Goal: Information Seeking & Learning: Learn about a topic

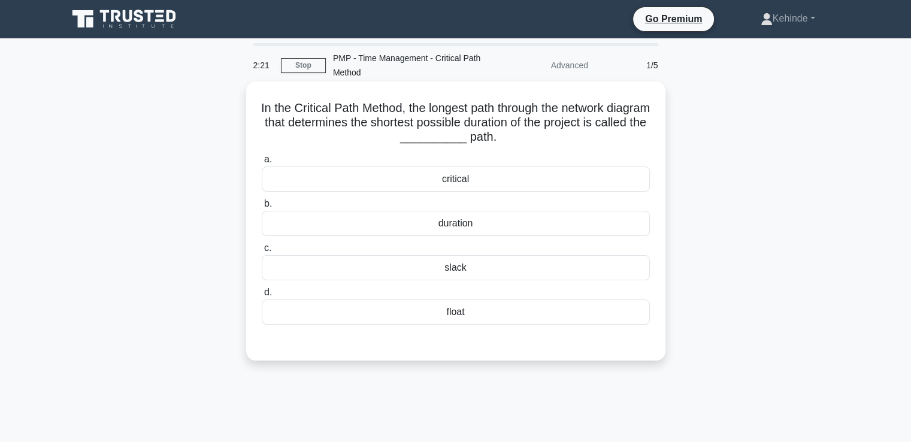
drag, startPoint x: 0, startPoint y: 0, endPoint x: 433, endPoint y: 177, distance: 467.5
click at [433, 177] on div "critical" at bounding box center [456, 179] width 388 height 25
click at [262, 164] on input "a. critical" at bounding box center [262, 160] width 0 height 8
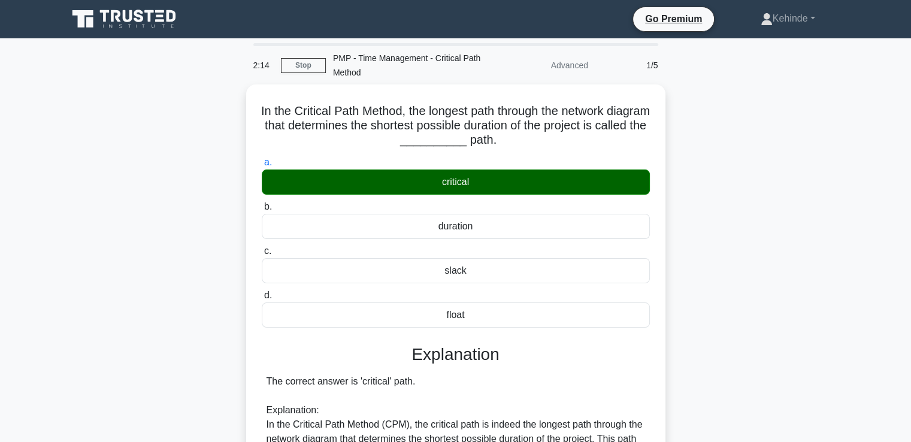
click at [262, 203] on input "b. duration" at bounding box center [262, 207] width 0 height 8
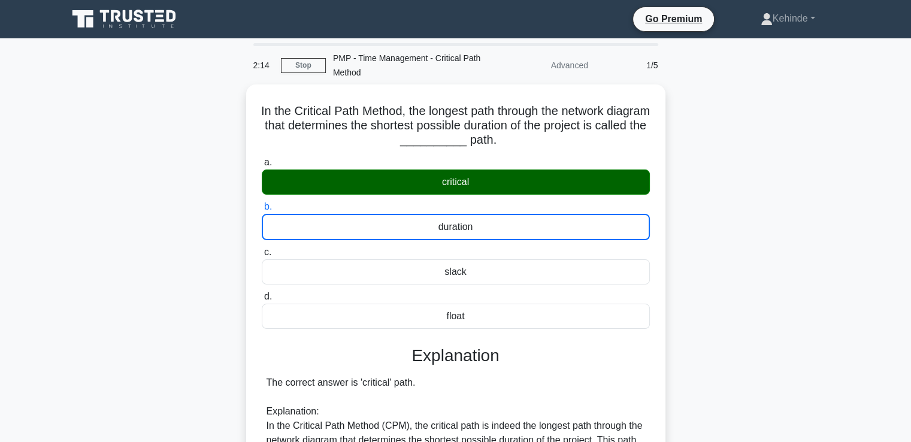
click at [262, 249] on input "c. slack" at bounding box center [262, 253] width 0 height 8
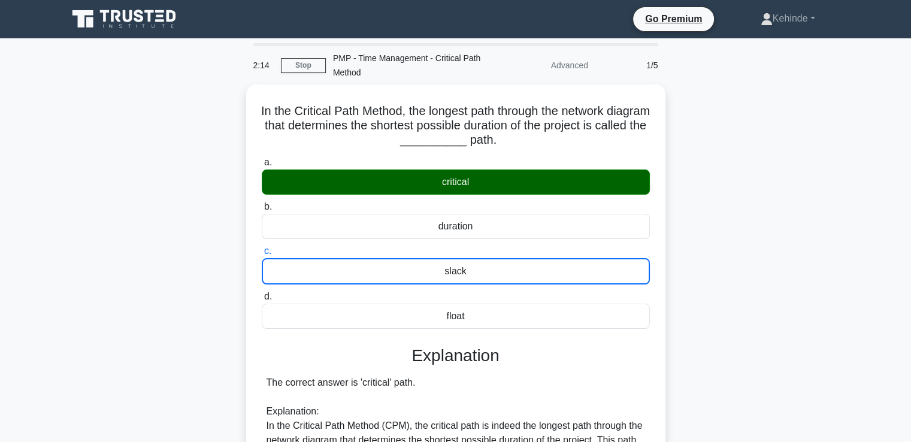
click at [262, 293] on input "d. float" at bounding box center [262, 297] width 0 height 8
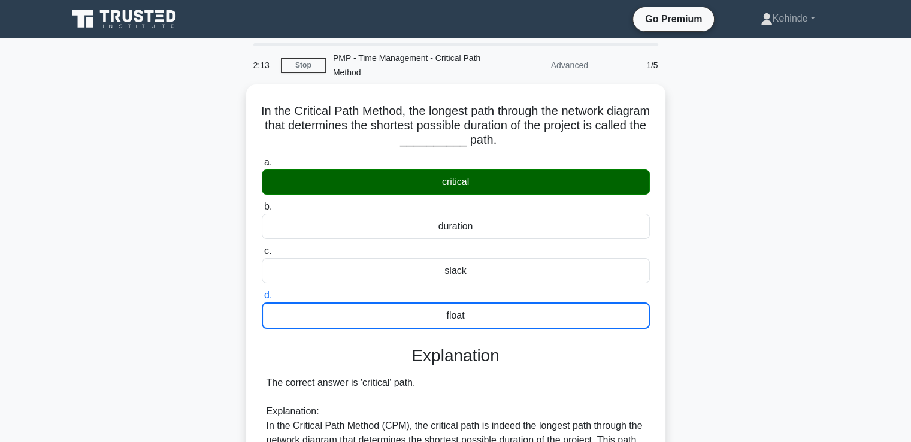
click at [262, 159] on input "a. critical" at bounding box center [262, 163] width 0 height 8
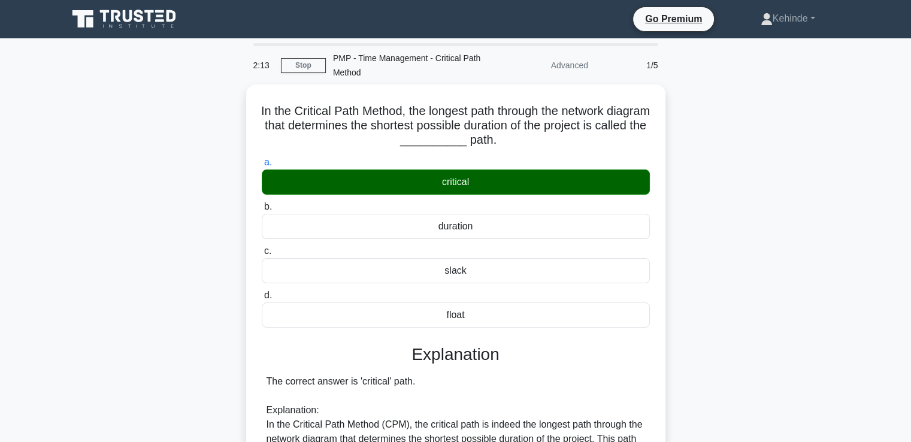
click at [262, 203] on input "b. duration" at bounding box center [262, 207] width 0 height 8
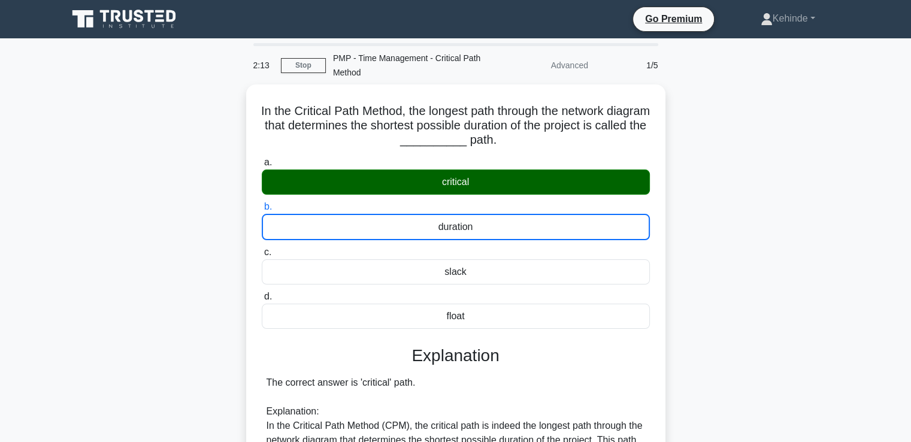
click at [262, 249] on input "c. slack" at bounding box center [262, 253] width 0 height 8
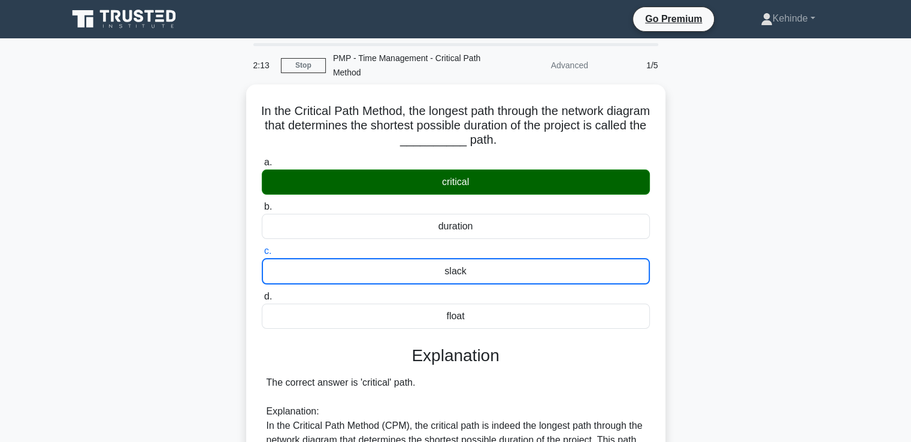
click at [262, 293] on input "d. float" at bounding box center [262, 297] width 0 height 8
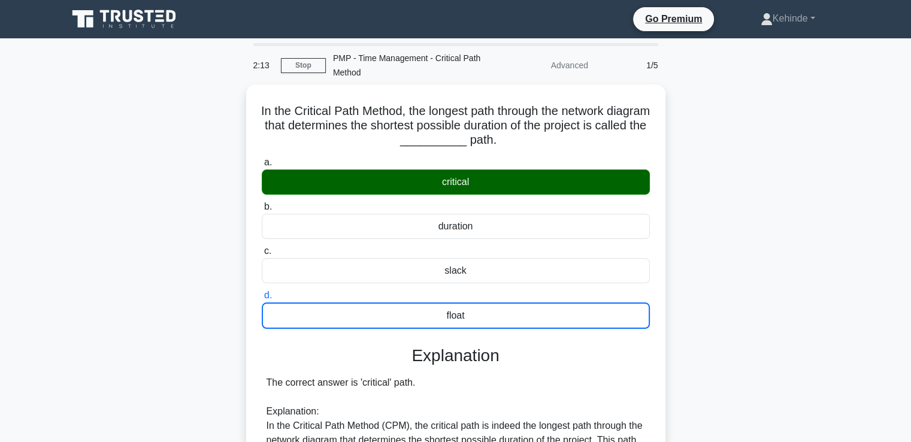
click at [262, 159] on input "a. critical" at bounding box center [262, 163] width 0 height 8
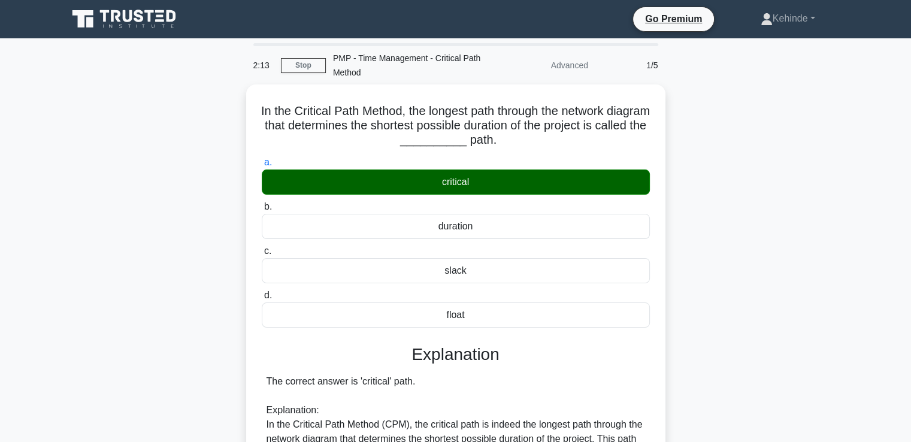
click at [262, 203] on input "b. duration" at bounding box center [262, 207] width 0 height 8
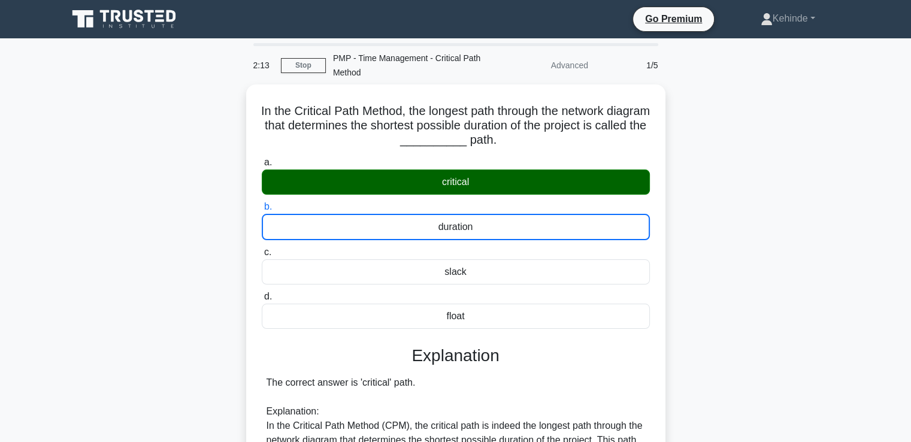
click at [262, 249] on input "c. slack" at bounding box center [262, 253] width 0 height 8
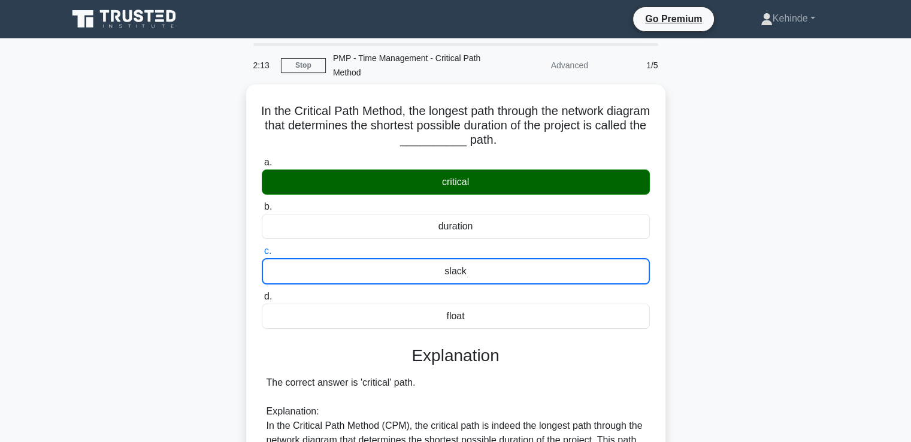
click at [262, 293] on input "d. float" at bounding box center [262, 297] width 0 height 8
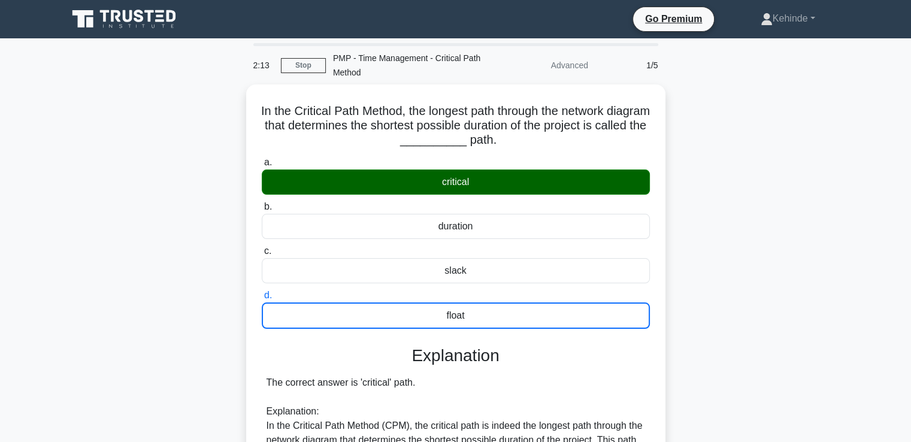
click at [262, 159] on input "a. critical" at bounding box center [262, 163] width 0 height 8
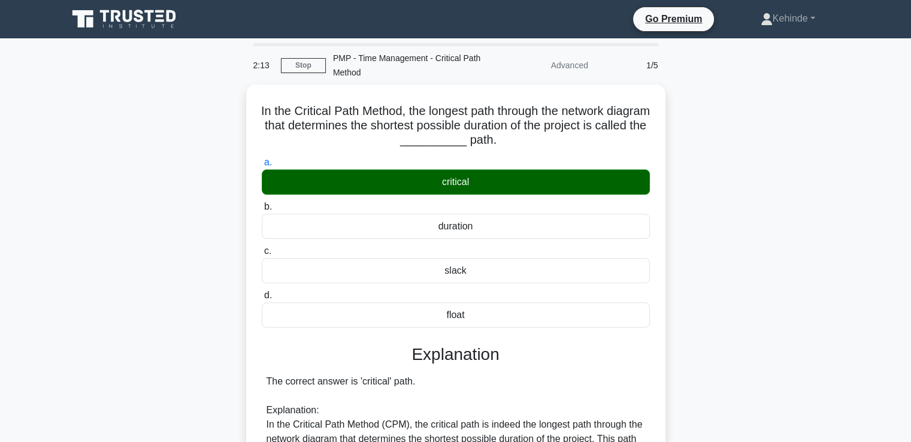
click at [262, 203] on input "b. duration" at bounding box center [262, 207] width 0 height 8
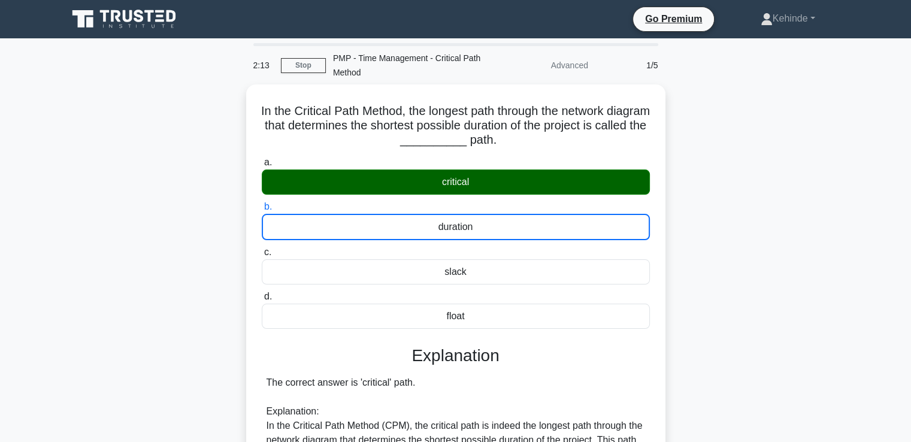
click at [262, 249] on input "c. slack" at bounding box center [262, 253] width 0 height 8
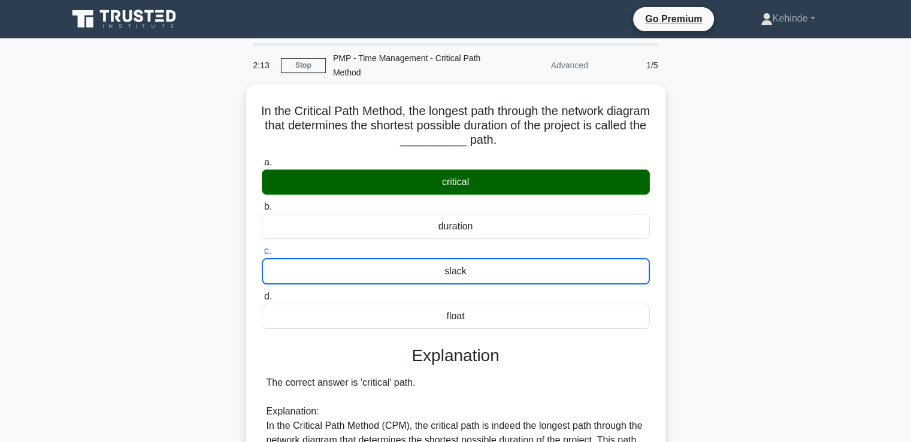
click at [262, 293] on input "d. float" at bounding box center [262, 297] width 0 height 8
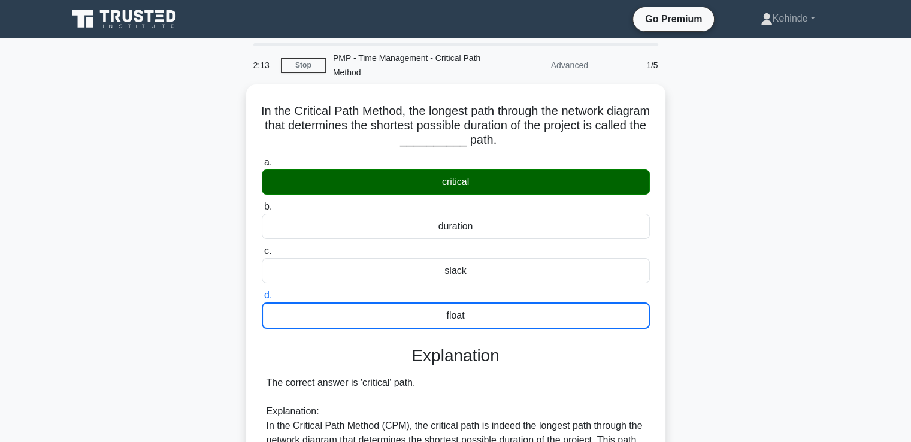
click at [262, 159] on input "a. critical" at bounding box center [262, 163] width 0 height 8
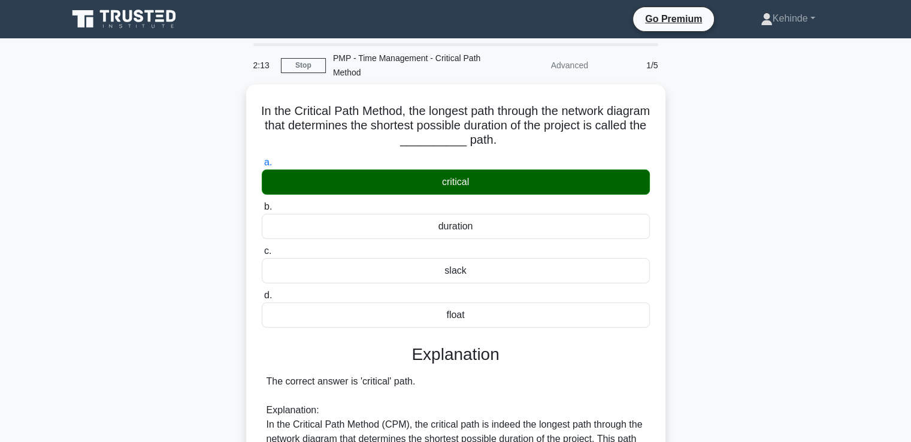
click at [262, 203] on input "b. duration" at bounding box center [262, 207] width 0 height 8
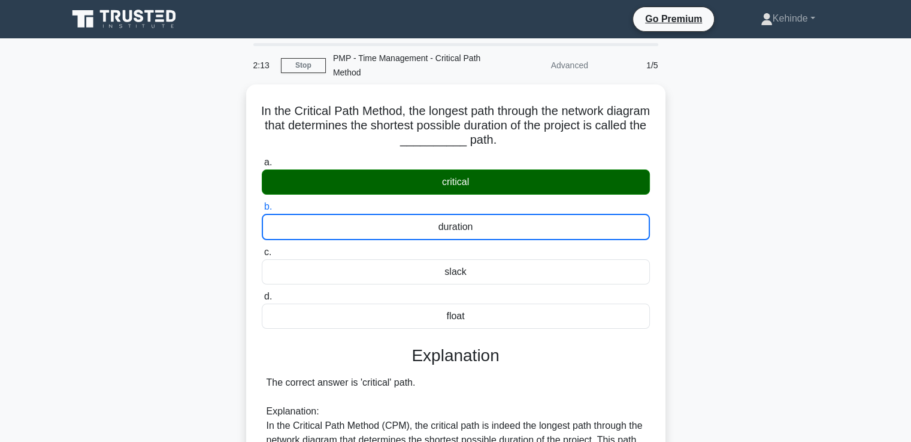
click at [262, 249] on input "c. slack" at bounding box center [262, 253] width 0 height 8
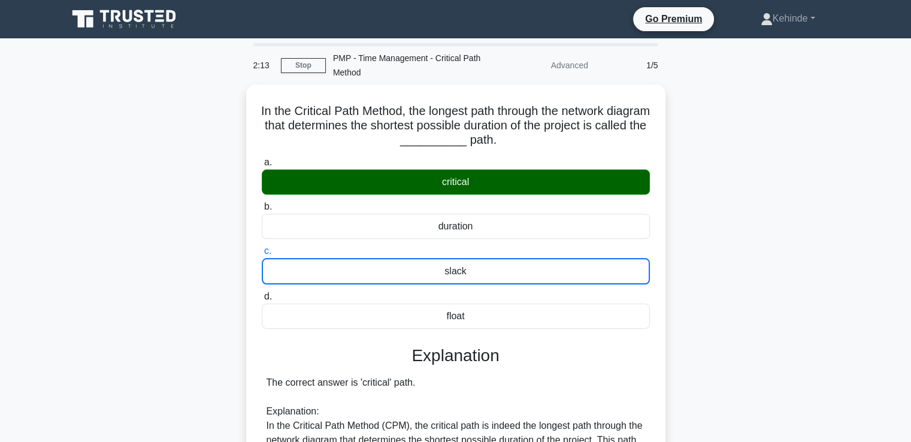
click at [262, 293] on input "d. float" at bounding box center [262, 297] width 0 height 8
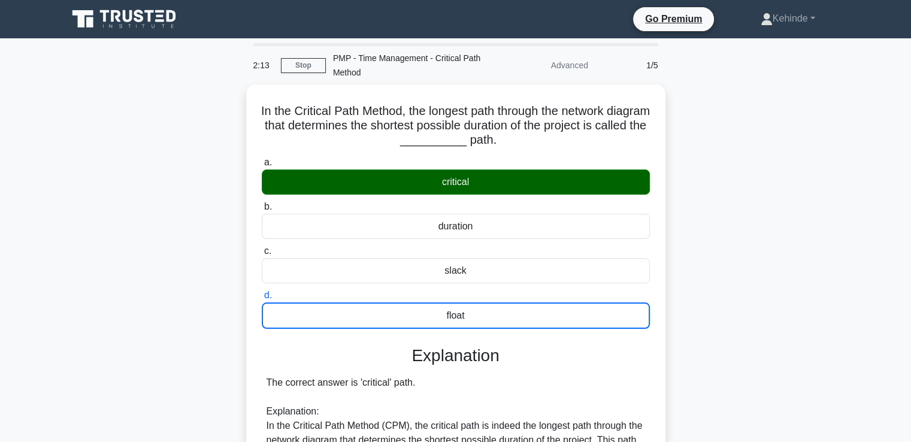
click at [262, 159] on input "a. critical" at bounding box center [262, 163] width 0 height 8
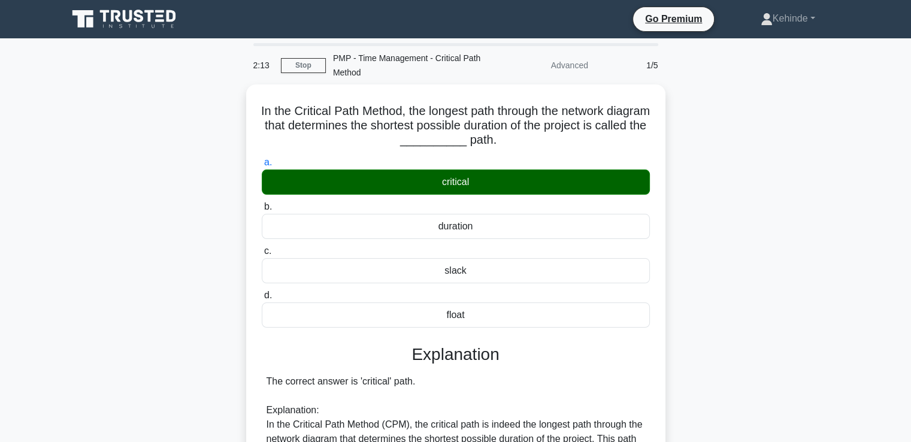
click at [262, 203] on input "b. duration" at bounding box center [262, 207] width 0 height 8
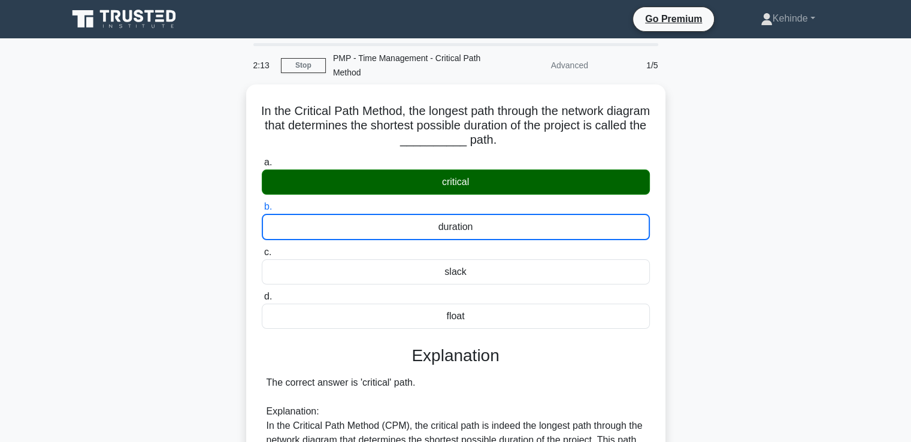
click at [262, 249] on input "c. slack" at bounding box center [262, 253] width 0 height 8
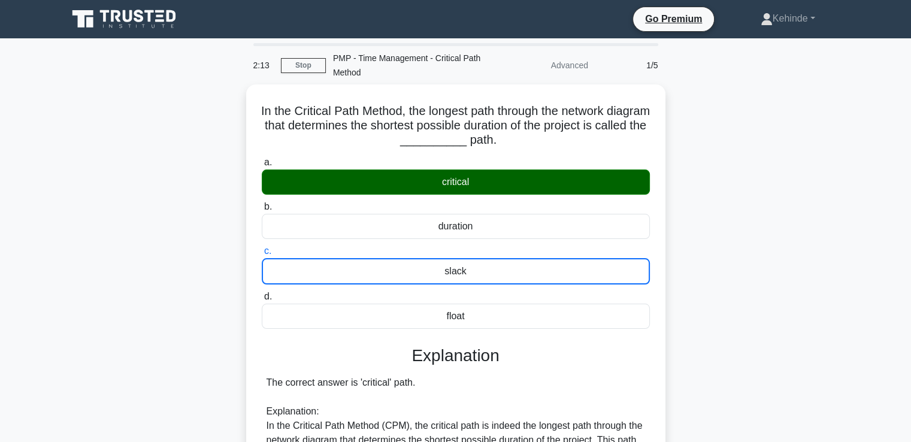
click at [262, 293] on input "d. float" at bounding box center [262, 297] width 0 height 8
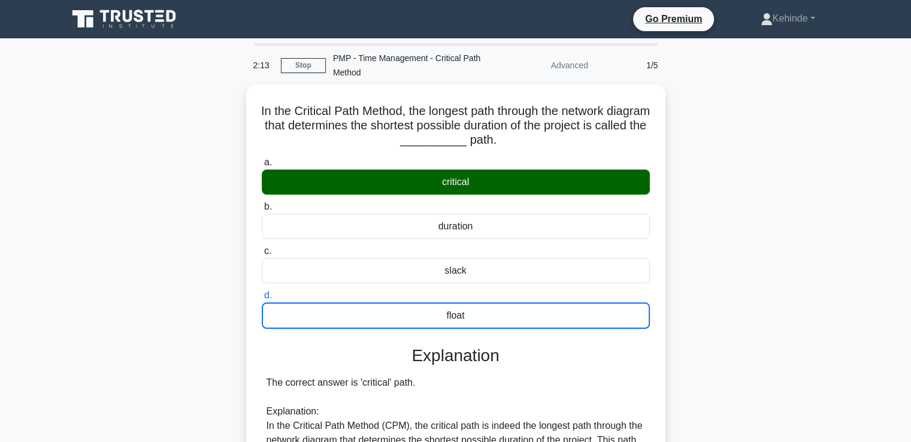
click at [262, 159] on input "a. critical" at bounding box center [262, 163] width 0 height 8
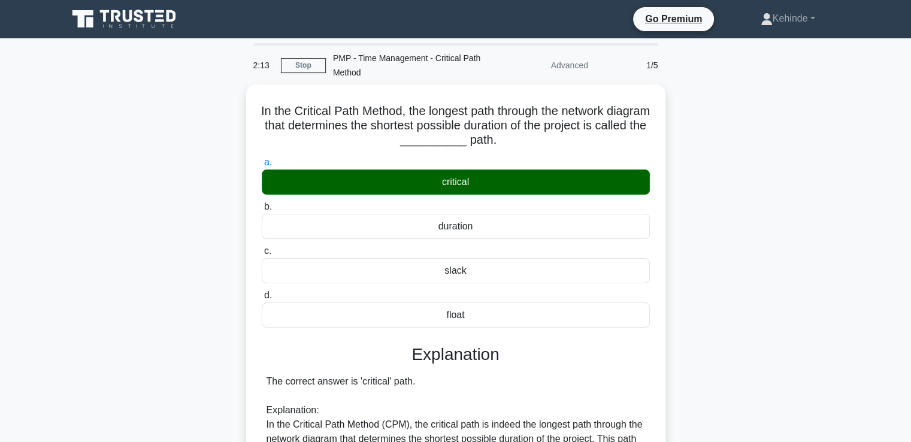
click at [262, 203] on input "b. duration" at bounding box center [262, 207] width 0 height 8
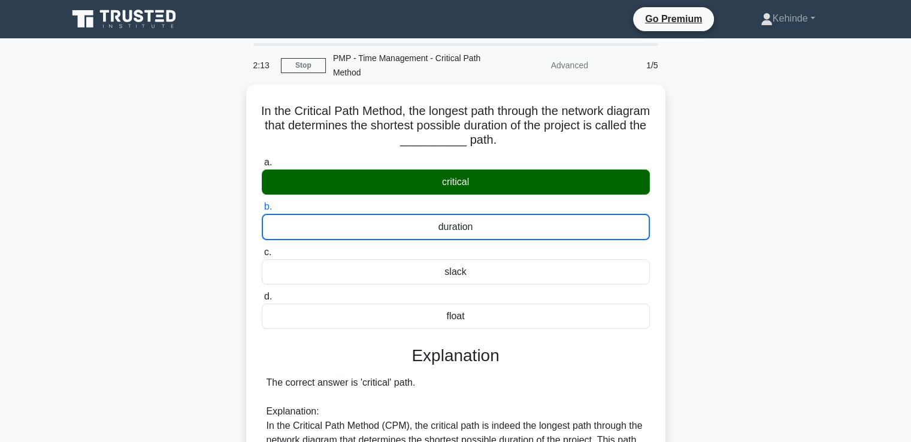
click at [262, 249] on input "c. slack" at bounding box center [262, 253] width 0 height 8
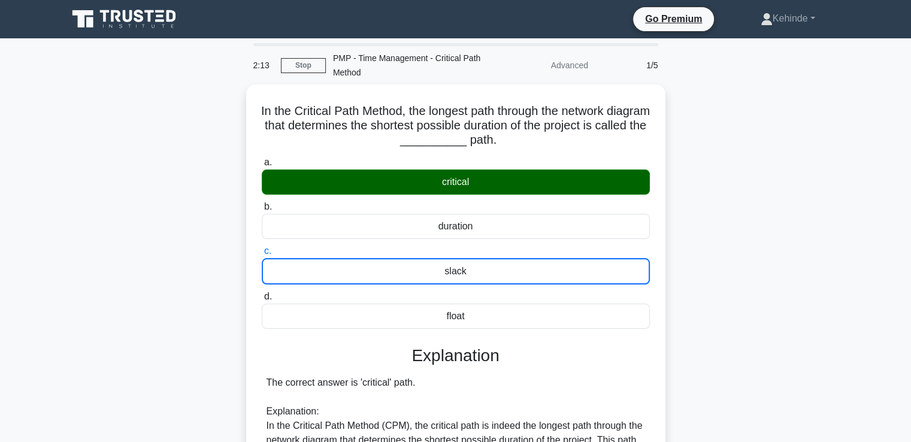
click at [262, 293] on input "d. float" at bounding box center [262, 297] width 0 height 8
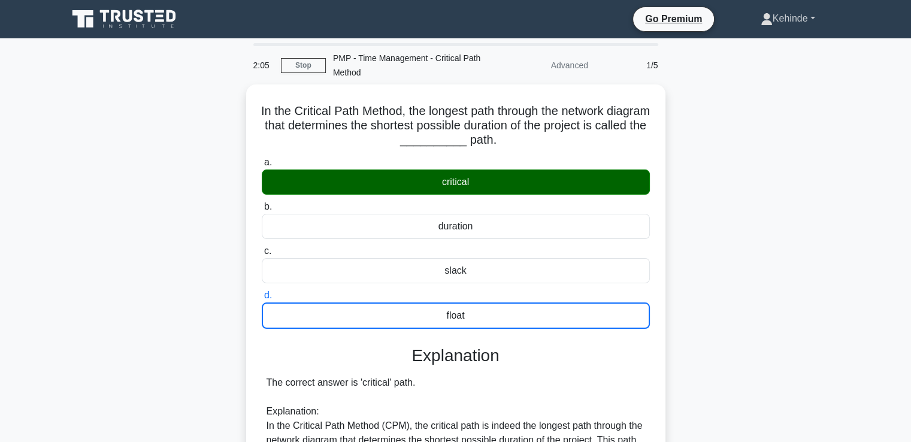
click at [814, 16] on link "Kehinde" at bounding box center [788, 19] width 112 height 24
click at [768, 94] on div "In the Critical Path Method, the longest path through the network diagram that …" at bounding box center [456, 423] width 791 height 679
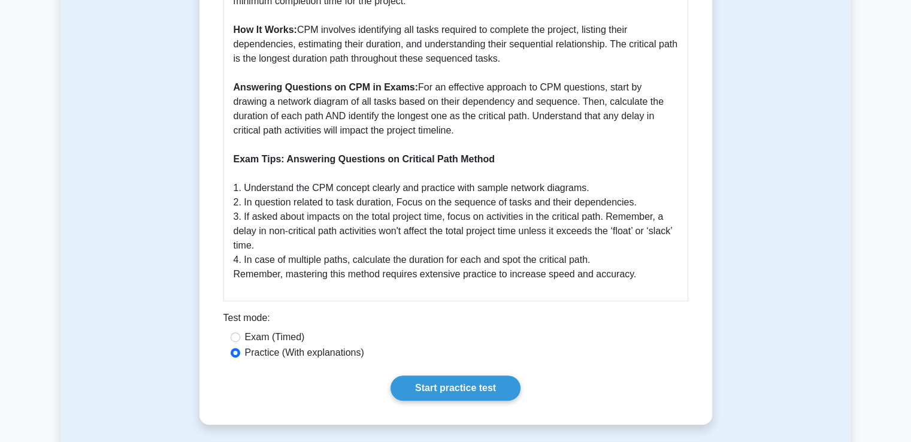
scroll to position [551, 0]
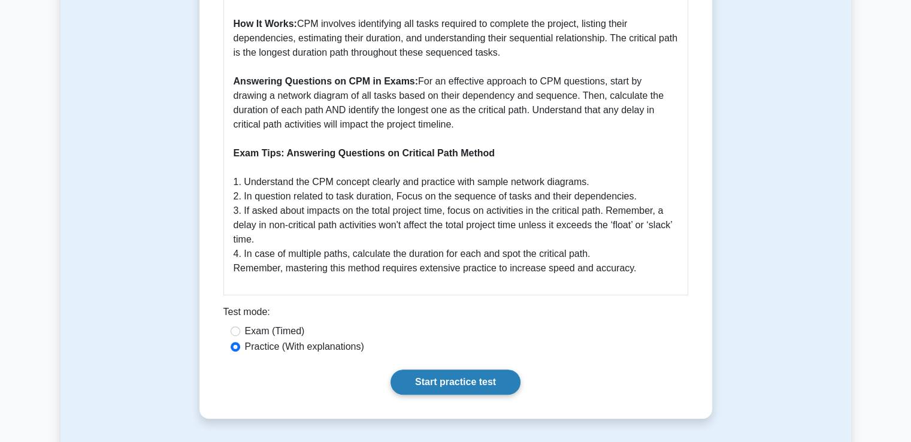
click at [462, 376] on link "Start practice test" at bounding box center [456, 382] width 130 height 25
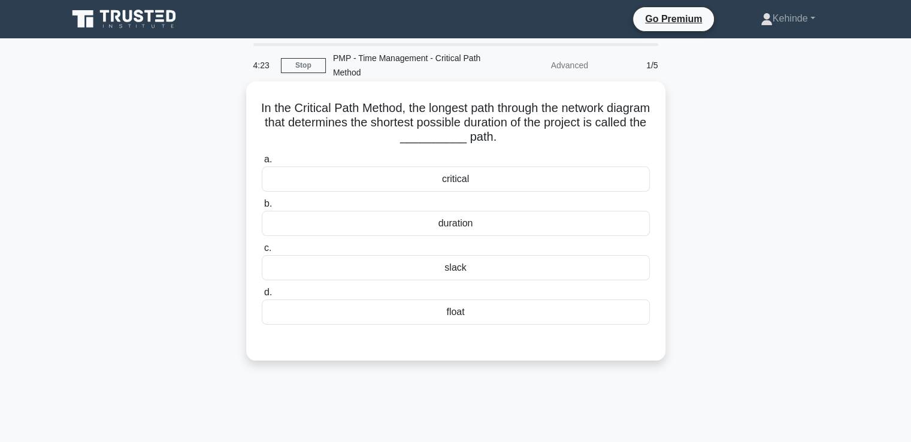
click at [471, 177] on div "critical" at bounding box center [456, 179] width 388 height 25
click at [262, 164] on input "a. critical" at bounding box center [262, 160] width 0 height 8
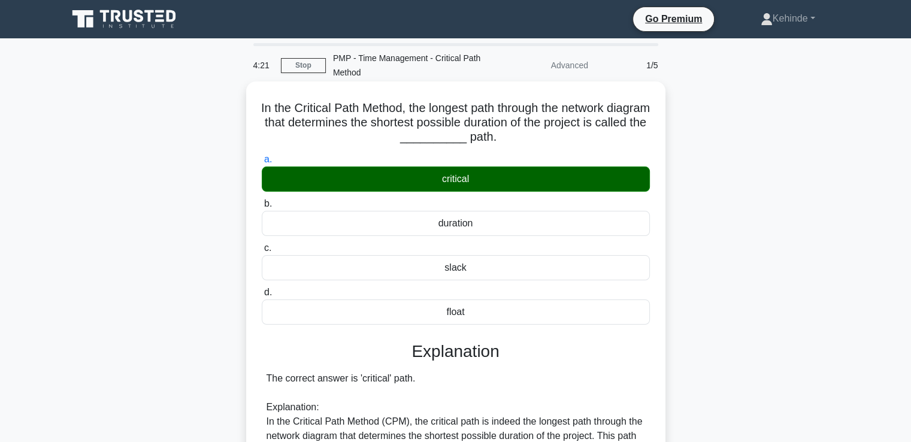
click at [262, 200] on input "b. duration" at bounding box center [262, 204] width 0 height 8
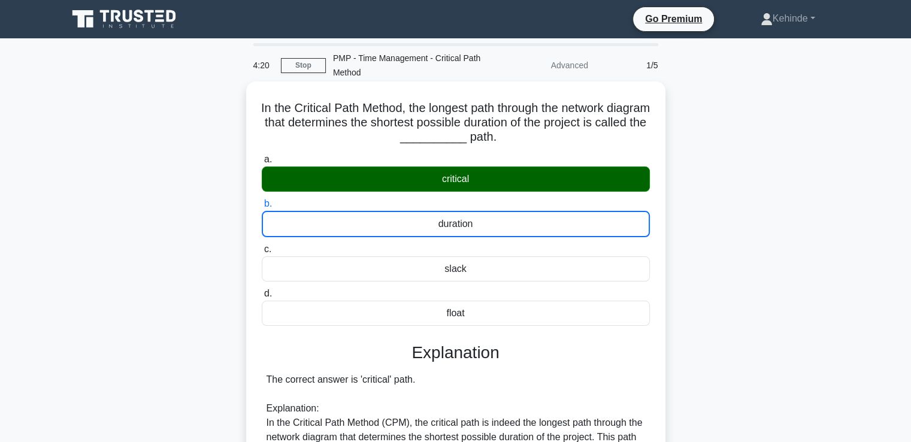
click at [262, 246] on input "[PERSON_NAME]" at bounding box center [262, 250] width 0 height 8
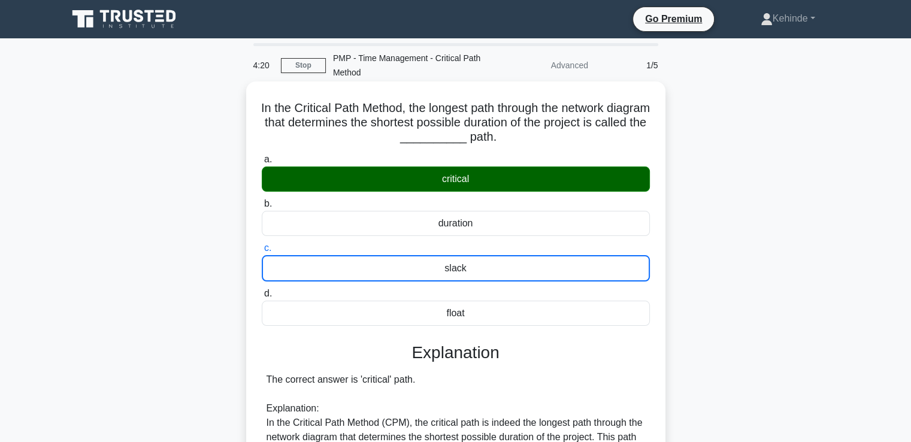
click at [262, 290] on input "d. float" at bounding box center [262, 294] width 0 height 8
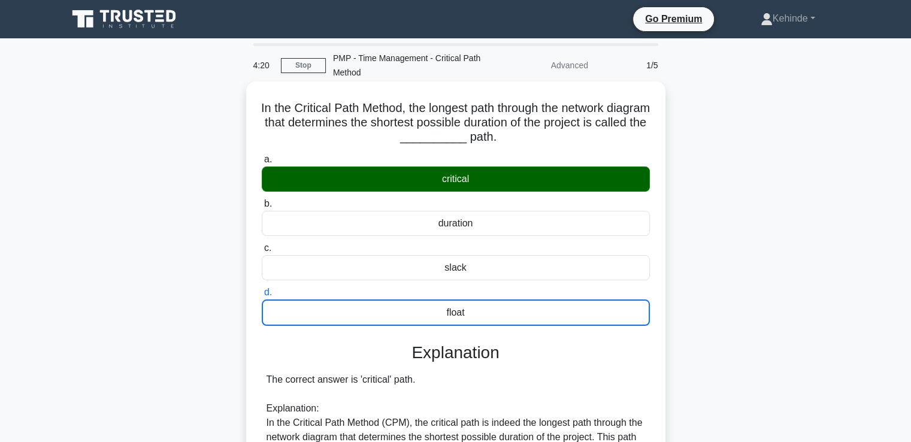
click at [262, 156] on input "a. critical" at bounding box center [262, 160] width 0 height 8
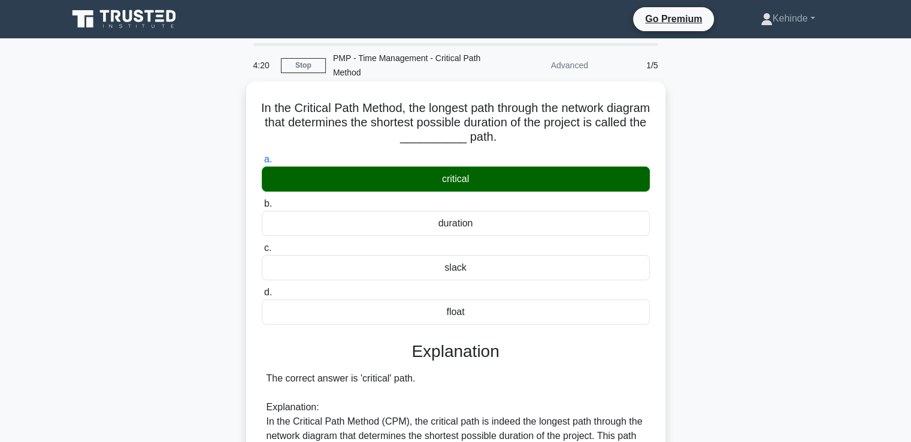
click at [262, 200] on input "b. duration" at bounding box center [262, 204] width 0 height 8
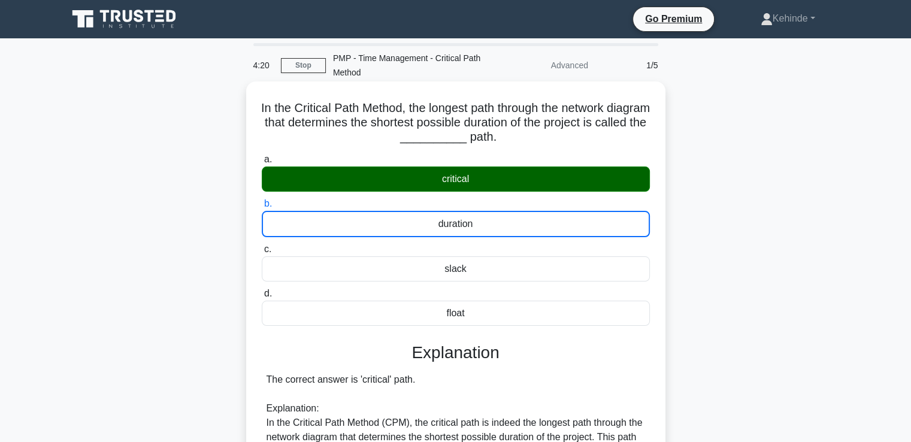
click at [262, 246] on input "c. slack" at bounding box center [262, 250] width 0 height 8
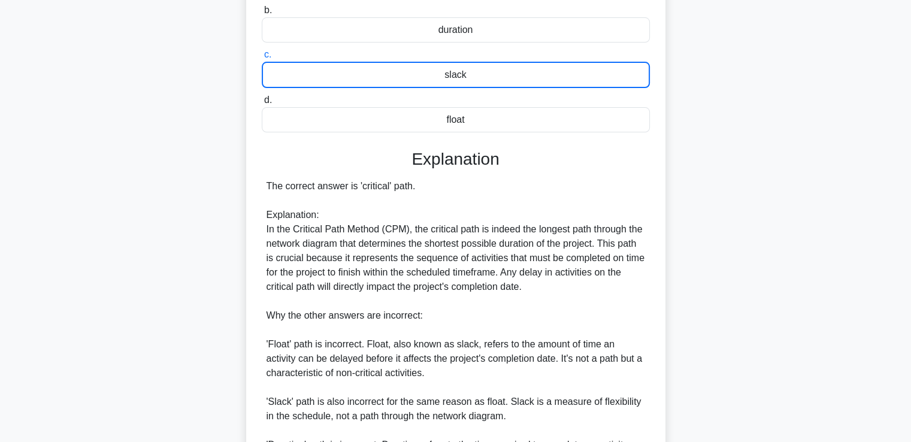
scroll to position [213, 0]
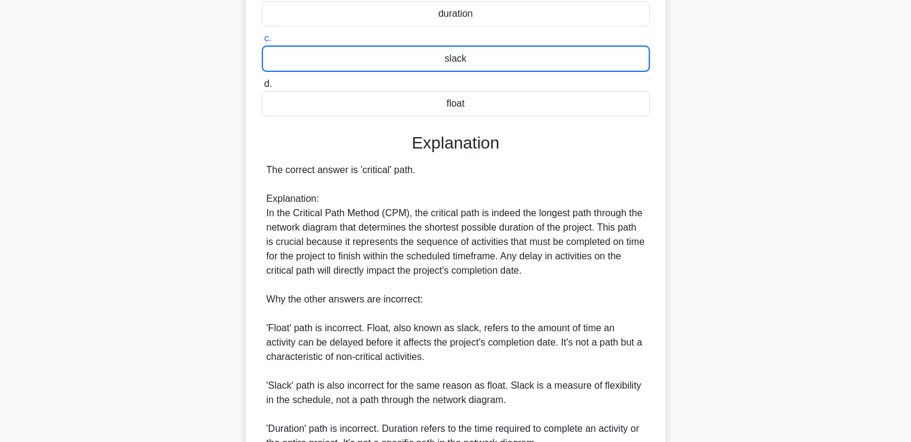
click at [262, 80] on input "d. float" at bounding box center [262, 84] width 0 height 8
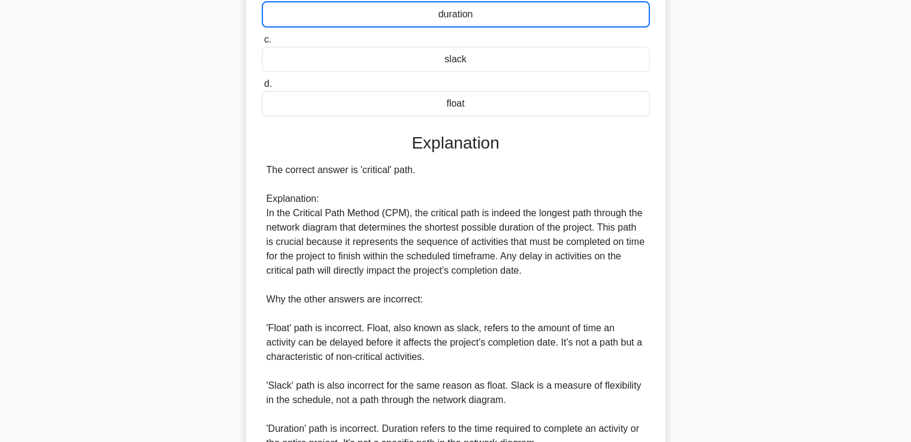
scroll to position [138, 0]
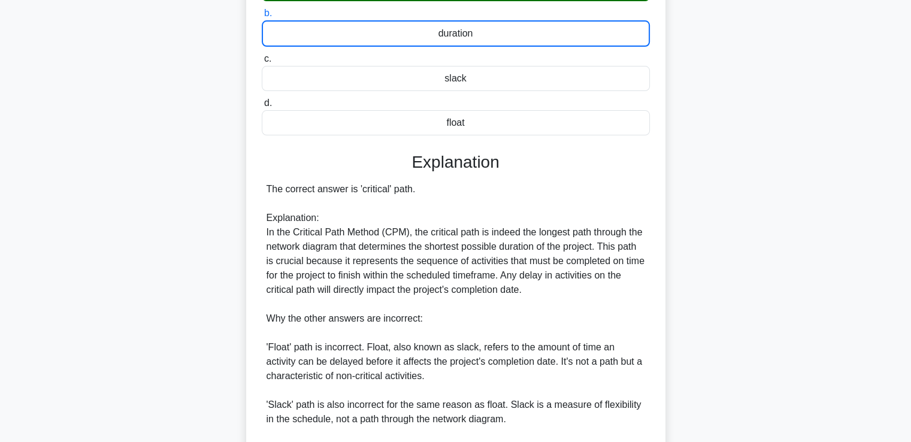
click at [262, 55] on input "[PERSON_NAME]" at bounding box center [262, 59] width 0 height 8
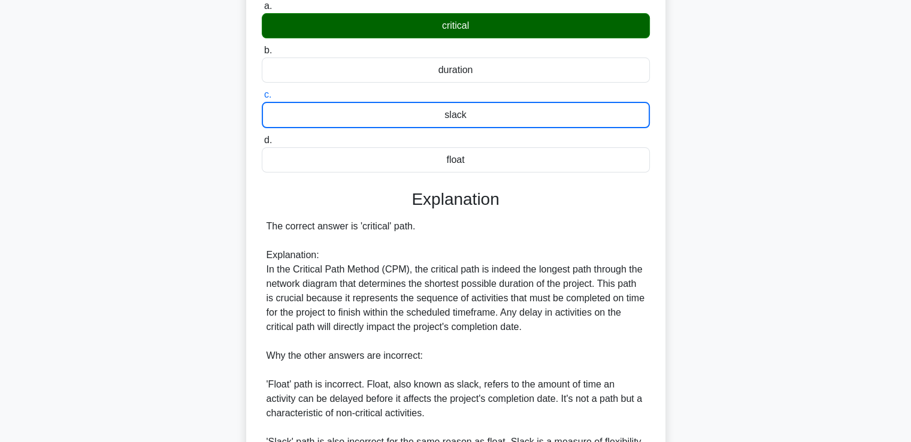
click at [262, 137] on input "d. float" at bounding box center [262, 141] width 0 height 8
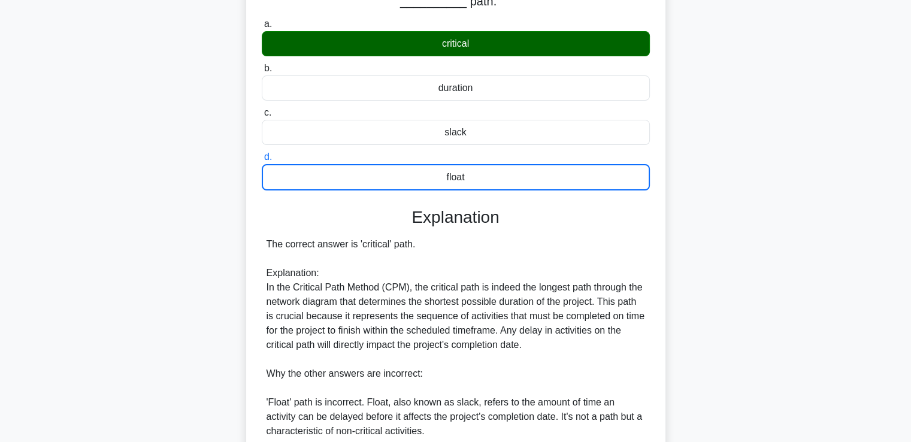
click at [262, 20] on input "a. critical" at bounding box center [262, 24] width 0 height 8
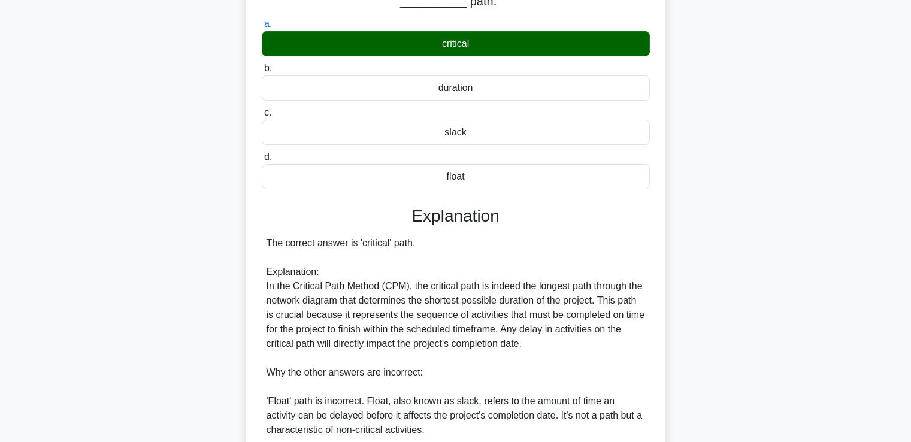
click at [262, 65] on input "b. duration" at bounding box center [262, 69] width 0 height 8
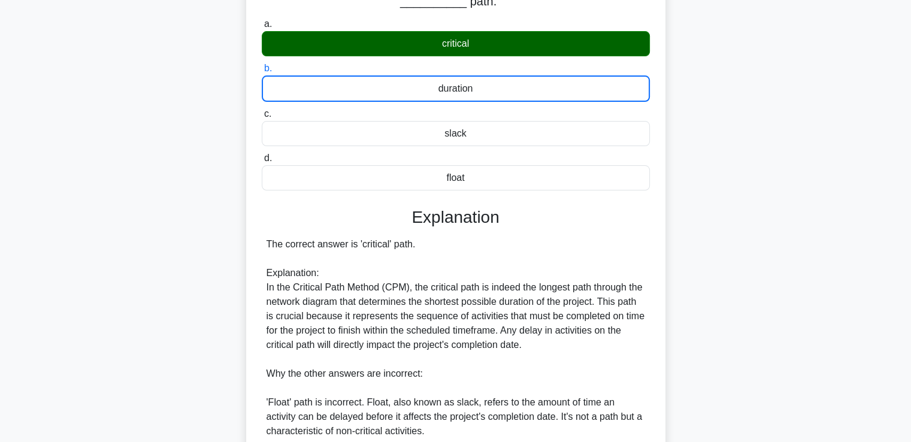
click at [262, 110] on input "c. slack" at bounding box center [262, 114] width 0 height 8
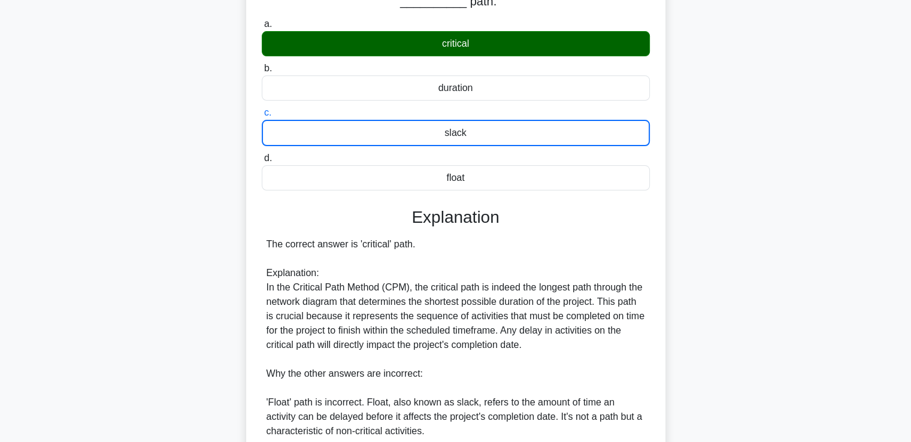
click at [262, 155] on input "d. float" at bounding box center [262, 159] width 0 height 8
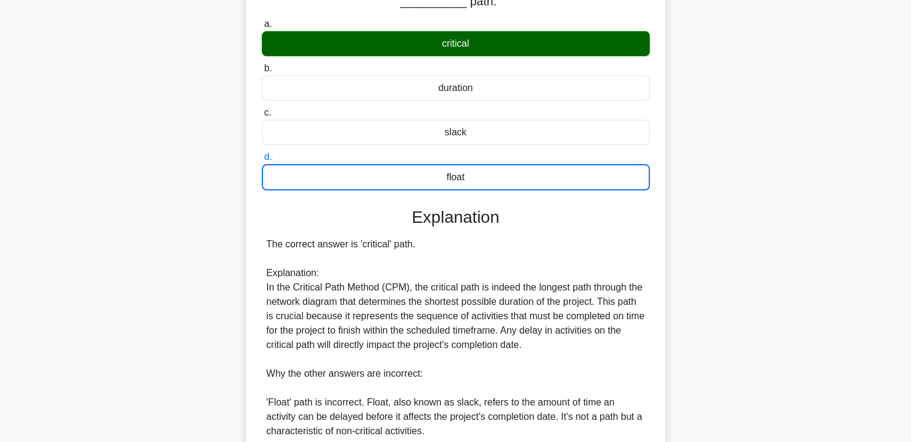
scroll to position [0, 0]
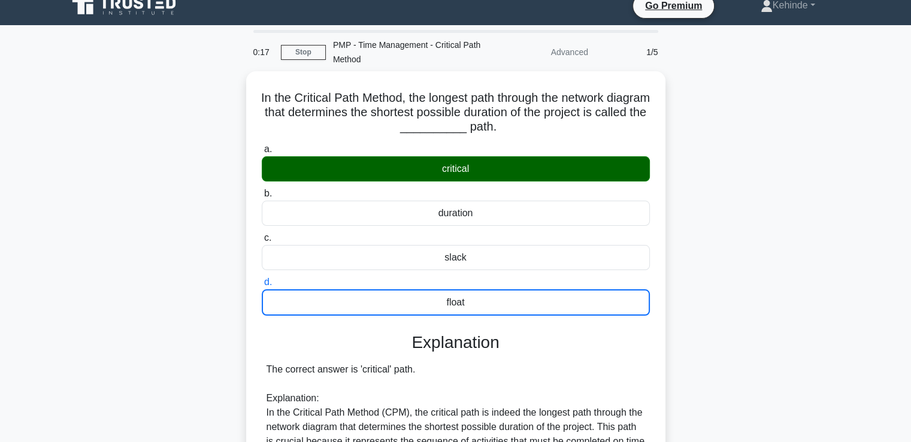
click at [262, 146] on input "a. critical" at bounding box center [262, 150] width 0 height 8
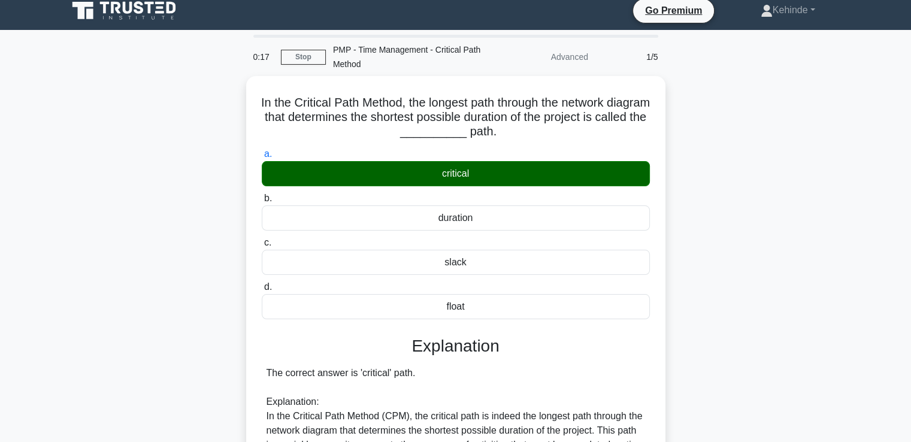
click at [262, 195] on input "b. duration" at bounding box center [262, 199] width 0 height 8
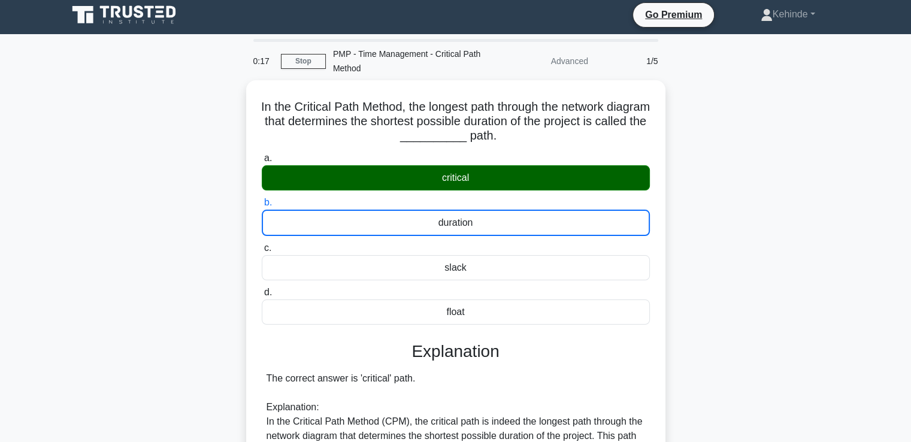
click at [262, 244] on input "c. slack" at bounding box center [262, 248] width 0 height 8
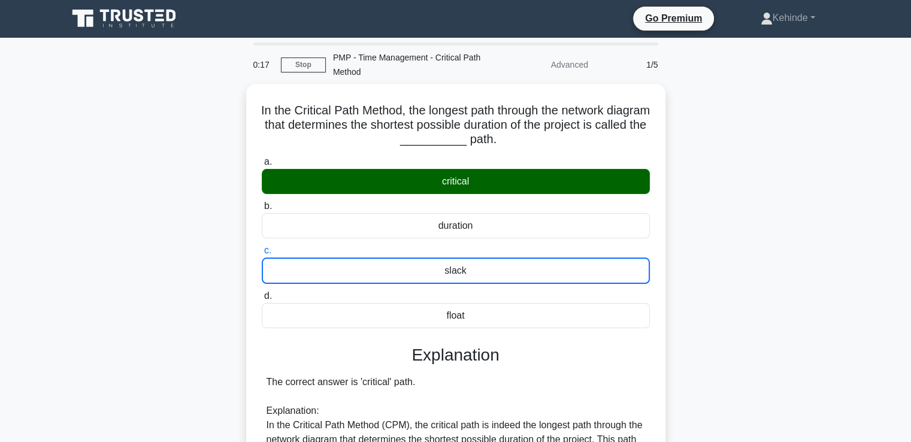
click at [262, 292] on input "d. float" at bounding box center [262, 296] width 0 height 8
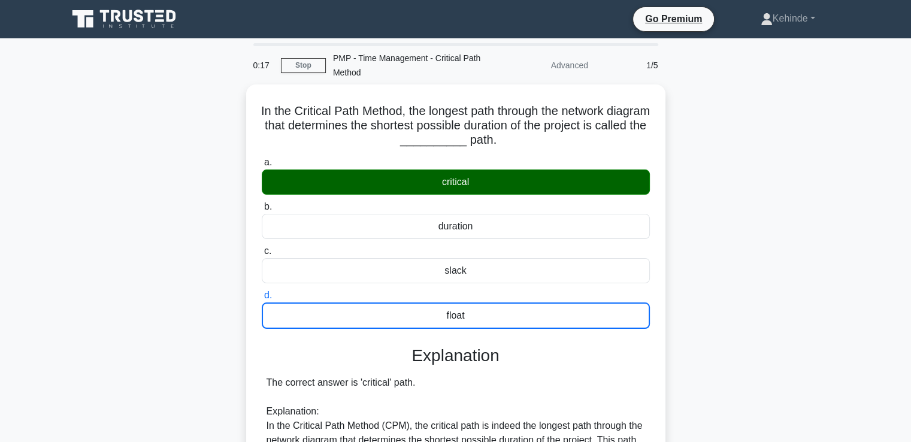
click at [262, 159] on input "a. critical" at bounding box center [262, 163] width 0 height 8
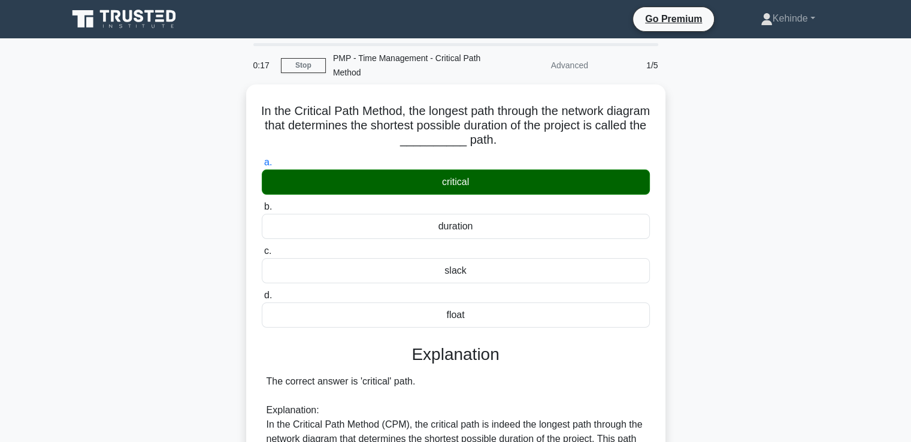
click at [262, 203] on input "b. duration" at bounding box center [262, 207] width 0 height 8
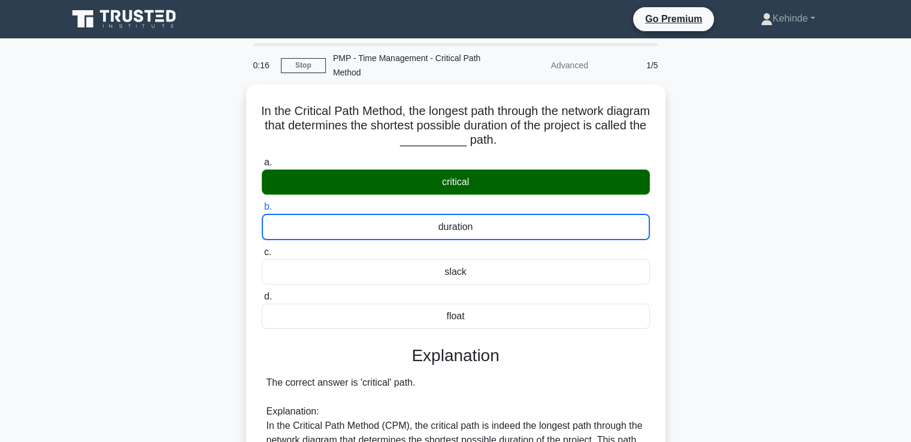
click at [262, 159] on input "a. critical" at bounding box center [262, 163] width 0 height 8
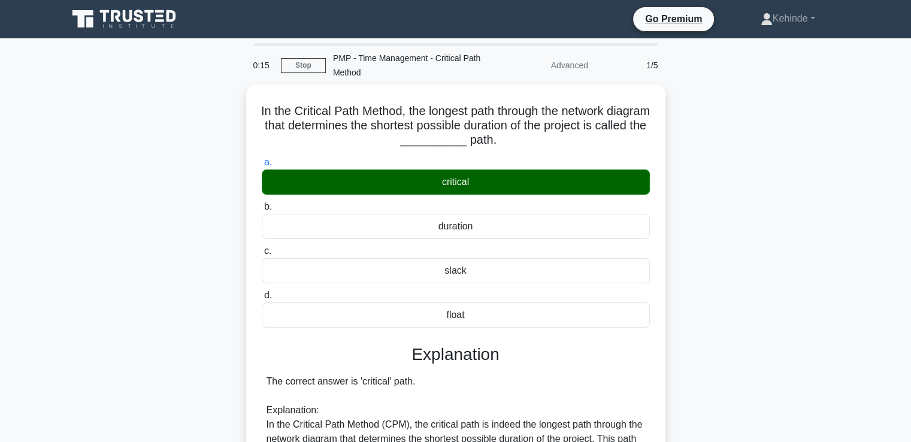
click at [262, 292] on input "d. float" at bounding box center [262, 296] width 0 height 8
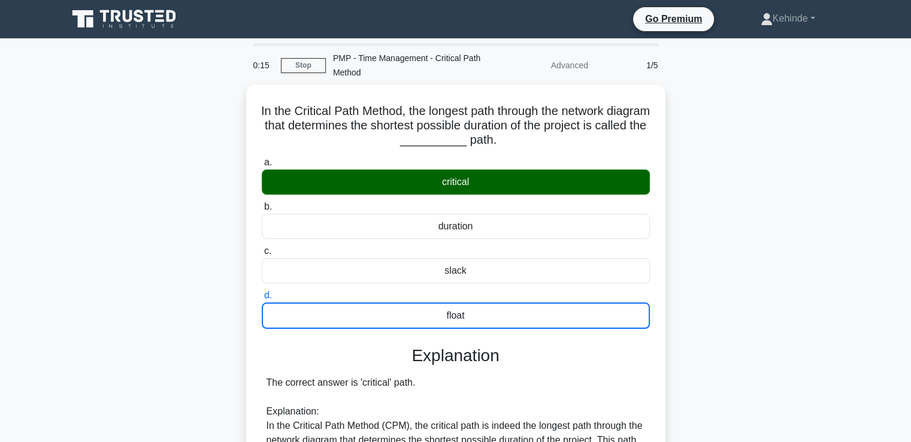
click at [262, 247] on input "c. slack" at bounding box center [262, 251] width 0 height 8
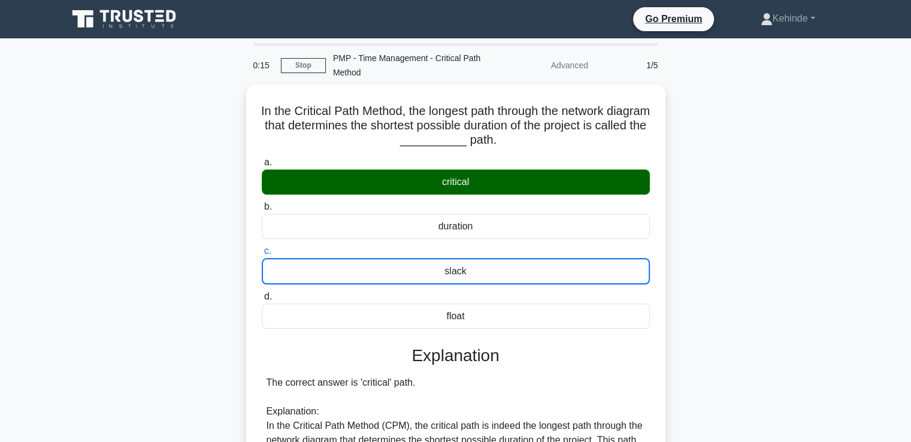
click at [262, 203] on input "b. duration" at bounding box center [262, 207] width 0 height 8
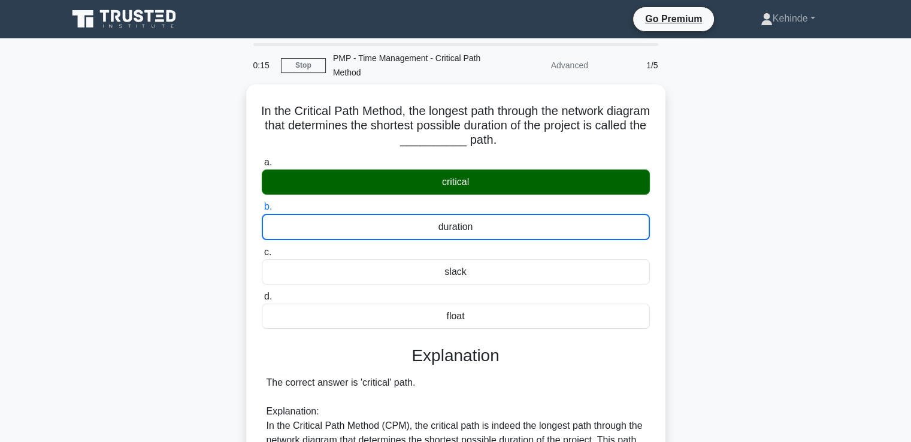
click at [262, 159] on input "a. critical" at bounding box center [262, 163] width 0 height 8
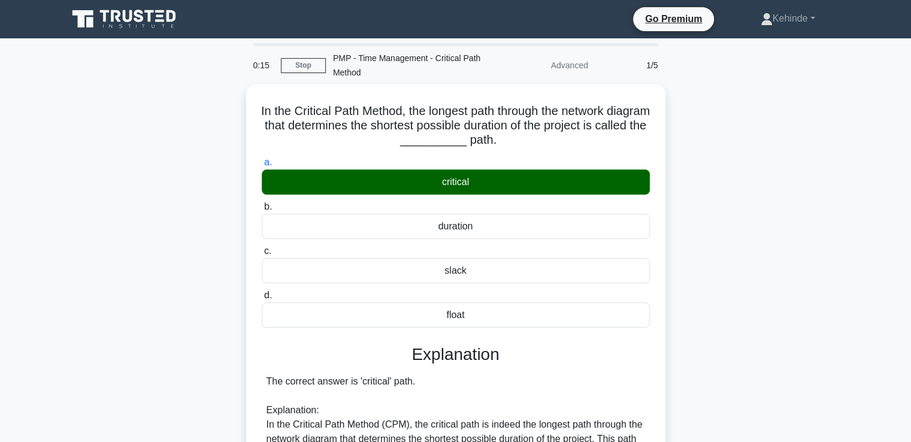
click at [262, 292] on input "d. float" at bounding box center [262, 296] width 0 height 8
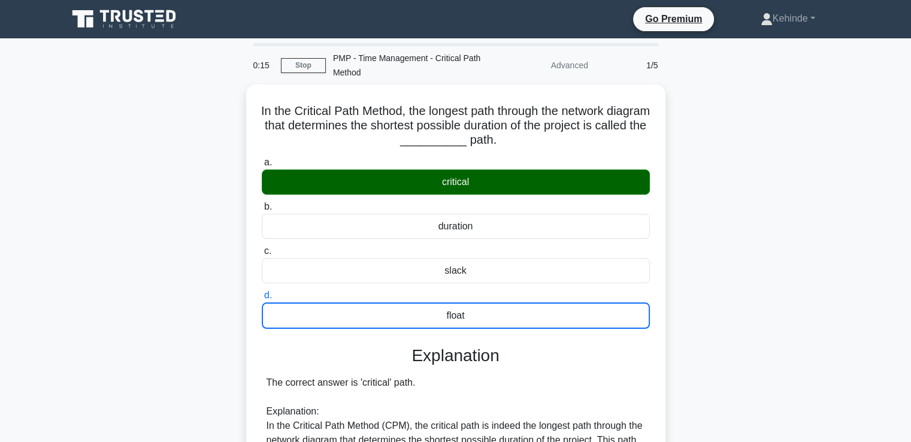
click at [262, 247] on input "c. slack" at bounding box center [262, 251] width 0 height 8
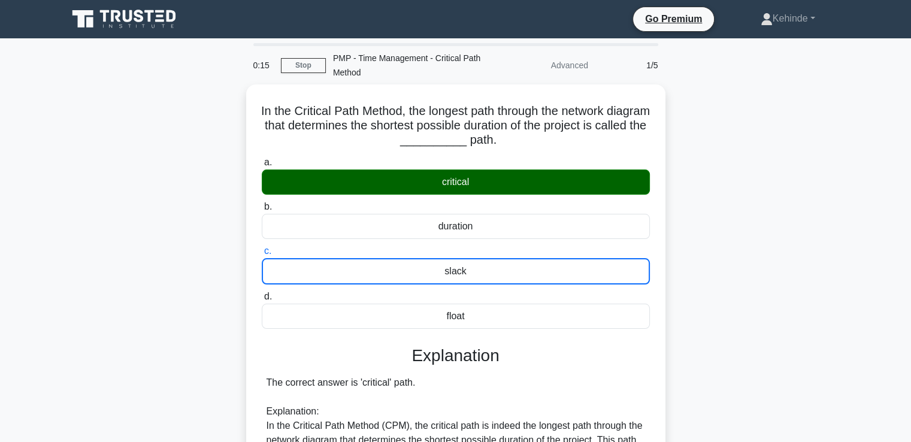
click at [262, 203] on input "b. duration" at bounding box center [262, 207] width 0 height 8
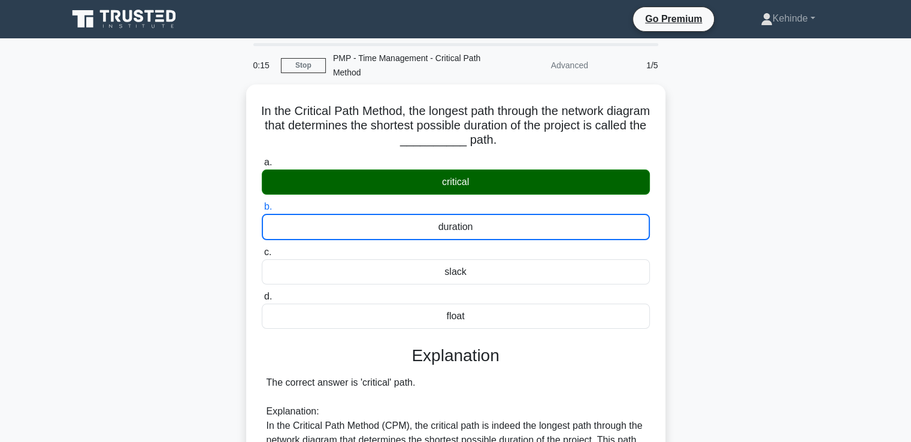
click at [262, 159] on input "a. critical" at bounding box center [262, 163] width 0 height 8
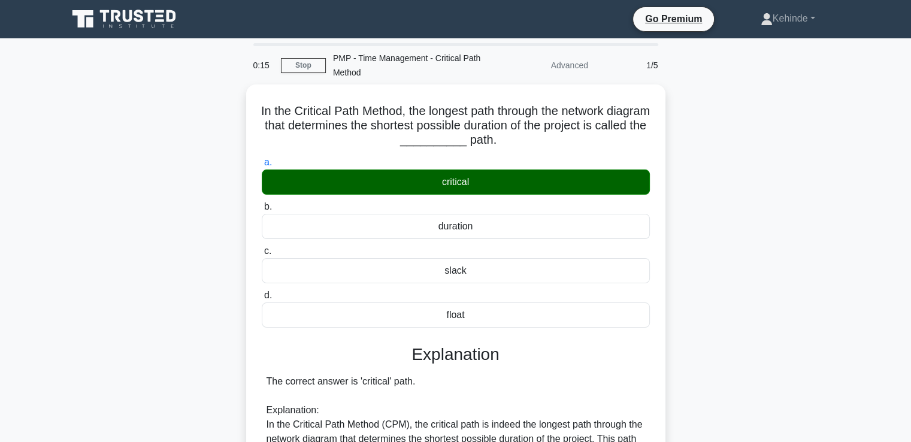
click at [262, 292] on input "d. float" at bounding box center [262, 296] width 0 height 8
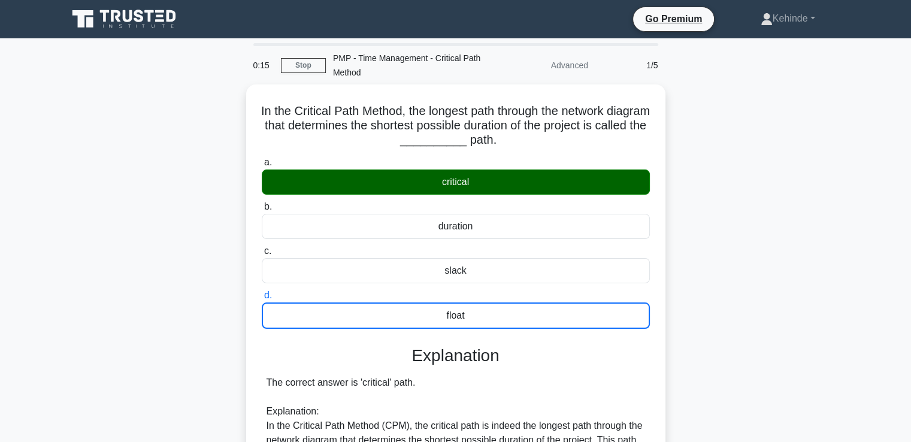
click at [262, 247] on input "c. slack" at bounding box center [262, 251] width 0 height 8
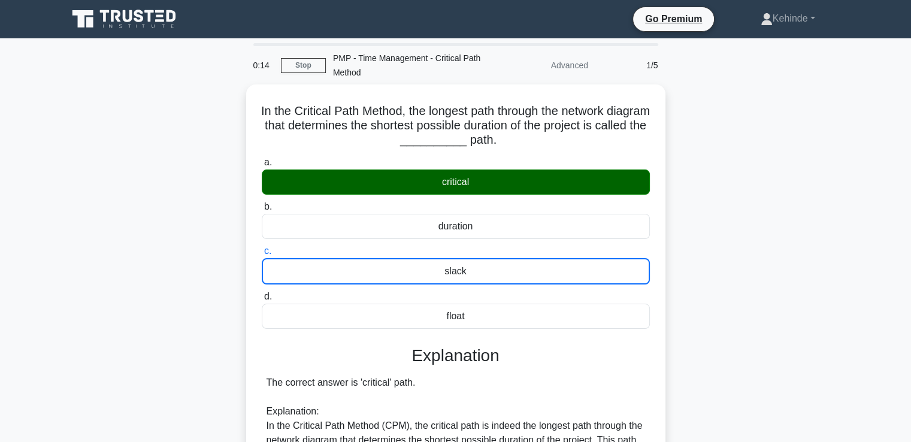
click at [262, 293] on input "d. float" at bounding box center [262, 297] width 0 height 8
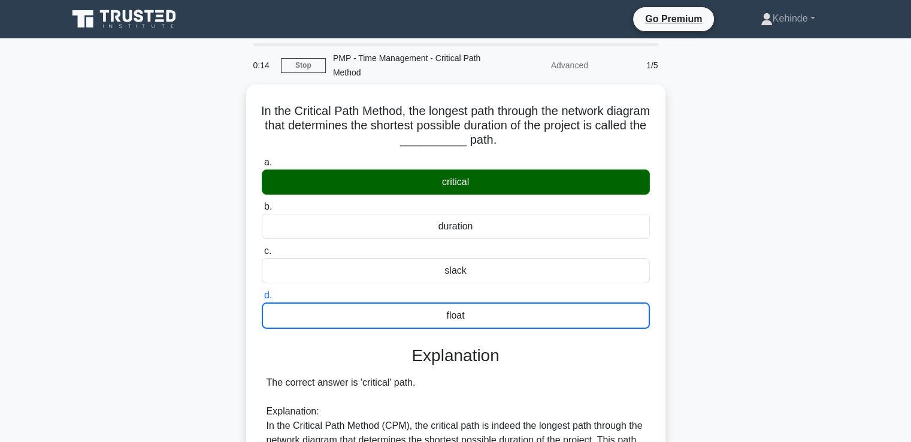
click at [262, 159] on input "a. critical" at bounding box center [262, 163] width 0 height 8
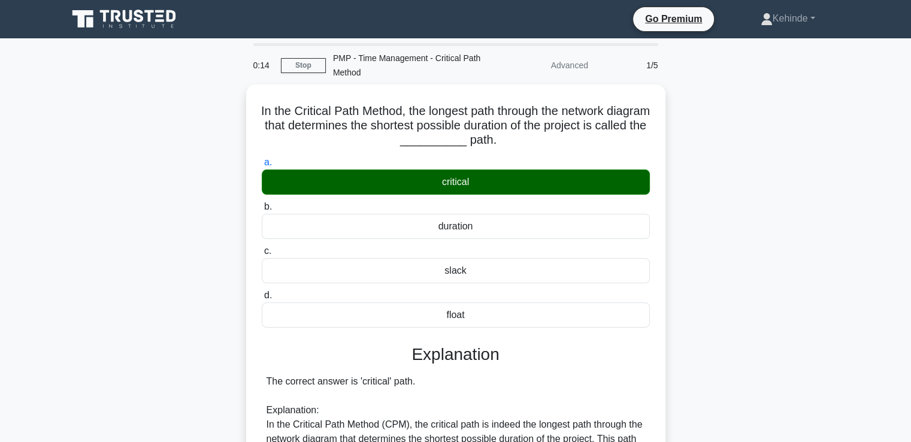
click at [262, 203] on input "b. duration" at bounding box center [262, 207] width 0 height 8
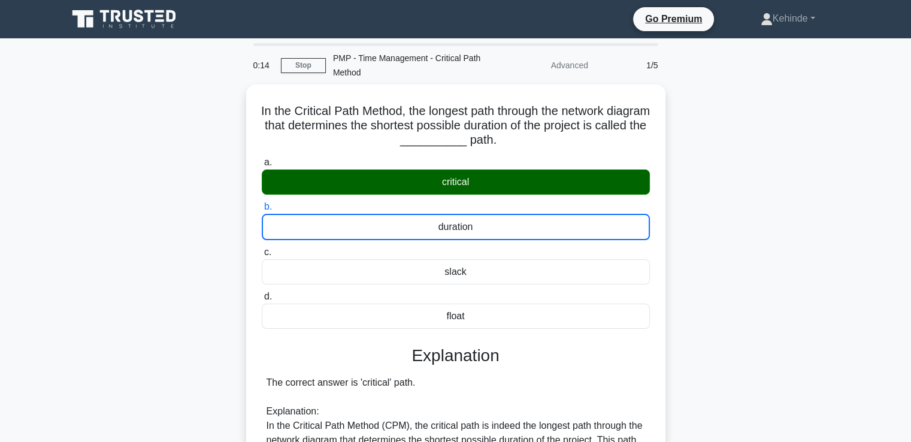
click at [262, 249] on input "c. slack" at bounding box center [262, 253] width 0 height 8
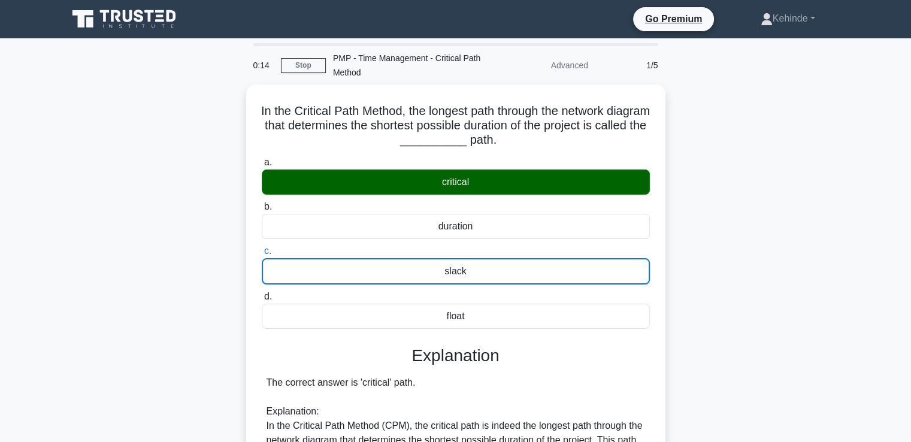
click at [262, 293] on input "d. float" at bounding box center [262, 297] width 0 height 8
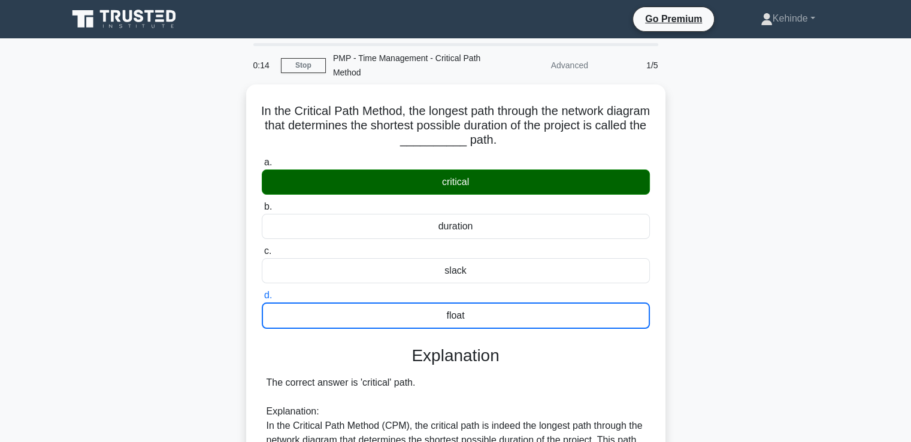
click at [262, 159] on input "a. critical" at bounding box center [262, 163] width 0 height 8
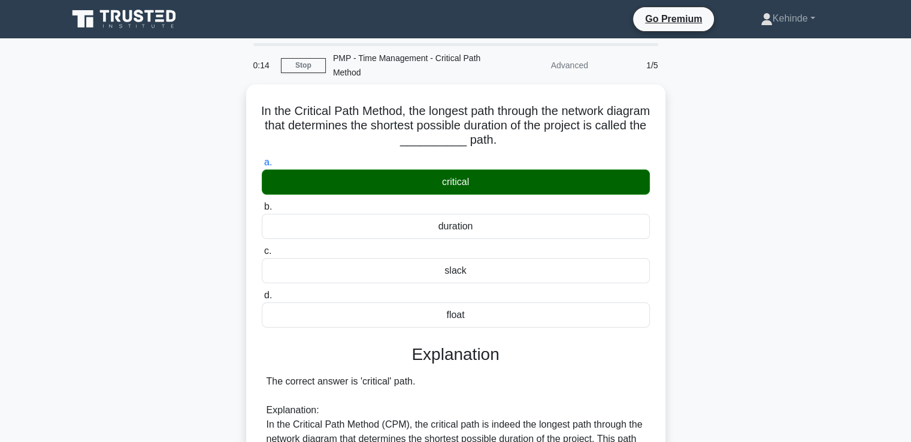
click at [262, 203] on input "b. duration" at bounding box center [262, 207] width 0 height 8
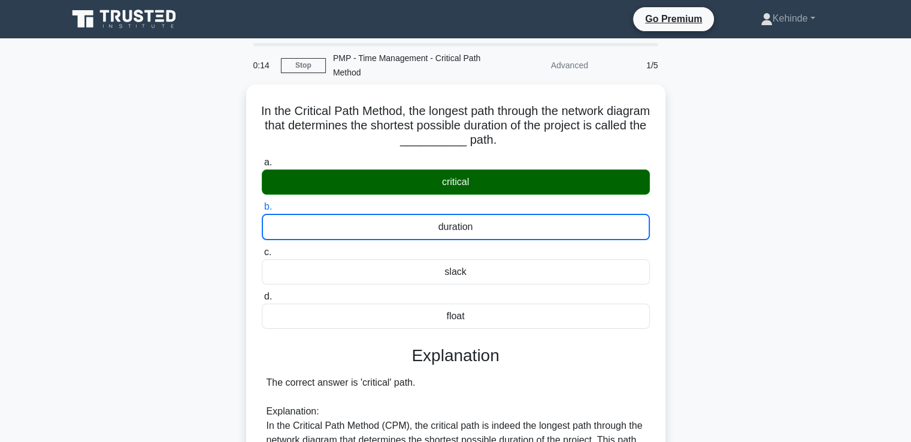
click at [262, 249] on input "c. slack" at bounding box center [262, 253] width 0 height 8
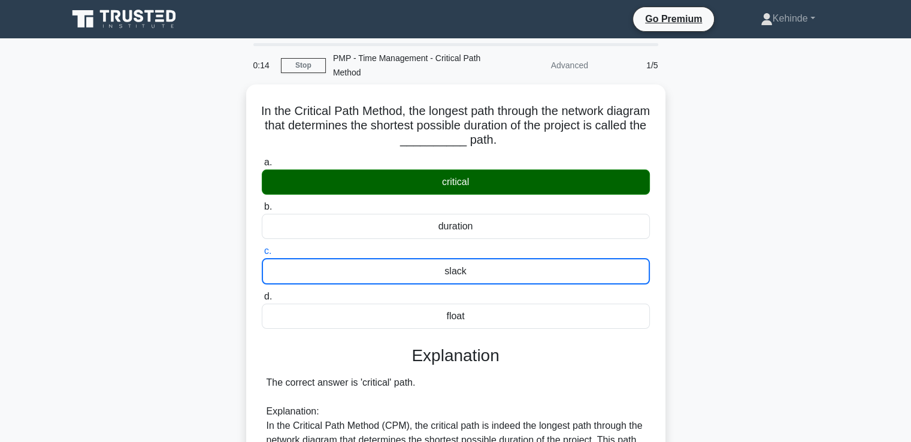
click at [262, 293] on input "d. float" at bounding box center [262, 297] width 0 height 8
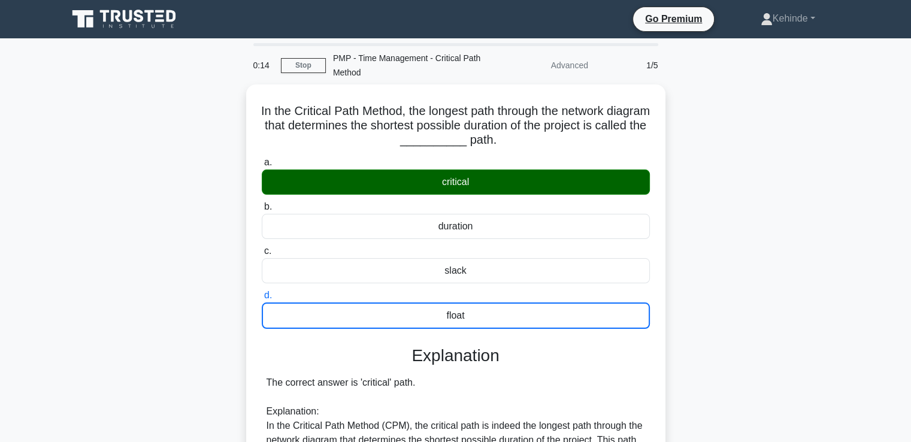
click at [262, 159] on input "a. critical" at bounding box center [262, 163] width 0 height 8
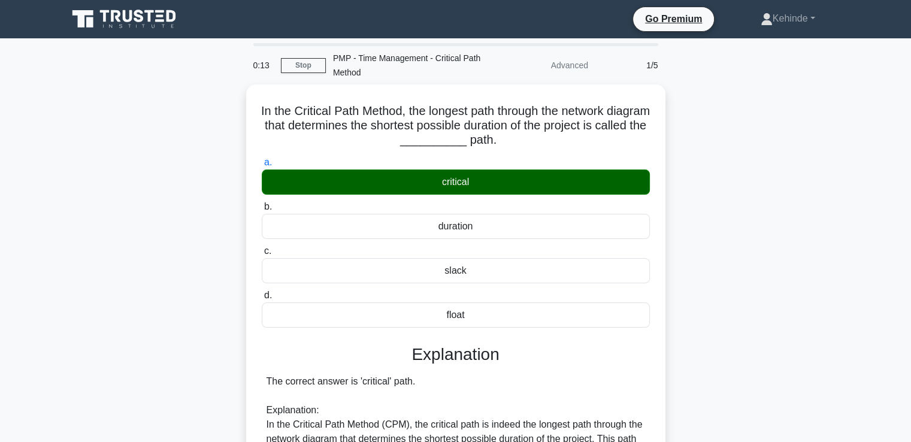
click at [262, 203] on input "b. duration" at bounding box center [262, 207] width 0 height 8
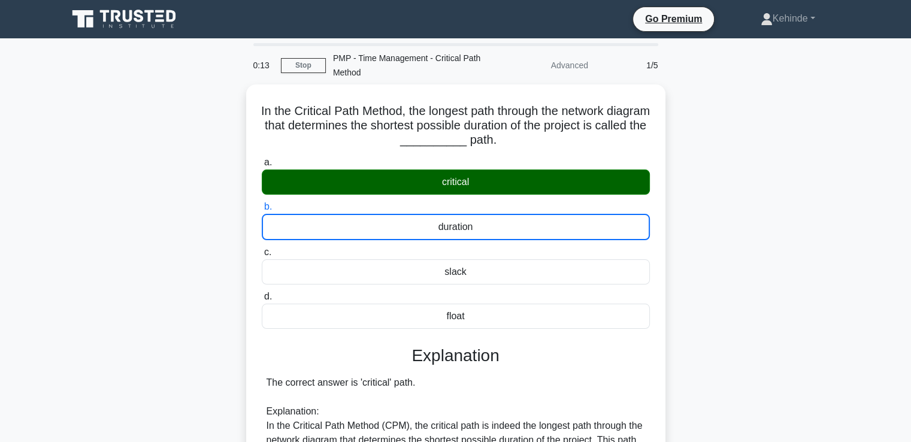
click at [262, 249] on input "c. slack" at bounding box center [262, 253] width 0 height 8
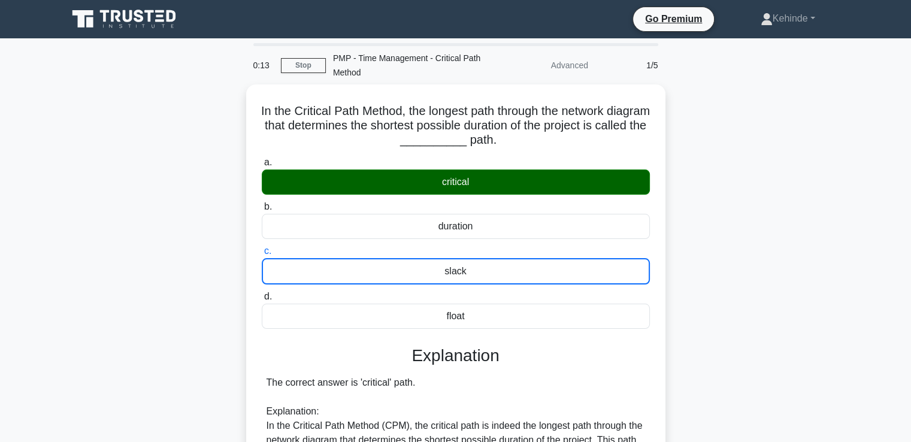
click at [262, 293] on input "d. float" at bounding box center [262, 297] width 0 height 8
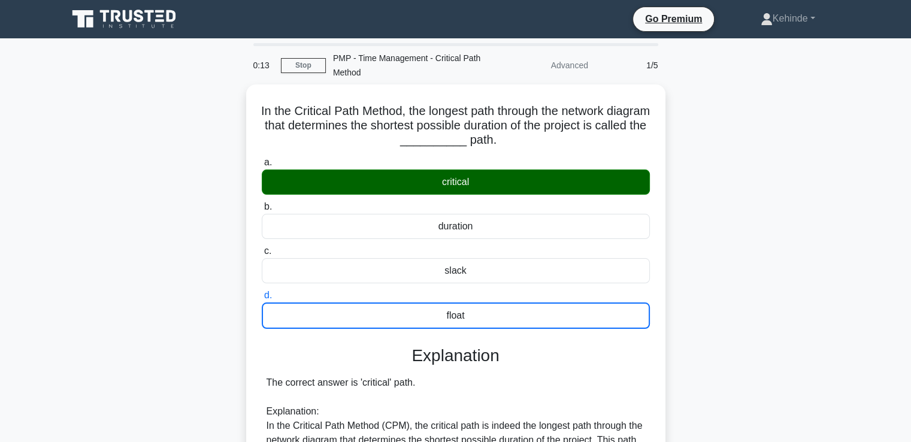
click at [262, 159] on input "a. critical" at bounding box center [262, 163] width 0 height 8
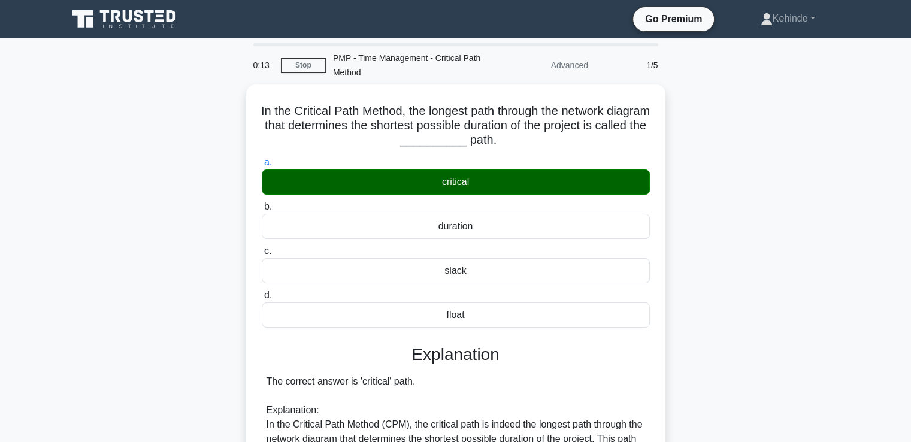
click at [262, 203] on input "b. duration" at bounding box center [262, 207] width 0 height 8
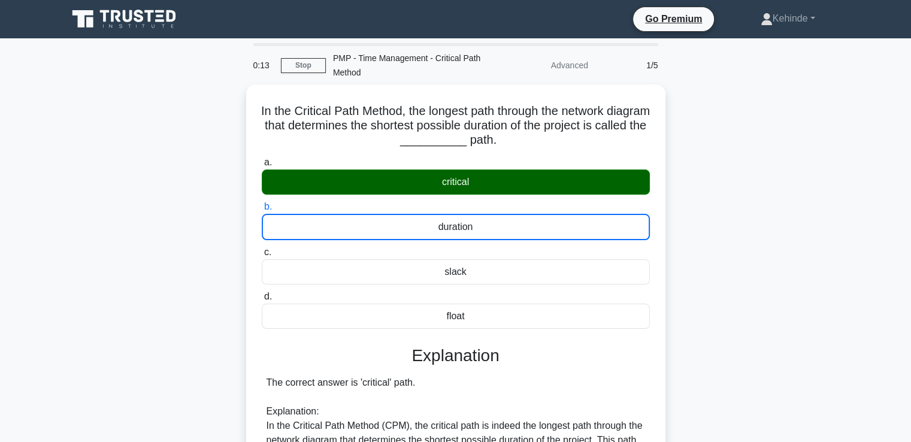
click at [262, 249] on input "c. slack" at bounding box center [262, 253] width 0 height 8
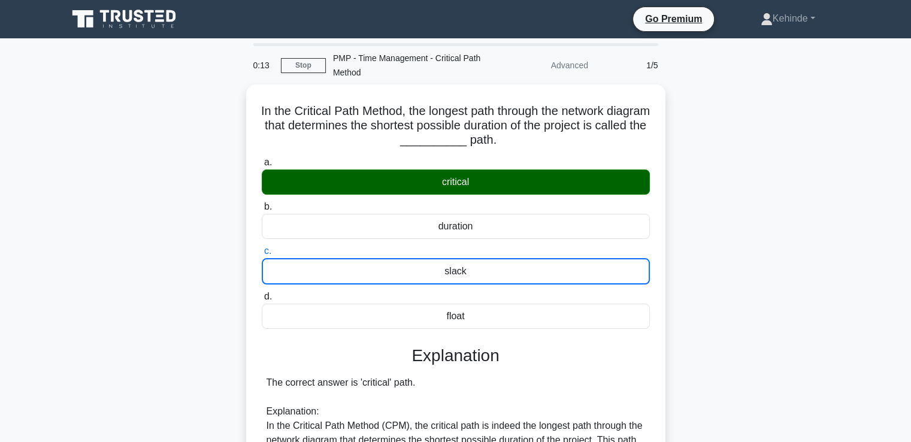
click at [262, 293] on input "d. float" at bounding box center [262, 297] width 0 height 8
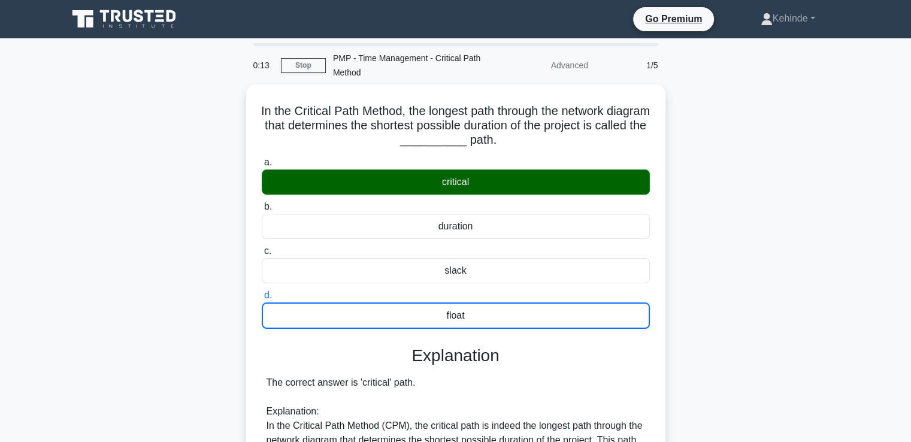
click at [262, 159] on input "a. critical" at bounding box center [262, 163] width 0 height 8
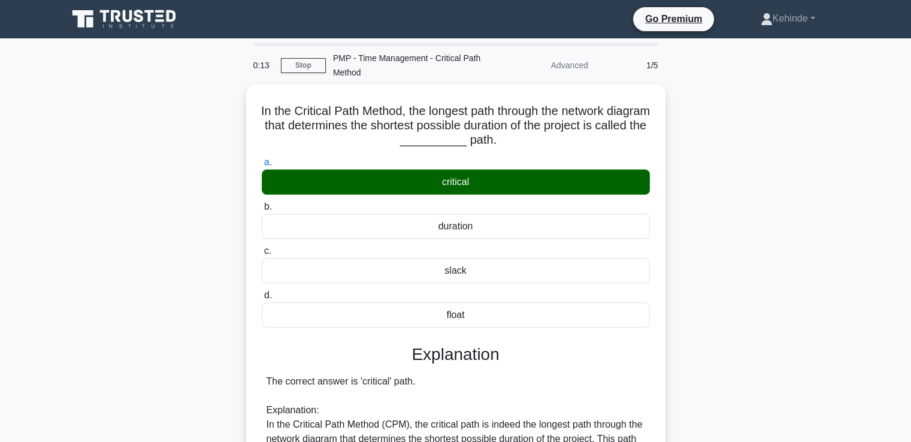
click at [262, 203] on input "b. duration" at bounding box center [262, 207] width 0 height 8
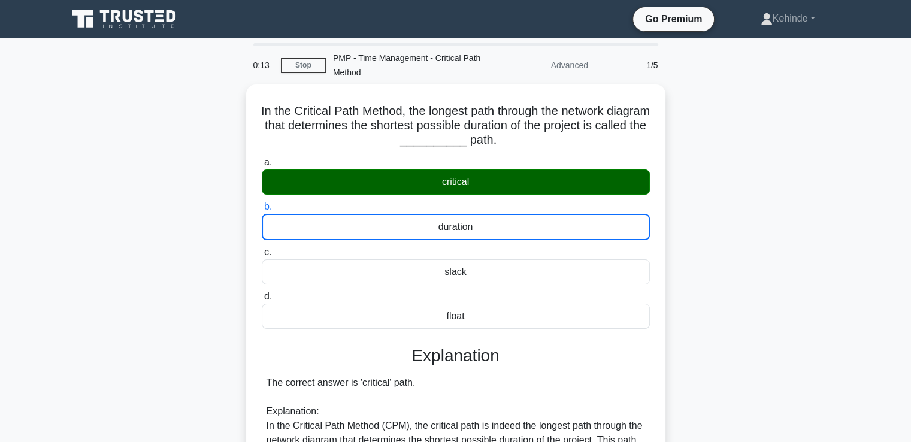
click at [262, 249] on input "c. slack" at bounding box center [262, 253] width 0 height 8
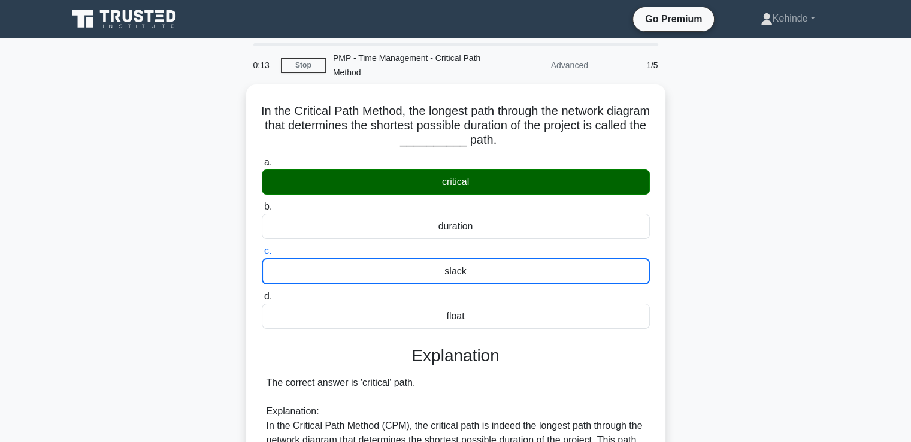
click at [262, 293] on input "d. float" at bounding box center [262, 297] width 0 height 8
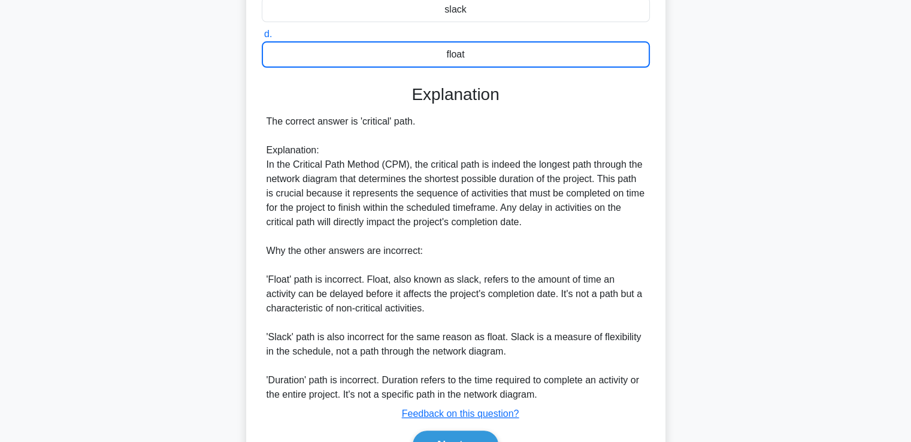
scroll to position [326, 0]
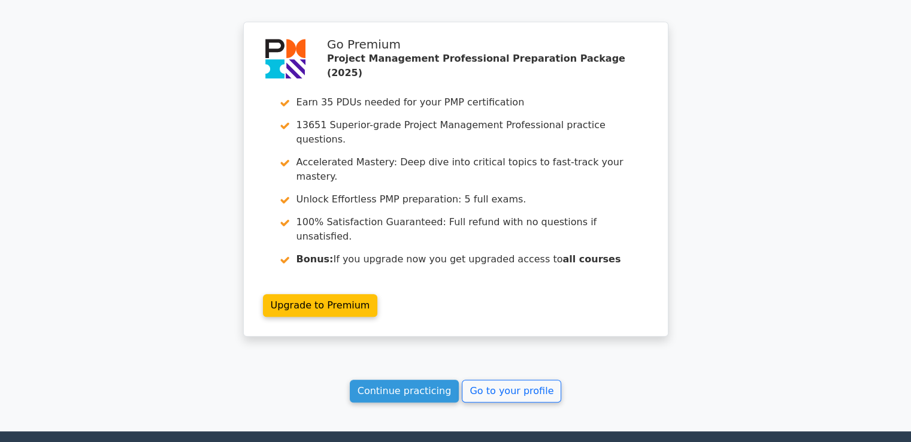
scroll to position [1029, 0]
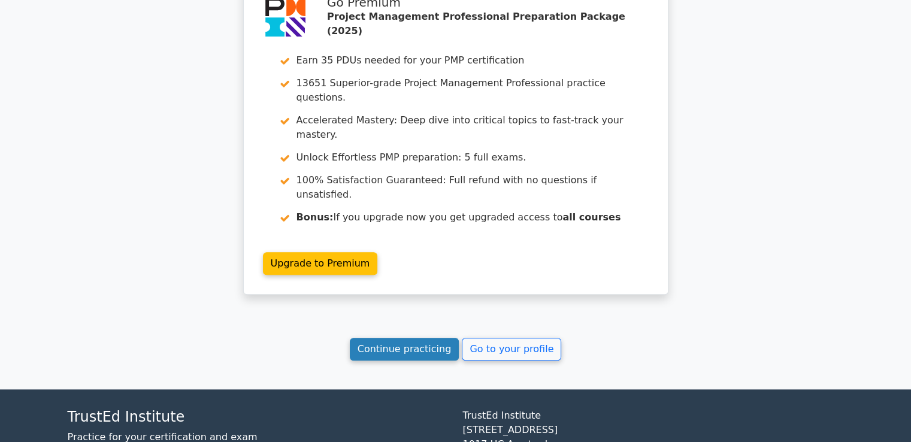
click at [413, 338] on link "Continue practicing" at bounding box center [405, 349] width 110 height 23
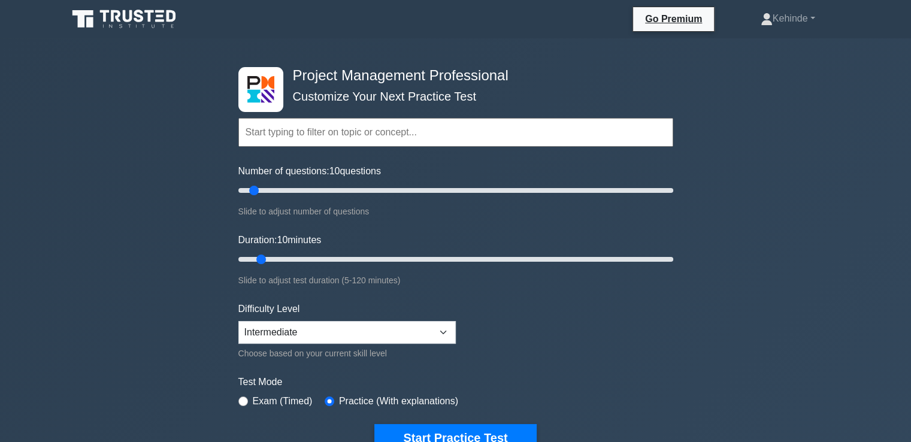
click at [256, 131] on input "text" at bounding box center [455, 132] width 435 height 29
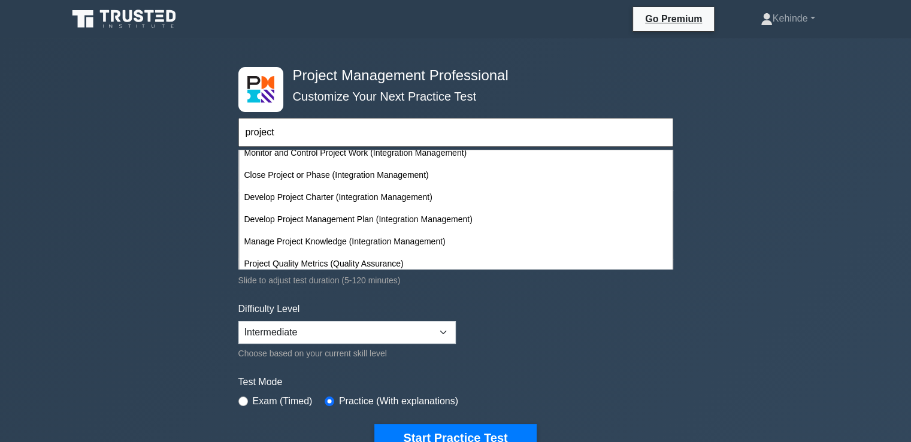
scroll to position [280, 0]
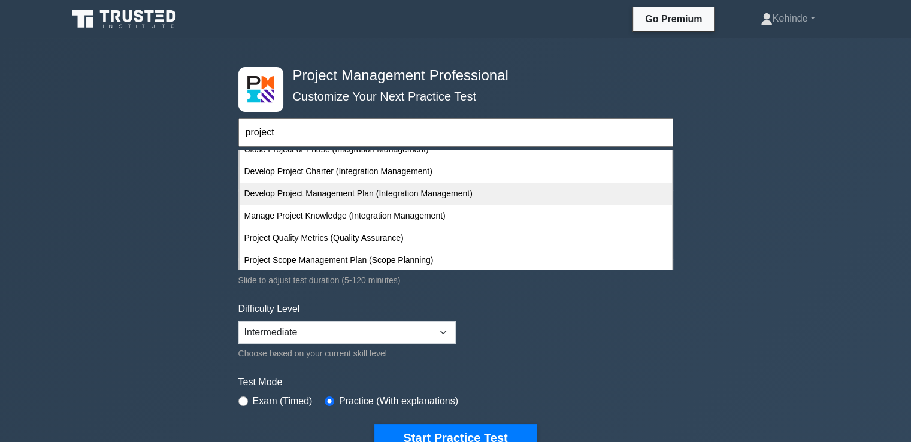
click at [392, 189] on div "Develop Project Management Plan (Integration Management)" at bounding box center [456, 194] width 433 height 22
type input "Develop Project Management Plan (Integration Management)"
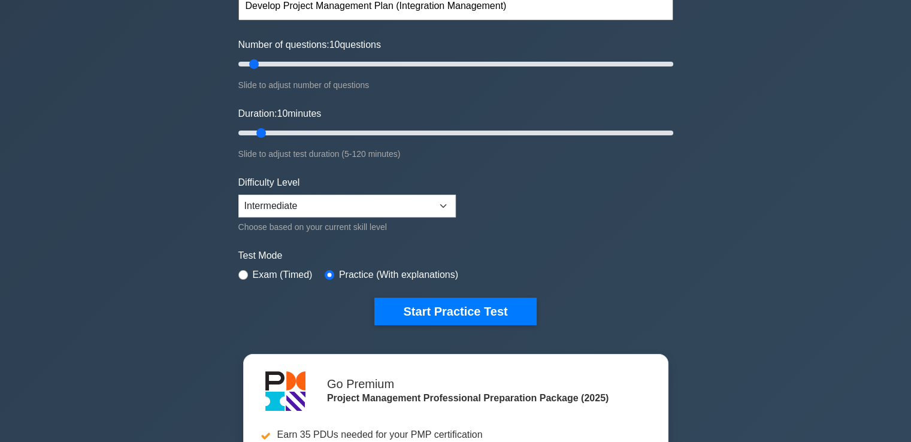
scroll to position [144, 0]
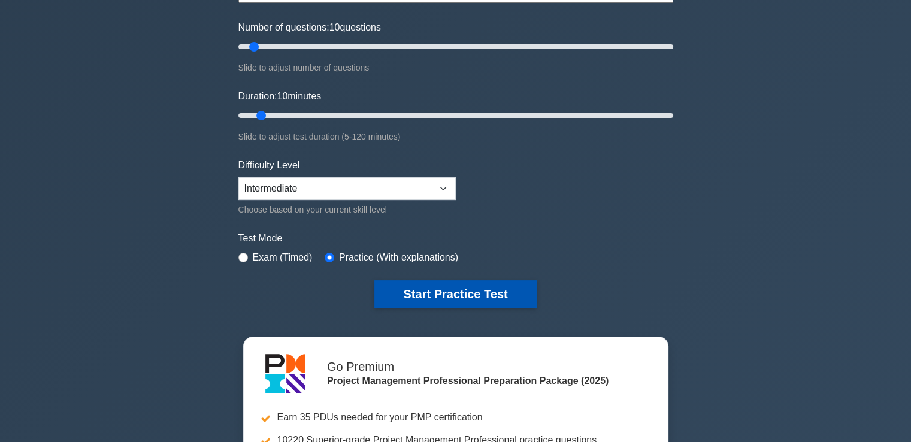
click at [431, 291] on button "Start Practice Test" at bounding box center [455, 294] width 162 height 28
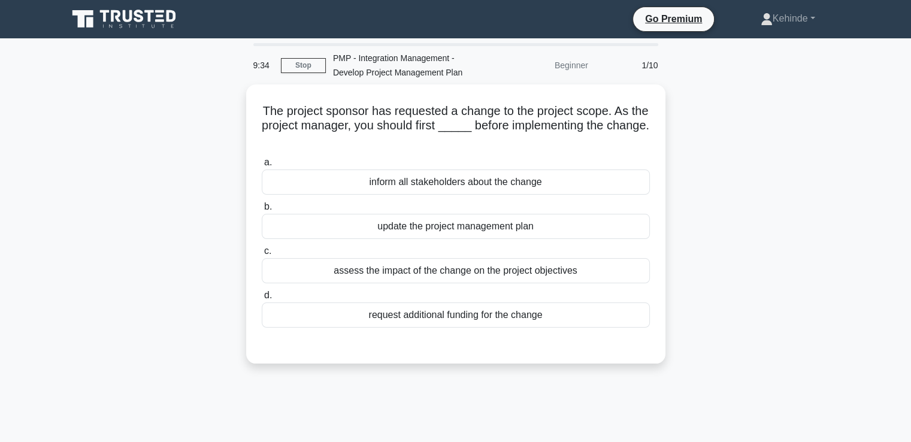
click at [431, 291] on label "d. request additional funding for the change" at bounding box center [456, 308] width 388 height 40
click at [262, 292] on input "d. request additional funding for the change" at bounding box center [262, 296] width 0 height 8
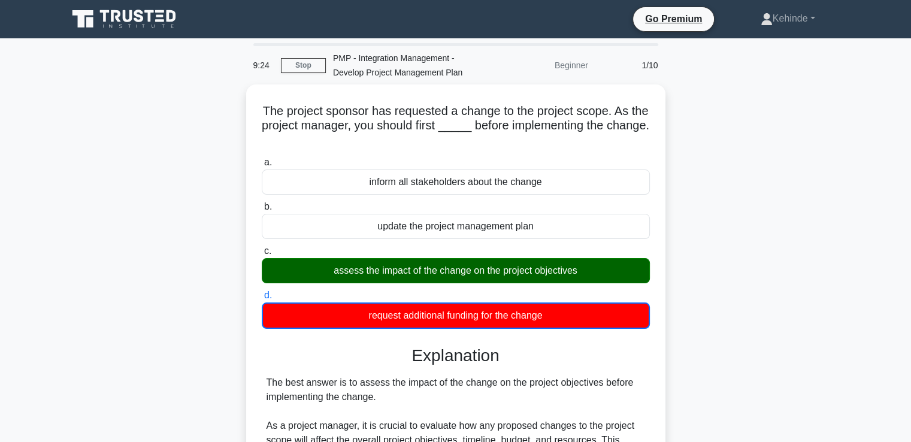
click at [262, 159] on input "a. inform all stakeholders about the change" at bounding box center [262, 163] width 0 height 8
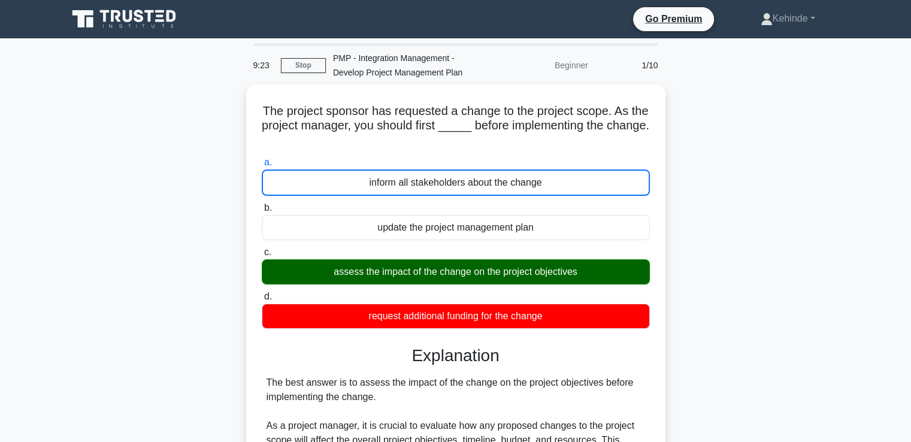
click at [262, 204] on input "b. update the project management plan" at bounding box center [262, 208] width 0 height 8
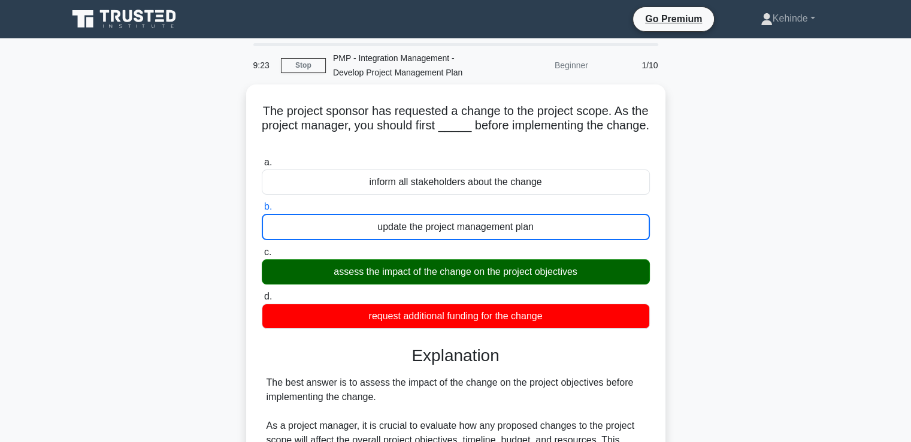
click at [262, 249] on input "c. assess the impact of the change on the project objectives" at bounding box center [262, 253] width 0 height 8
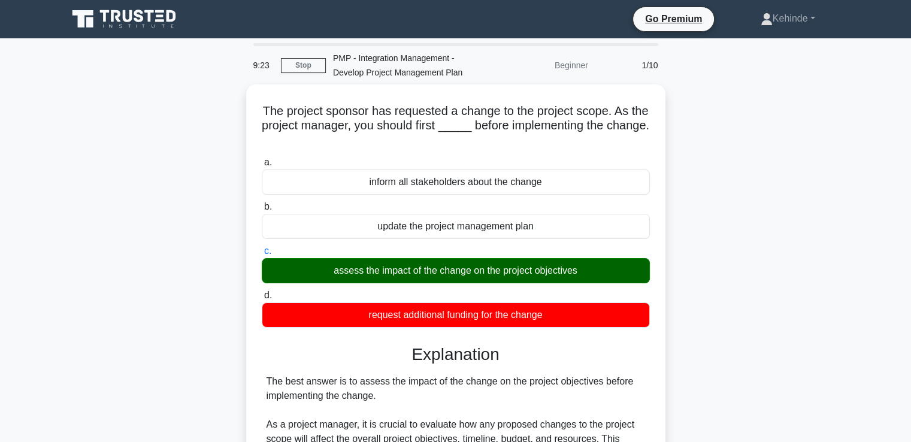
click at [262, 292] on input "d. request additional funding for the change" at bounding box center [262, 296] width 0 height 8
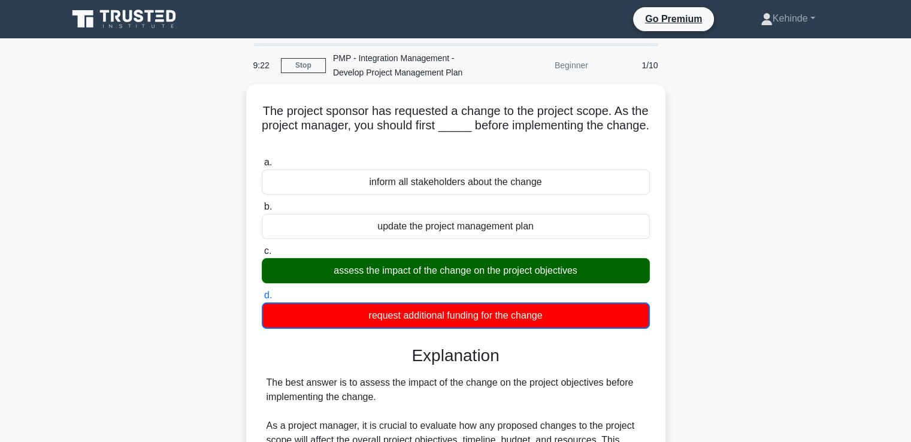
click at [262, 159] on input "a. inform all stakeholders about the change" at bounding box center [262, 163] width 0 height 8
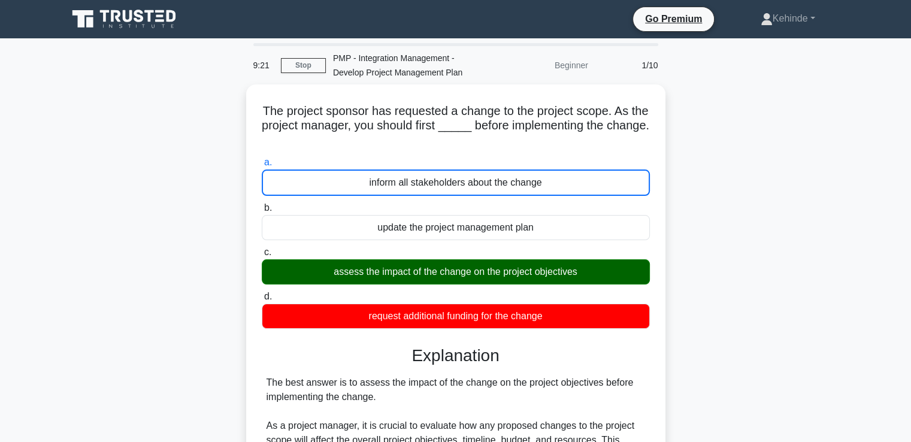
click at [262, 204] on input "b. update the project management plan" at bounding box center [262, 208] width 0 height 8
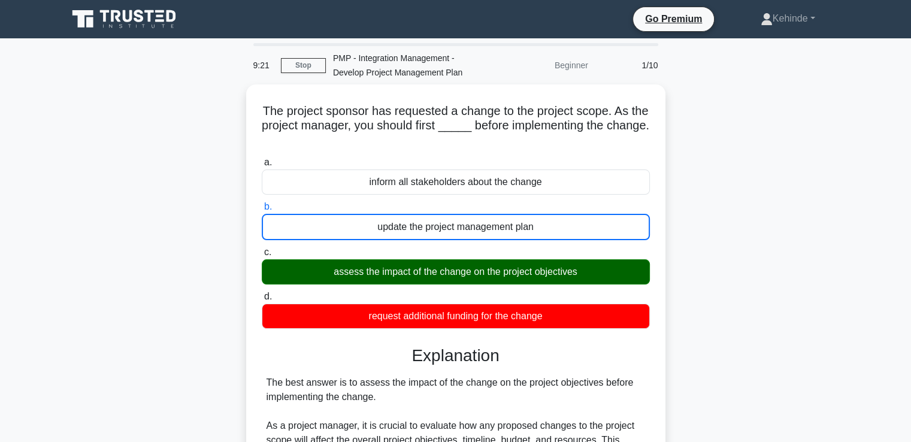
click at [262, 249] on input "c. assess the impact of the change on the project objectives" at bounding box center [262, 253] width 0 height 8
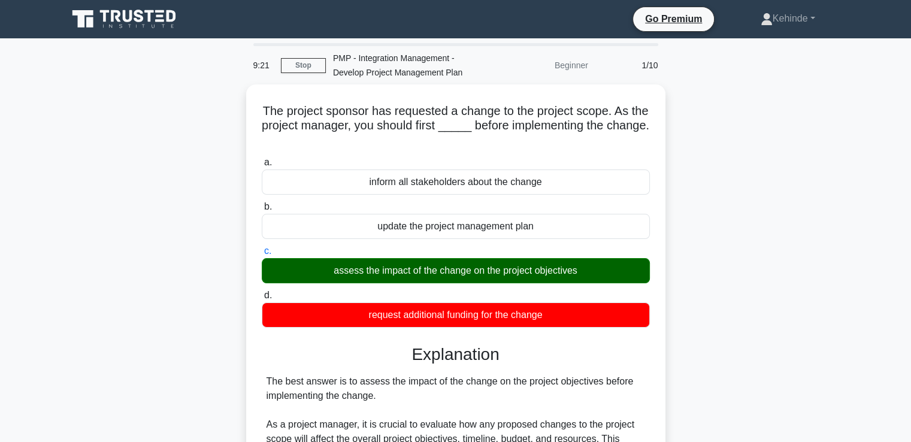
click at [262, 292] on input "d. request additional funding for the change" at bounding box center [262, 296] width 0 height 8
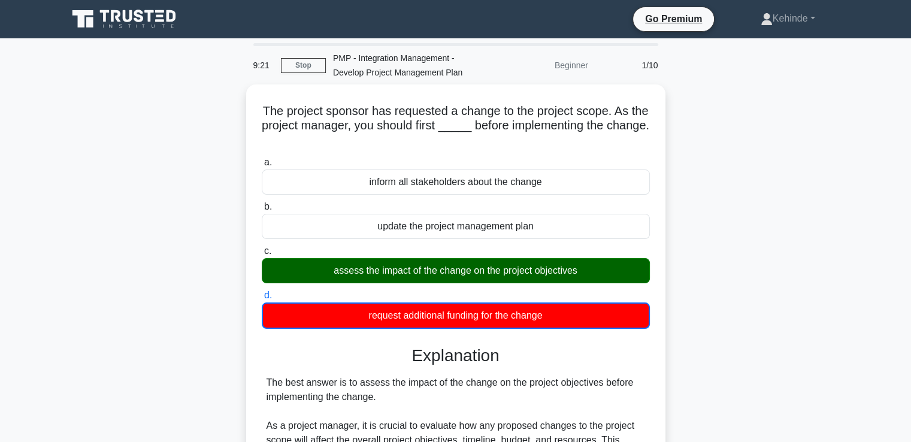
click at [262, 159] on input "a. inform all stakeholders about the change" at bounding box center [262, 163] width 0 height 8
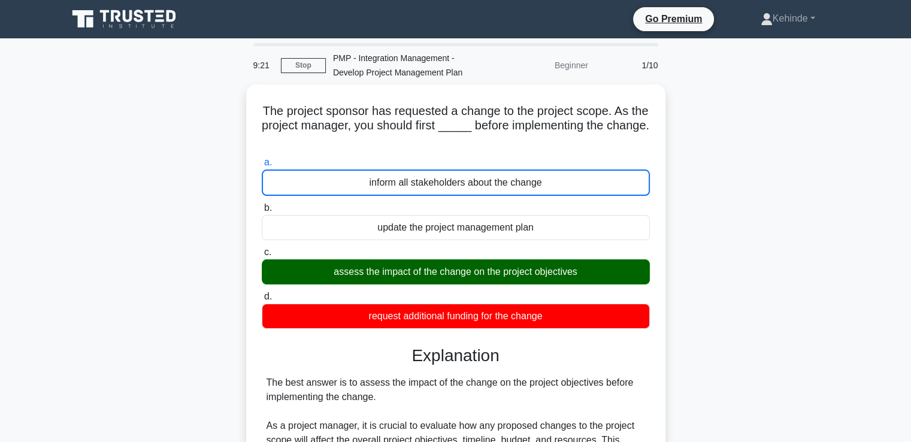
click at [262, 204] on input "b. update the project management plan" at bounding box center [262, 208] width 0 height 8
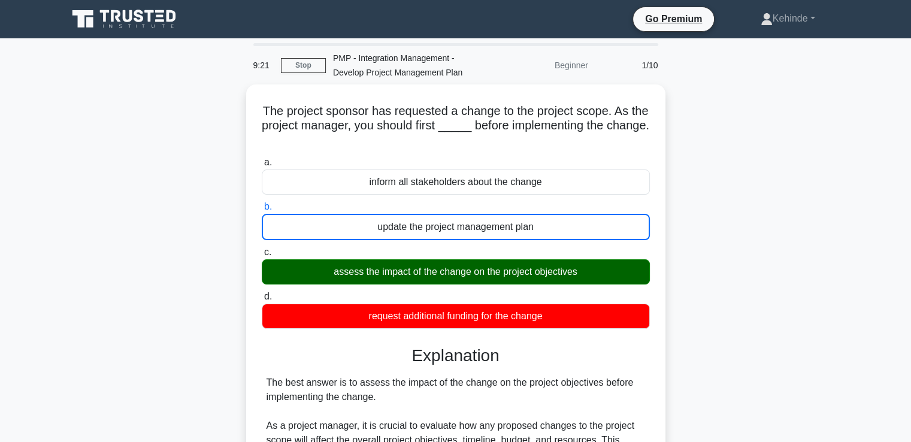
click at [262, 249] on input "c. assess the impact of the change on the project objectives" at bounding box center [262, 253] width 0 height 8
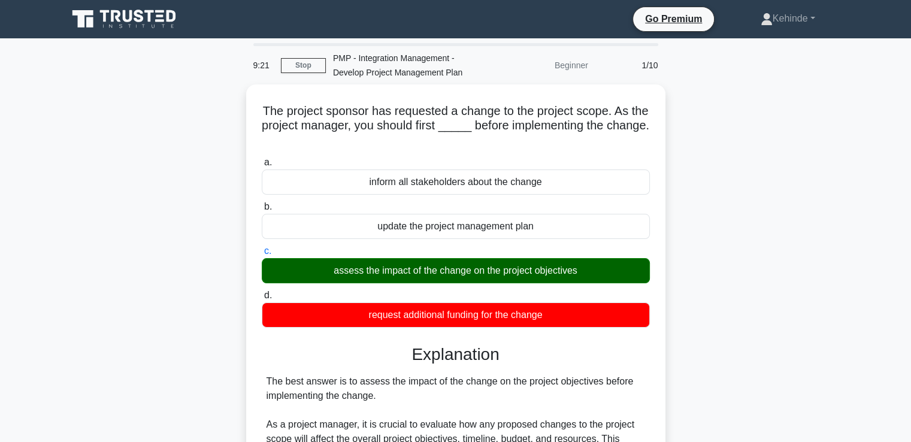
click at [262, 292] on input "d. request additional funding for the change" at bounding box center [262, 296] width 0 height 8
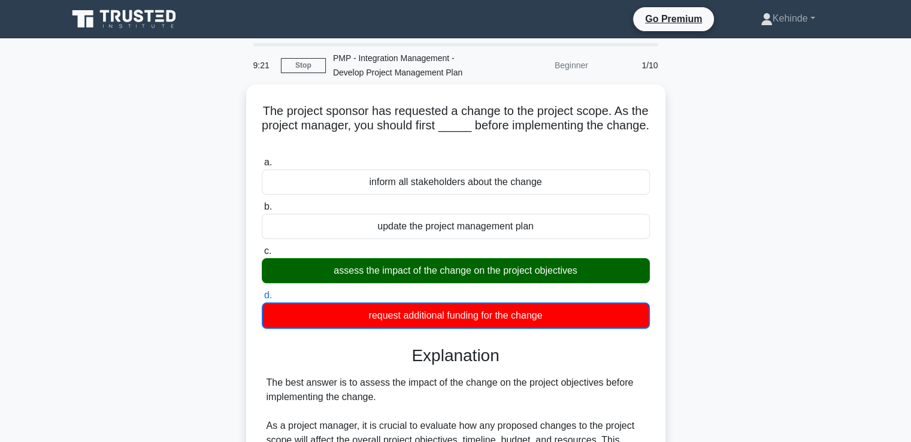
click at [262, 159] on input "a. inform all stakeholders about the change" at bounding box center [262, 163] width 0 height 8
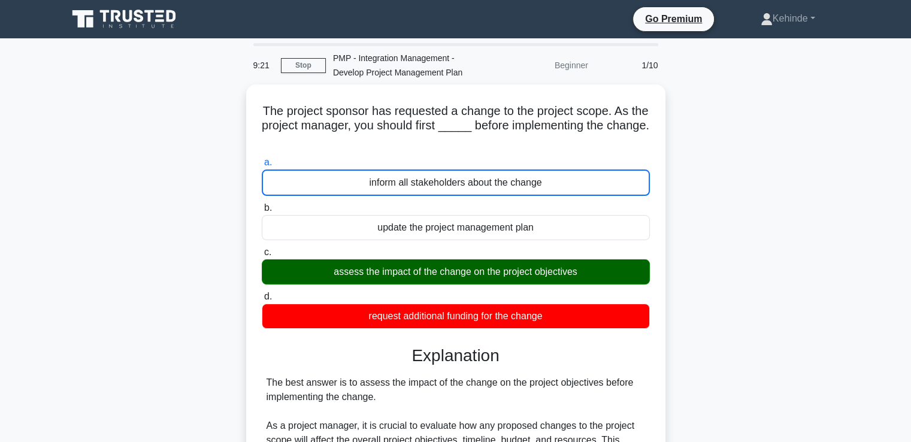
click at [262, 204] on input "b. update the project management plan" at bounding box center [262, 208] width 0 height 8
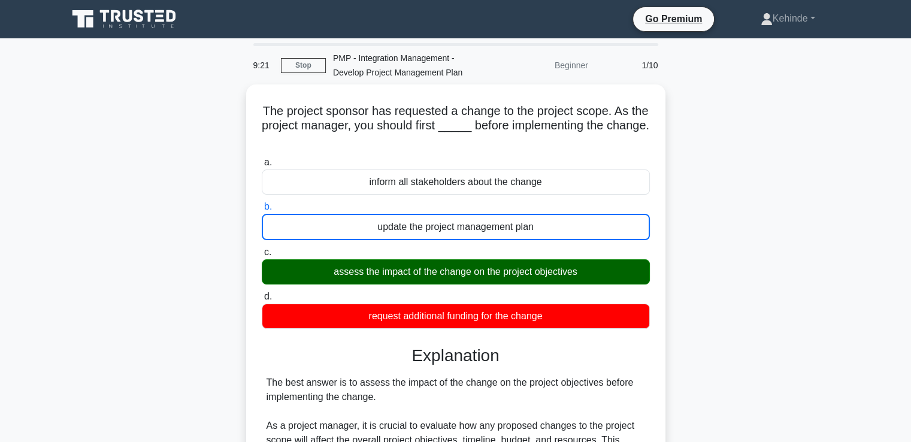
click at [262, 249] on input "c. assess the impact of the change on the project objectives" at bounding box center [262, 253] width 0 height 8
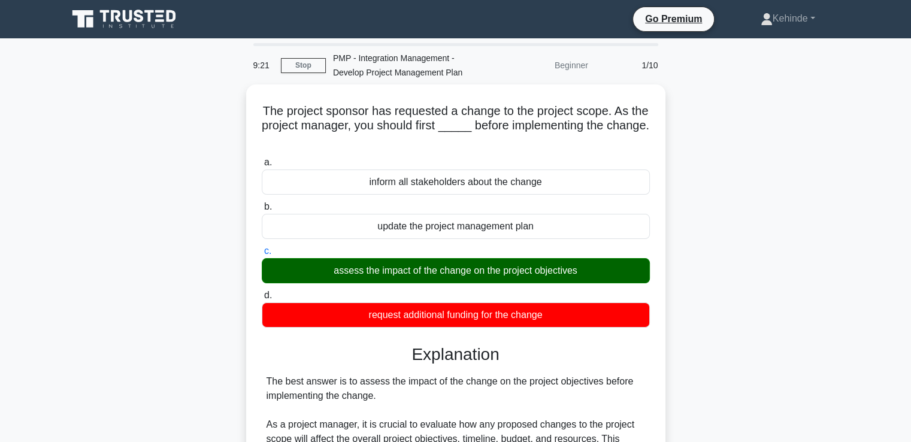
click at [262, 292] on input "d. request additional funding for the change" at bounding box center [262, 296] width 0 height 8
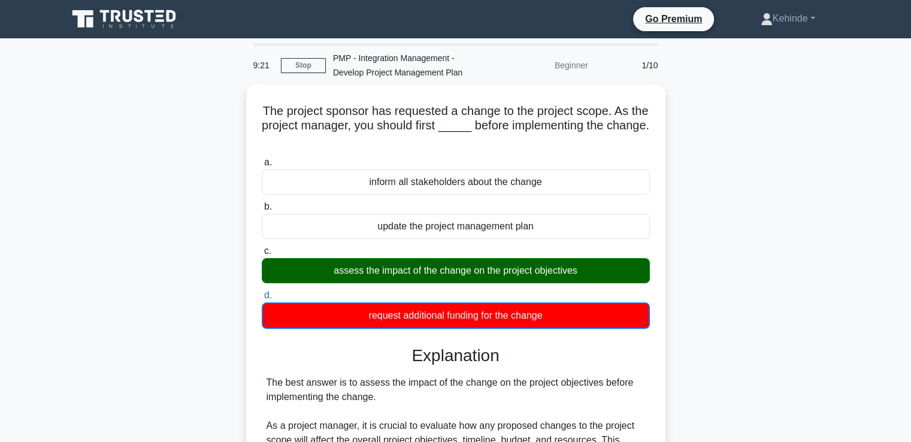
click at [262, 159] on input "a. inform all stakeholders about the change" at bounding box center [262, 163] width 0 height 8
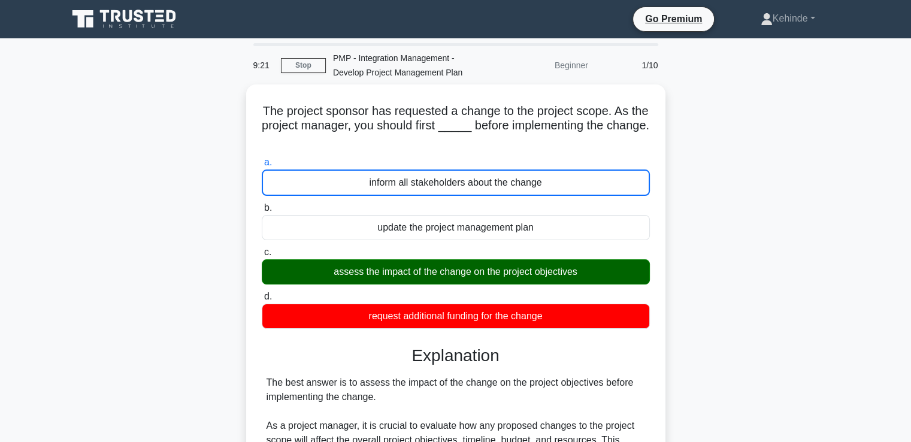
click at [262, 204] on input "b. update the project management plan" at bounding box center [262, 208] width 0 height 8
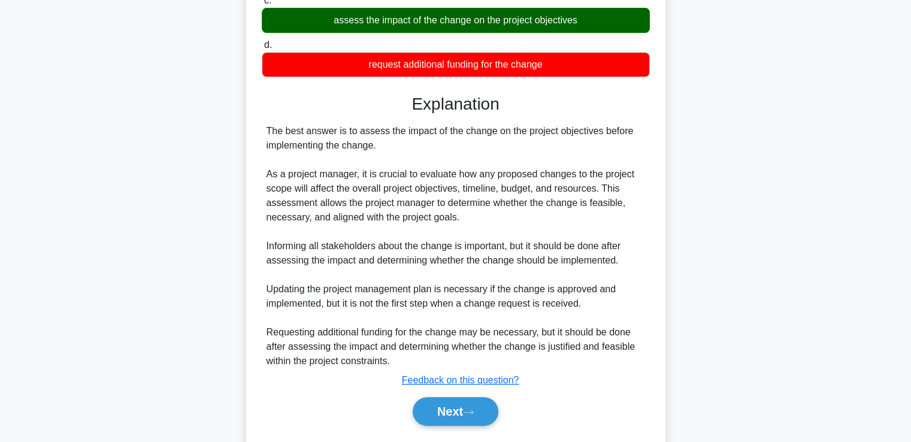
scroll to position [253, 0]
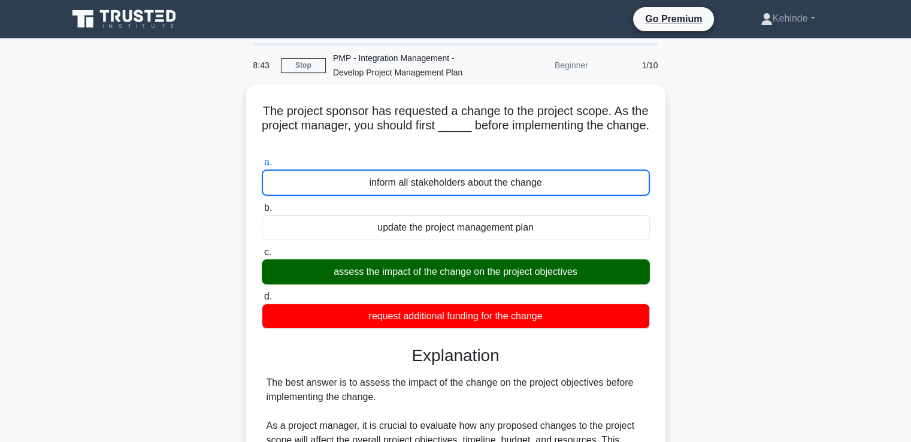
scroll to position [0, 0]
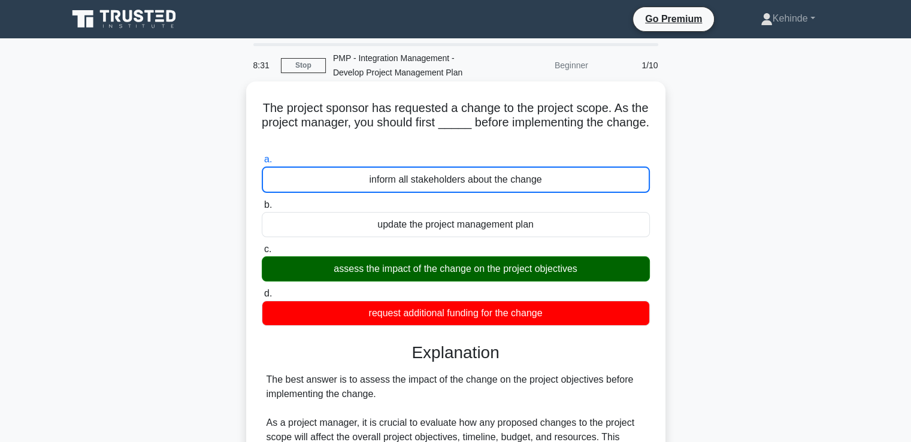
click at [478, 273] on div "assess the impact of the change on the project objectives" at bounding box center [456, 268] width 388 height 25
click at [262, 253] on input "c. assess the impact of the change on the project objectives" at bounding box center [262, 250] width 0 height 8
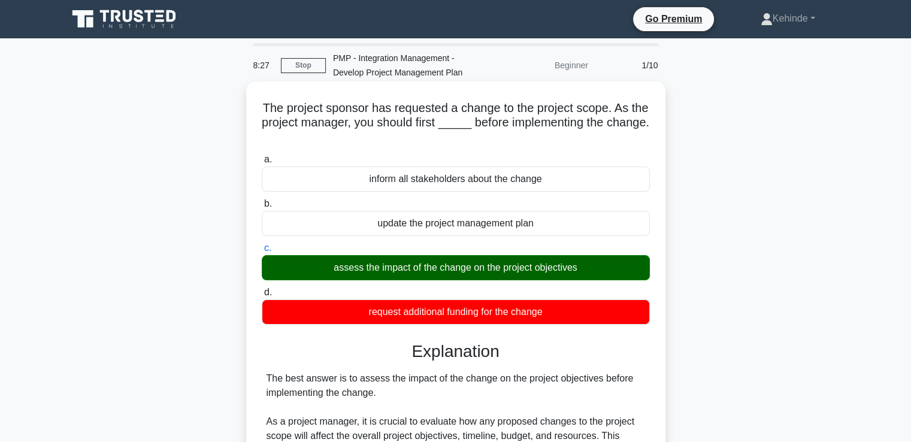
click at [262, 289] on input "d. request additional funding for the change" at bounding box center [262, 293] width 0 height 8
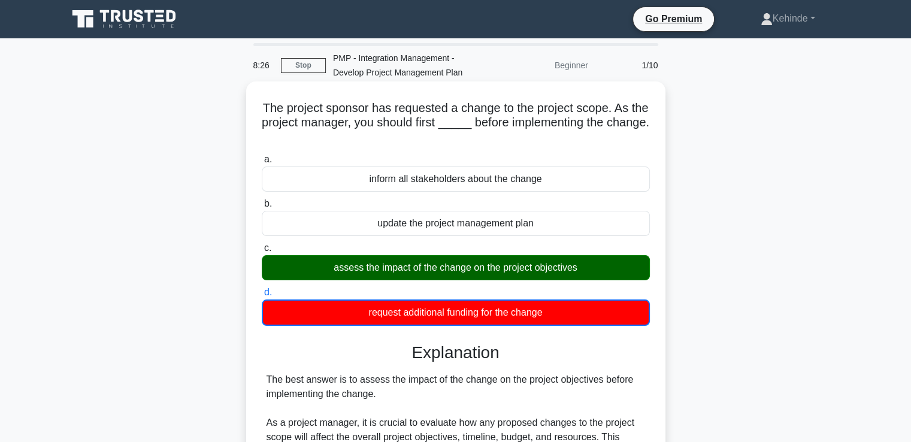
click at [262, 156] on input "a. inform all stakeholders about the change" at bounding box center [262, 160] width 0 height 8
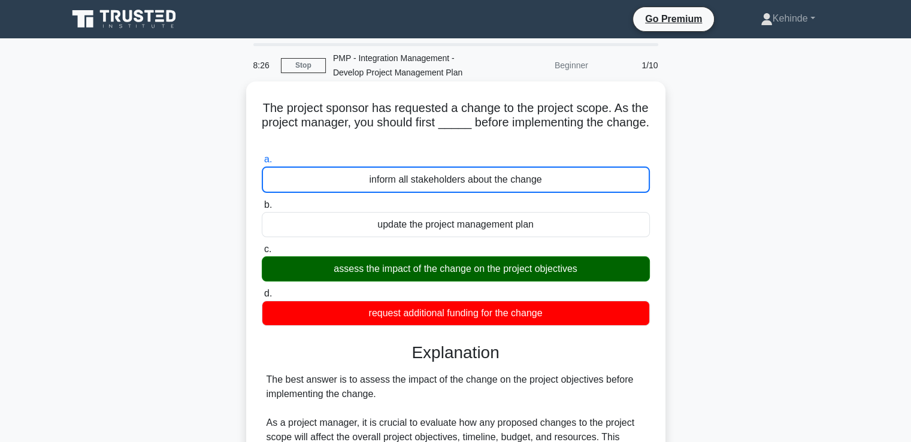
click at [262, 201] on input "b. update the project management plan" at bounding box center [262, 205] width 0 height 8
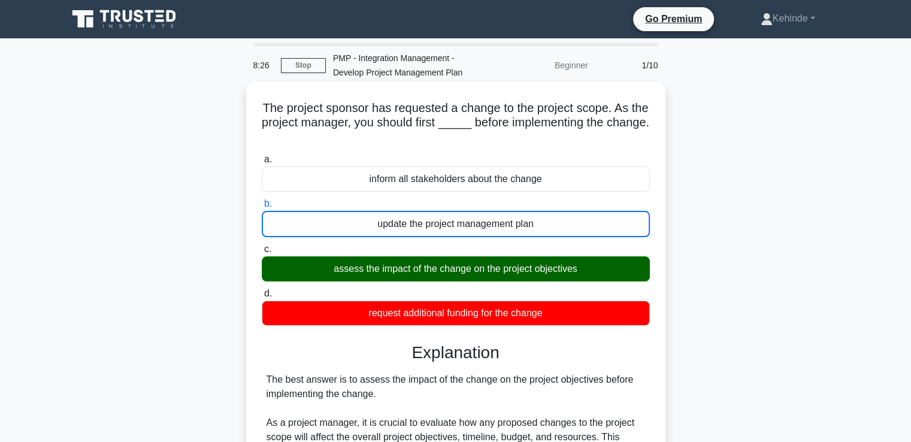
click at [262, 246] on input "c. assess the impact of the change on the project objectives" at bounding box center [262, 250] width 0 height 8
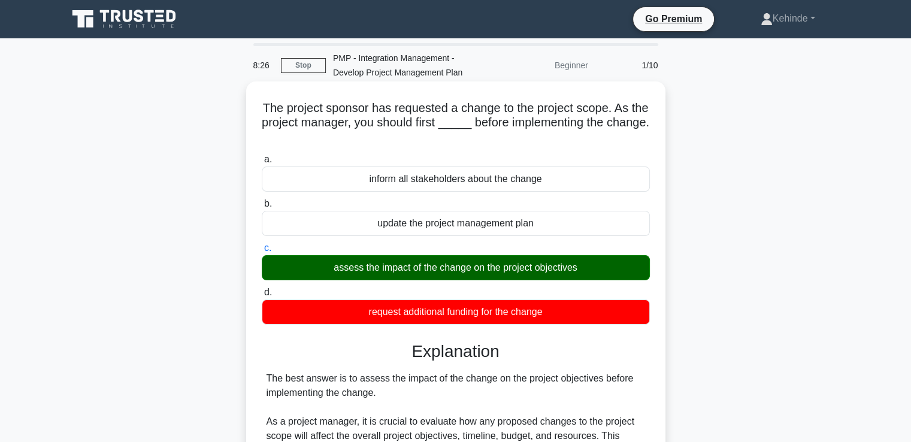
click at [262, 289] on input "d. request additional funding for the change" at bounding box center [262, 293] width 0 height 8
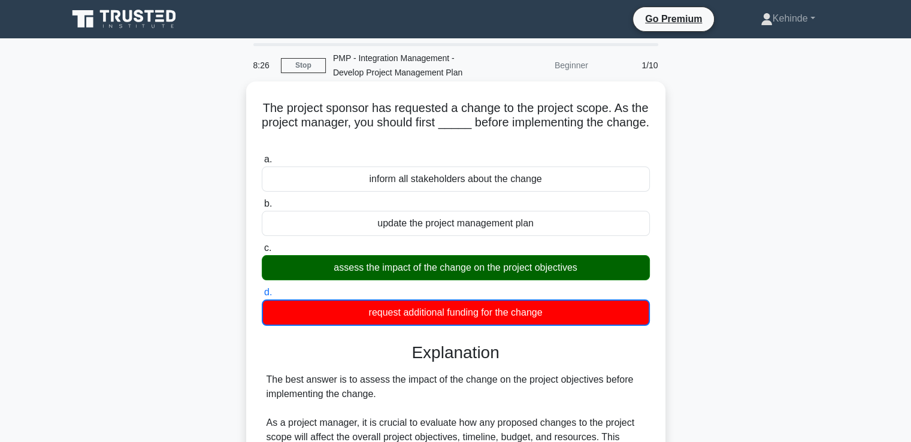
click at [262, 156] on input "a. inform all stakeholders about the change" at bounding box center [262, 160] width 0 height 8
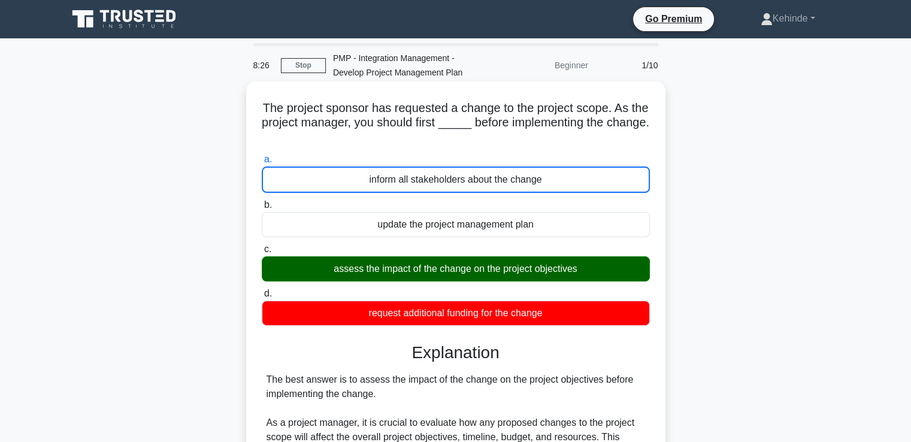
click at [262, 201] on input "b. update the project management plan" at bounding box center [262, 205] width 0 height 8
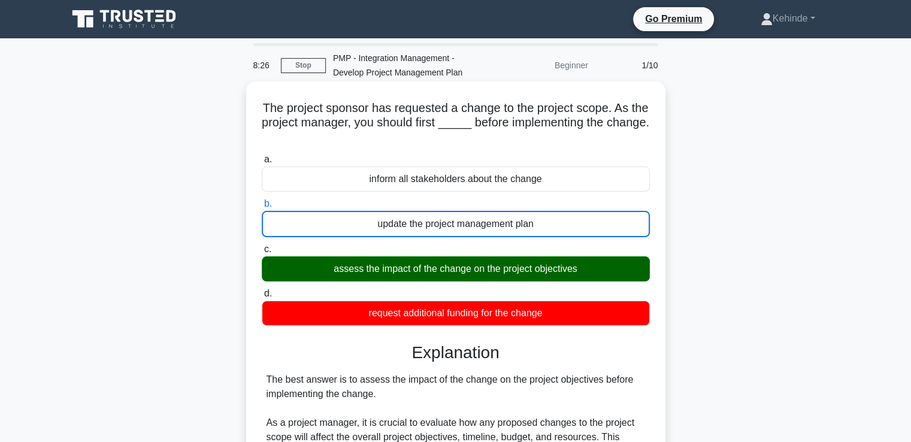
click at [262, 246] on input "c. assess the impact of the change on the project objectives" at bounding box center [262, 250] width 0 height 8
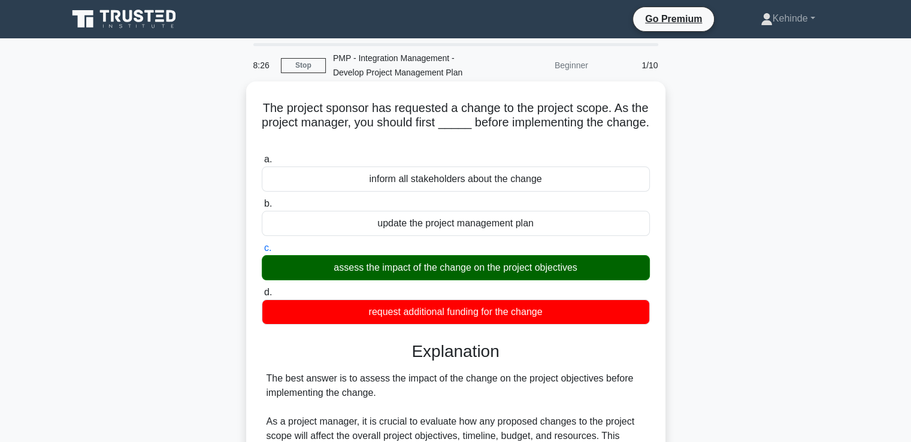
click at [262, 289] on input "d. request additional funding for the change" at bounding box center [262, 293] width 0 height 8
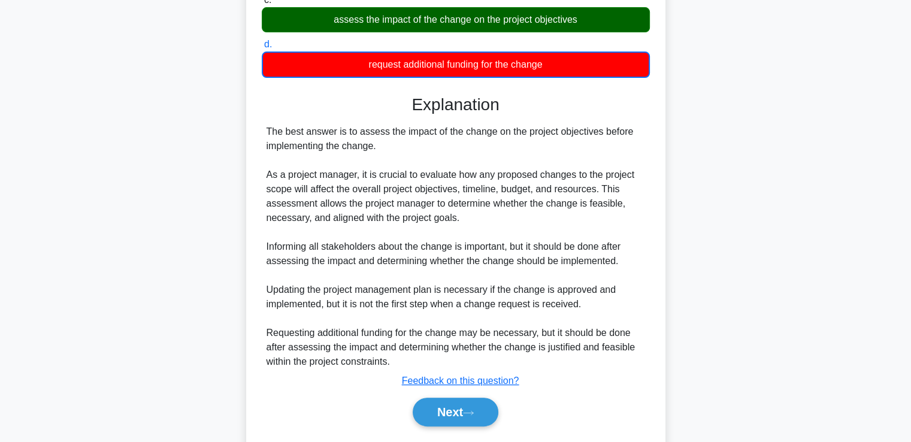
scroll to position [252, 0]
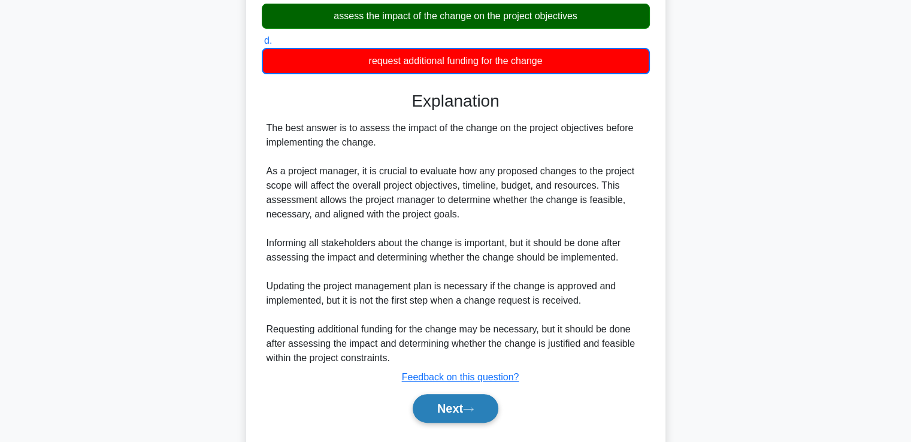
click at [431, 404] on button "Next" at bounding box center [456, 408] width 86 height 29
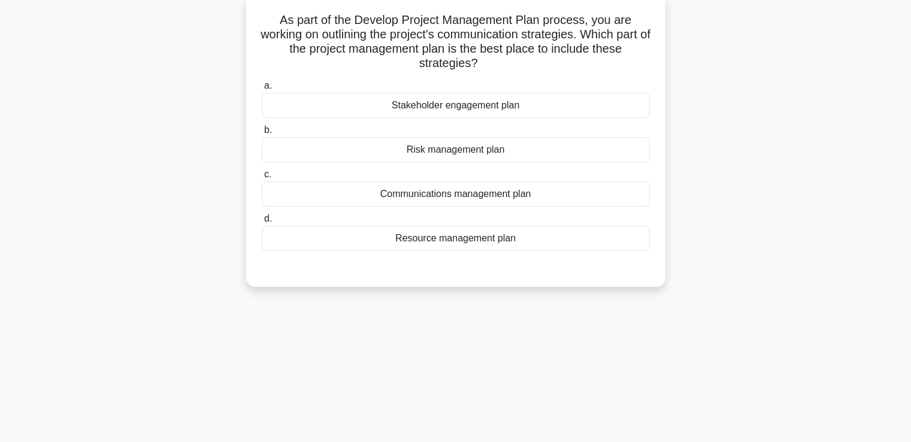
scroll to position [0, 0]
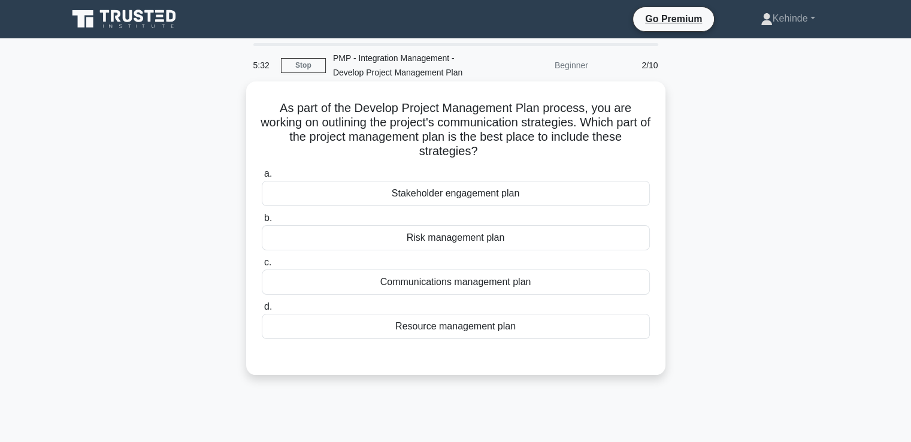
click at [449, 193] on div "Stakeholder engagement plan" at bounding box center [456, 193] width 388 height 25
click at [262, 178] on input "a. Stakeholder engagement plan" at bounding box center [262, 174] width 0 height 8
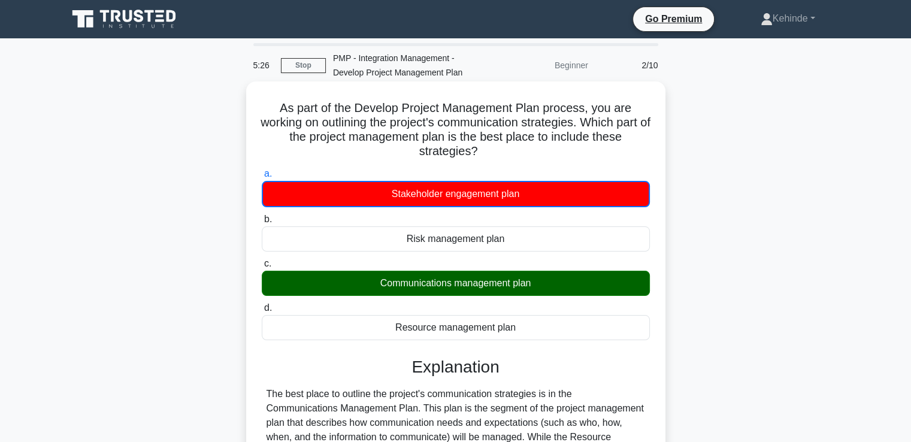
click at [262, 216] on input "b. Risk management plan" at bounding box center [262, 220] width 0 height 8
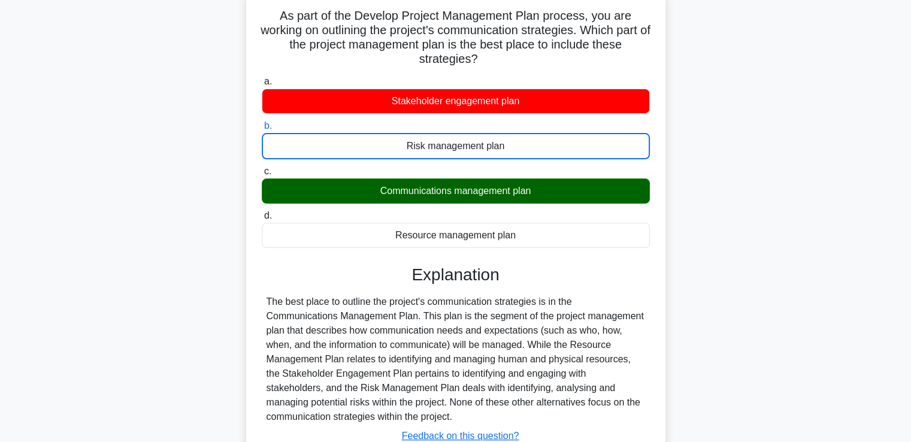
scroll to position [152, 0]
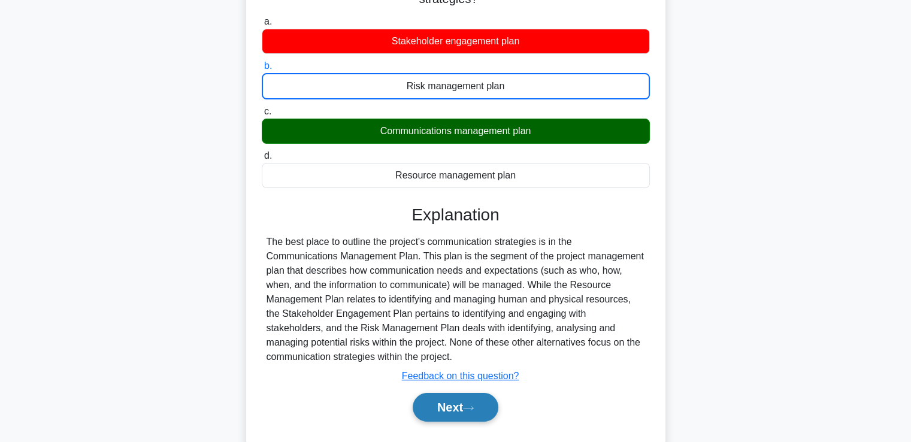
click at [441, 400] on button "Next" at bounding box center [456, 407] width 86 height 29
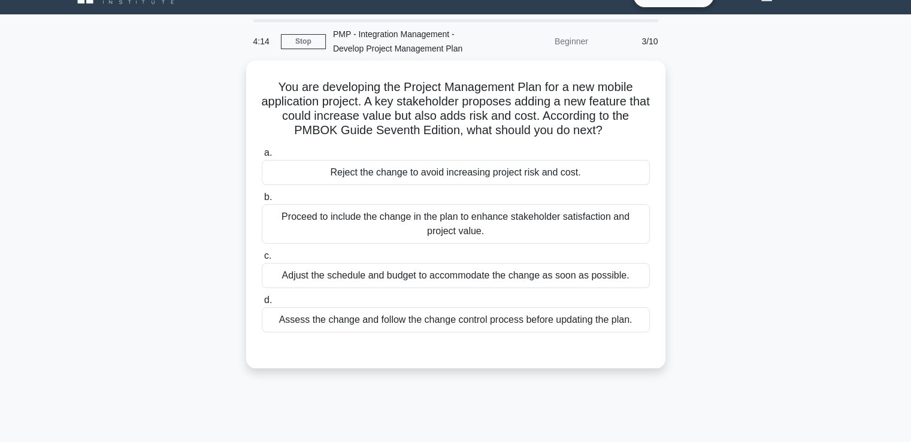
scroll to position [0, 0]
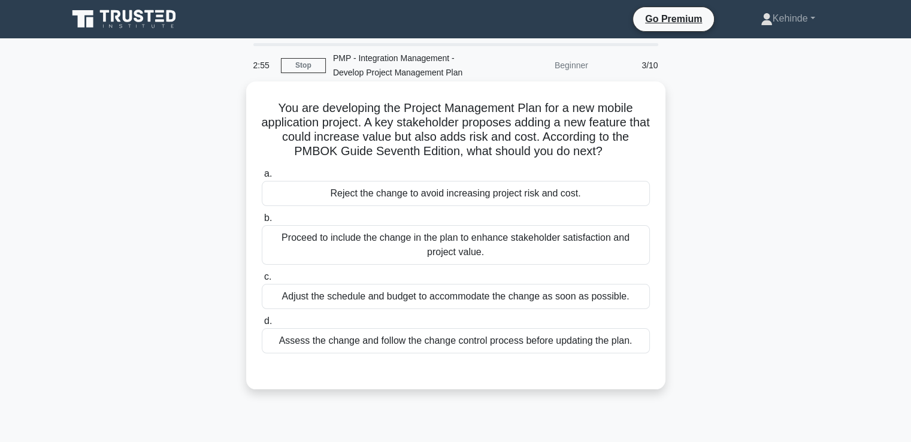
click at [440, 343] on div "Assess the change and follow the change control process before updating the pla…" at bounding box center [456, 340] width 388 height 25
click at [262, 325] on input "d. Assess the change and follow the change control process before updating the …" at bounding box center [262, 322] width 0 height 8
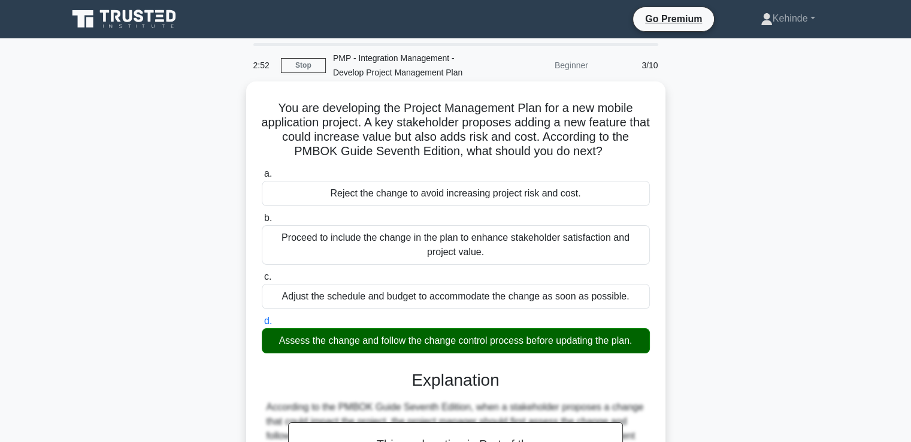
click at [262, 170] on input "a. Reject the change to avoid increasing project risk and cost." at bounding box center [262, 174] width 0 height 8
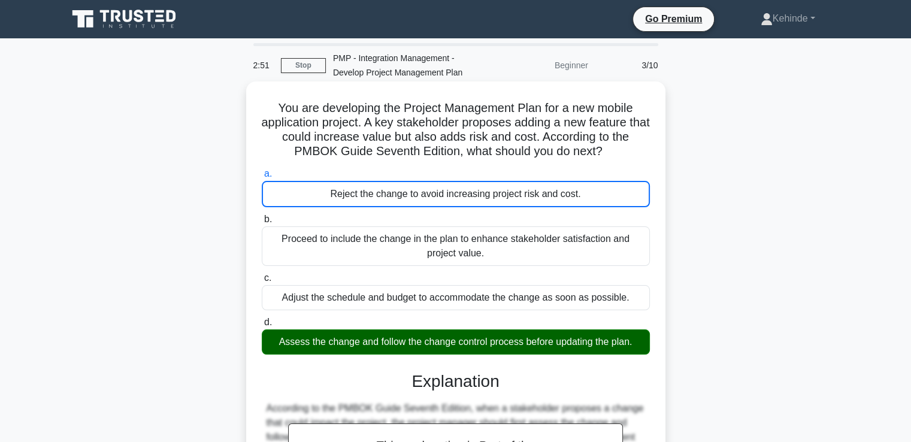
click at [262, 216] on input "b. Proceed to include the change in the plan to enhance stakeholder satisfactio…" at bounding box center [262, 220] width 0 height 8
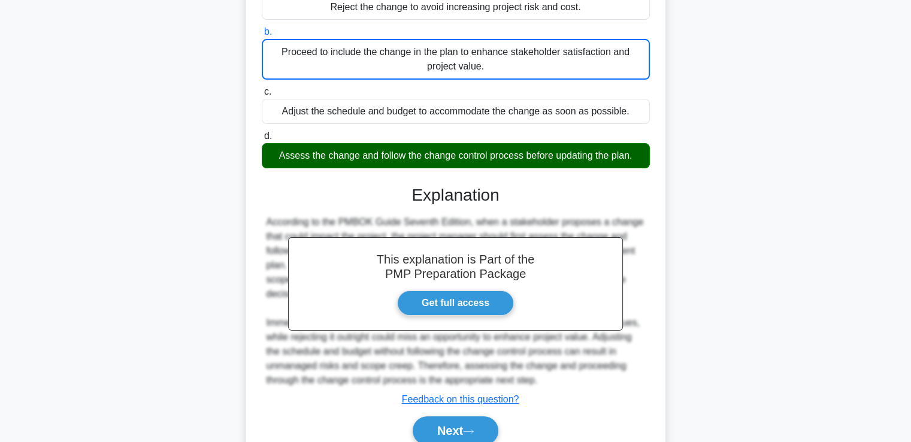
scroll to position [222, 0]
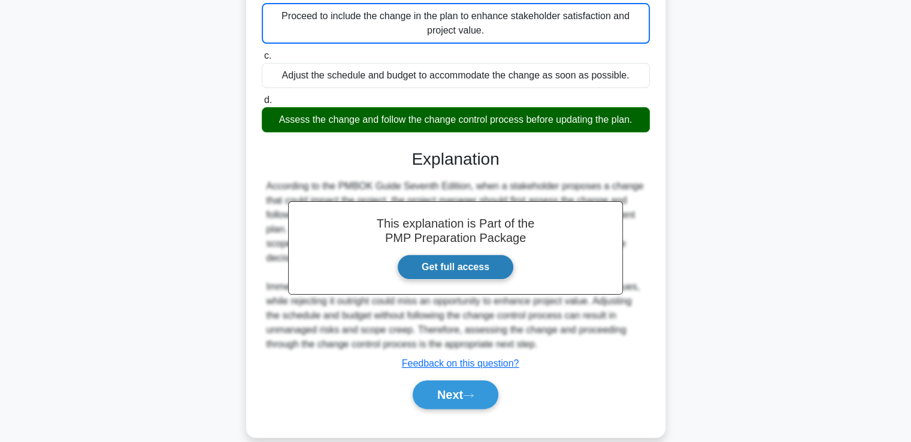
click at [480, 261] on link "Get full access" at bounding box center [455, 267] width 117 height 25
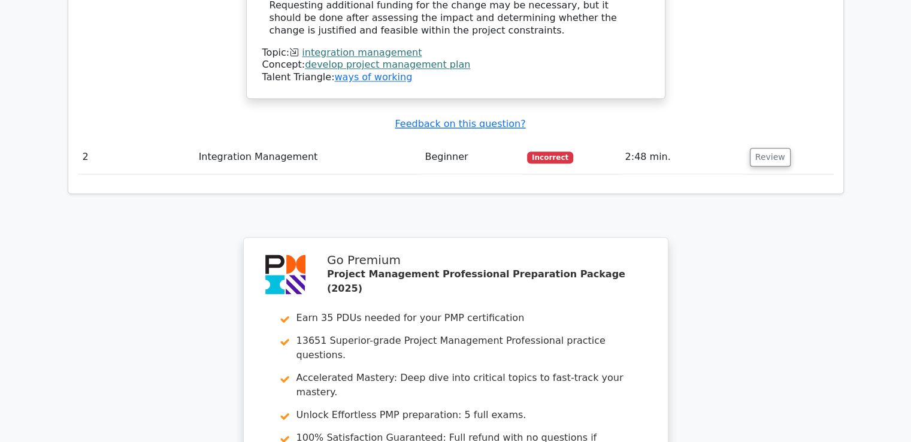
scroll to position [1582, 0]
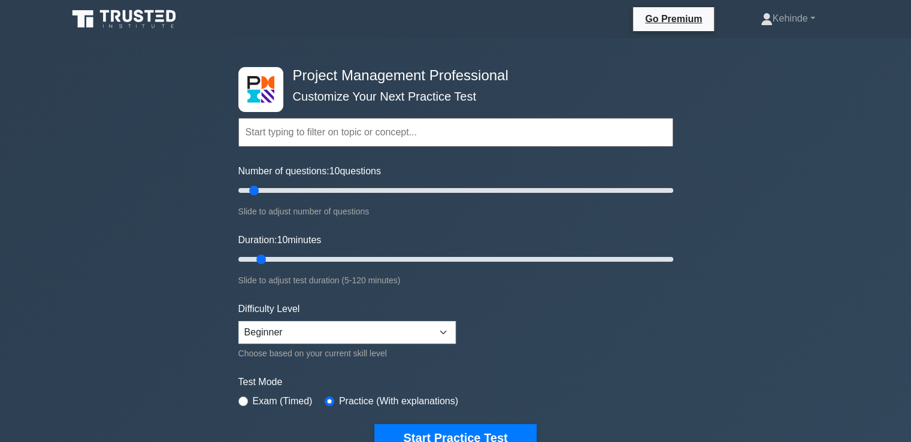
click at [261, 135] on input "text" at bounding box center [455, 132] width 435 height 29
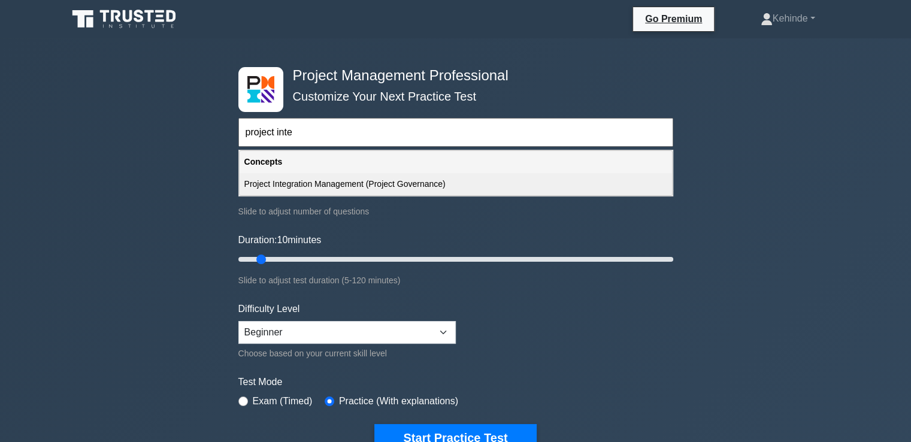
click at [334, 183] on div "Project Integration Management (Project Governance)" at bounding box center [456, 184] width 433 height 22
type input "Project Integration Management (Project Governance)"
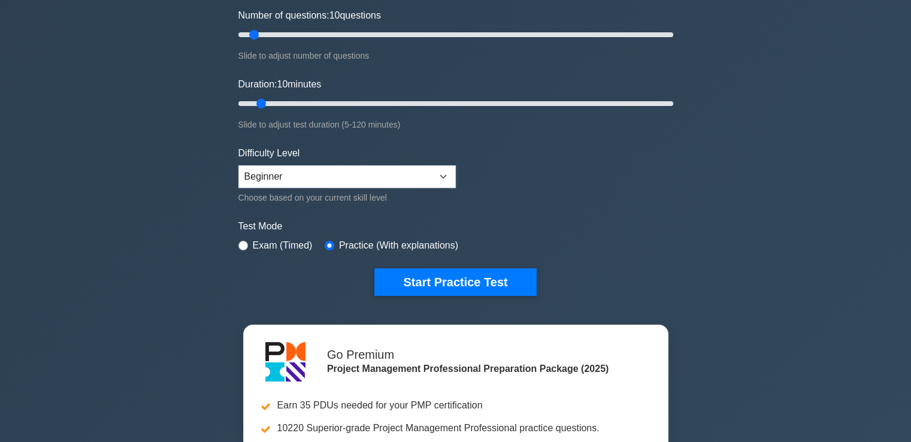
scroll to position [192, 0]
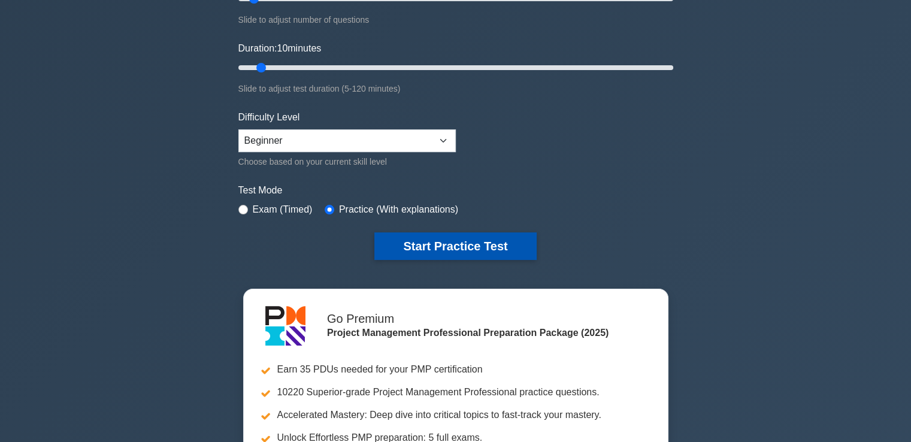
click at [436, 243] on button "Start Practice Test" at bounding box center [455, 246] width 162 height 28
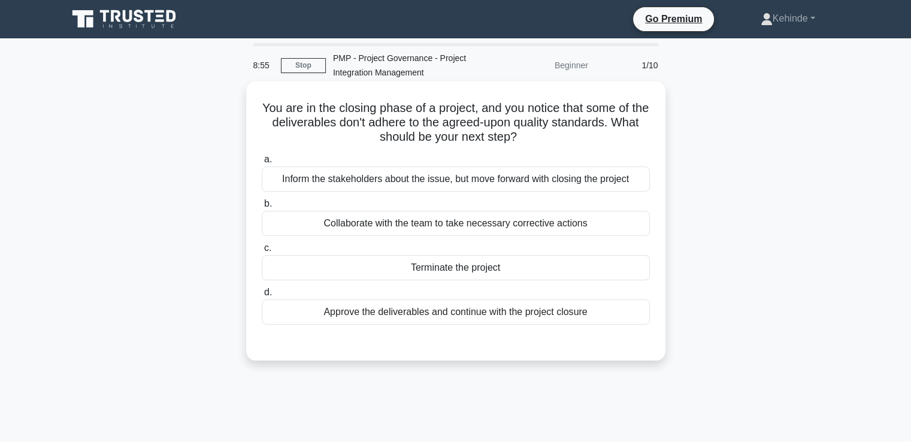
click at [361, 222] on div "Collaborate with the team to take necessary corrective actions" at bounding box center [456, 223] width 388 height 25
click at [262, 208] on input "b. Collaborate with the team to take necessary corrective actions" at bounding box center [262, 204] width 0 height 8
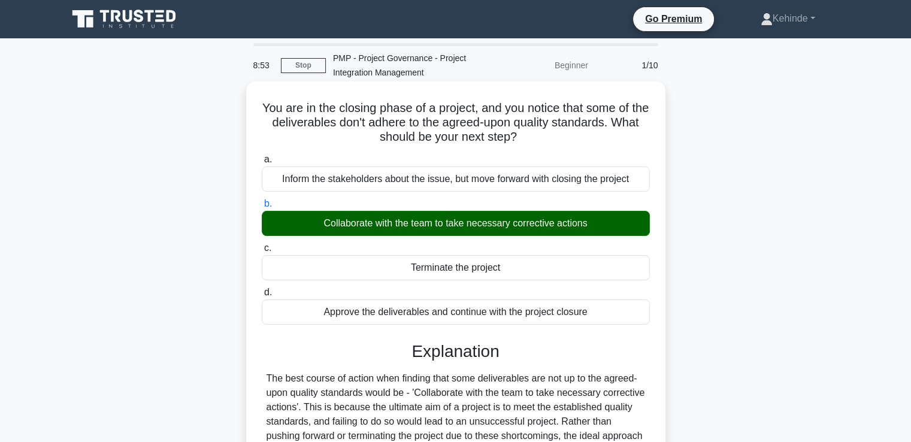
click at [262, 244] on input "c. Terminate the project" at bounding box center [262, 248] width 0 height 8
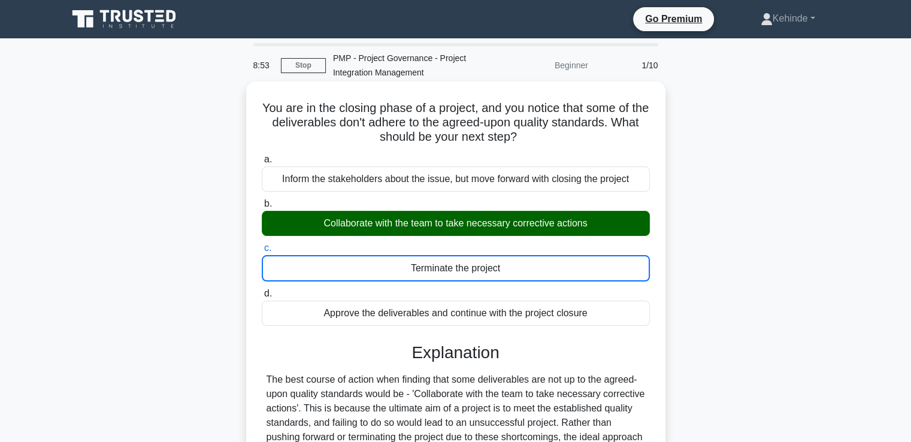
click at [262, 290] on input "d. Approve the deliverables and continue with the project closure" at bounding box center [262, 294] width 0 height 8
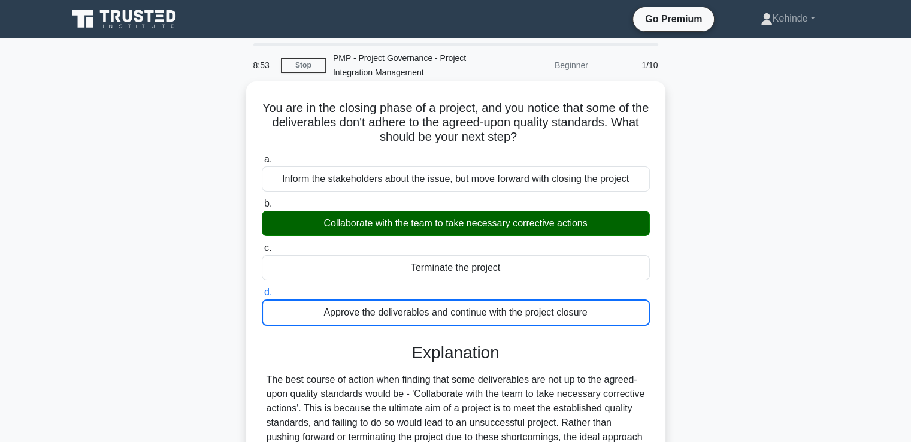
click at [262, 156] on input "a. Inform the stakeholders about the issue, but move forward with closing the p…" at bounding box center [262, 160] width 0 height 8
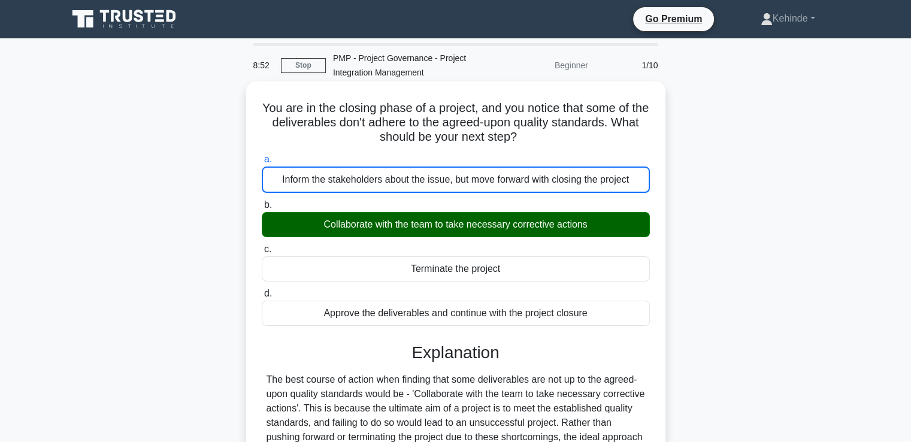
click at [262, 201] on input "b. Collaborate with the team to take necessary corrective actions" at bounding box center [262, 205] width 0 height 8
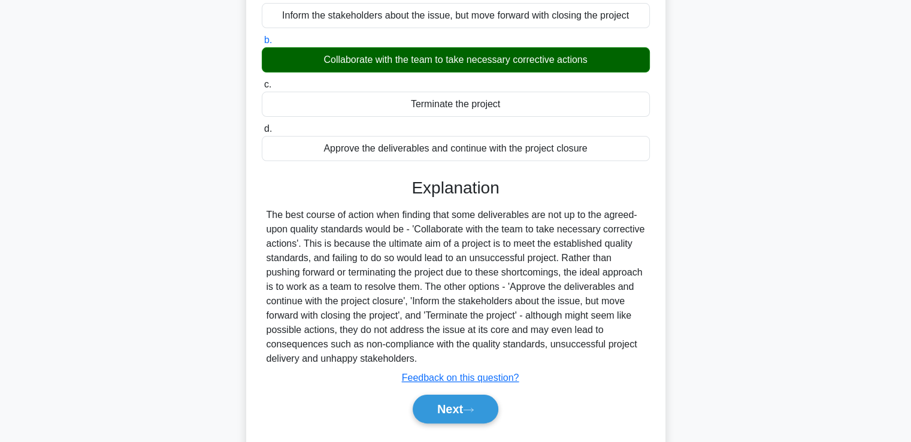
scroll to position [192, 0]
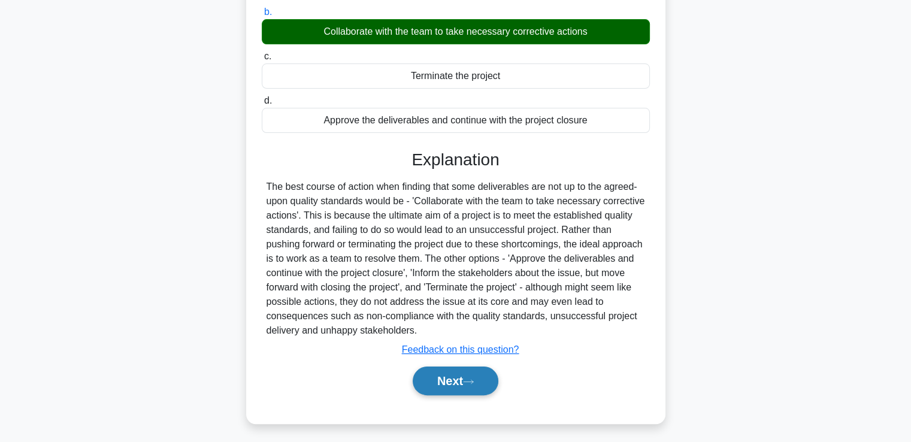
click at [453, 379] on button "Next" at bounding box center [456, 381] width 86 height 29
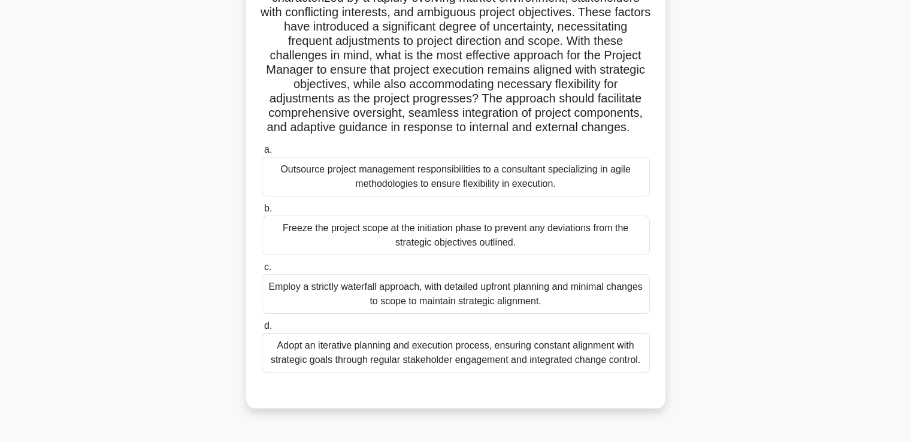
scroll to position [144, 0]
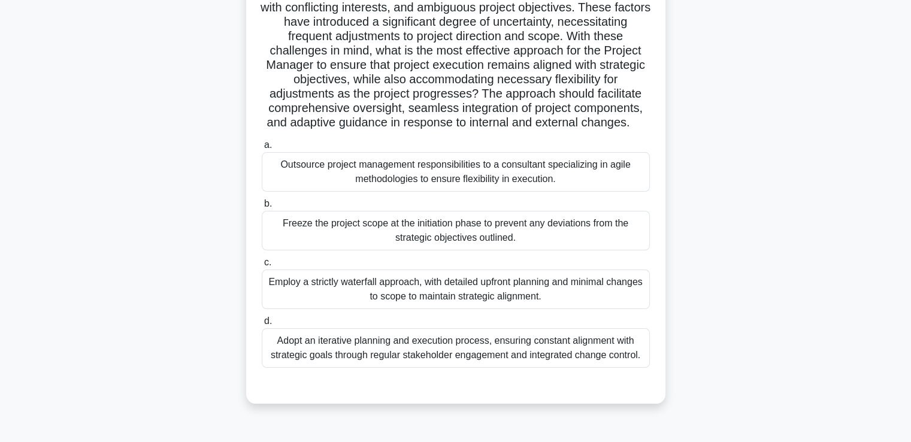
click at [427, 354] on div "Adopt an iterative planning and execution process, ensuring constant alignment …" at bounding box center [456, 348] width 388 height 40
click at [262, 325] on input "d. Adopt an iterative planning and execution process, ensuring constant alignme…" at bounding box center [262, 322] width 0 height 8
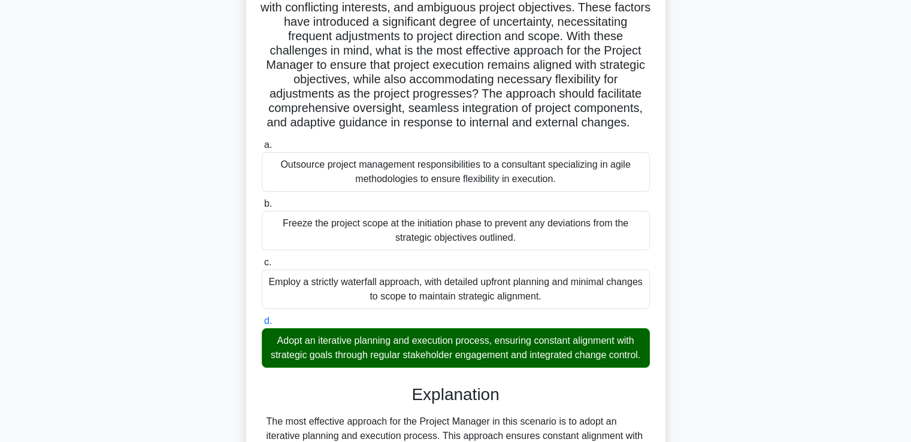
click at [262, 141] on input "a. Outsource project management responsibilities to a consultant specializing i…" at bounding box center [262, 145] width 0 height 8
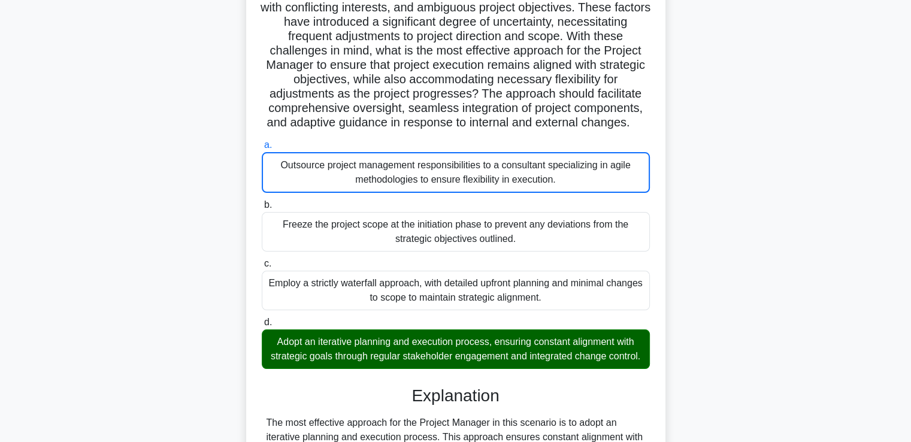
click at [262, 201] on input "b. Freeze the project scope at the initiation phase to prevent any deviations f…" at bounding box center [262, 205] width 0 height 8
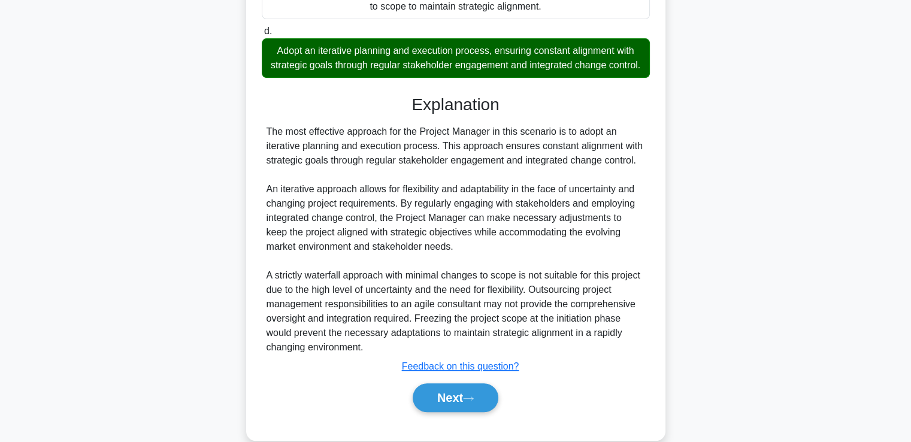
scroll to position [470, 0]
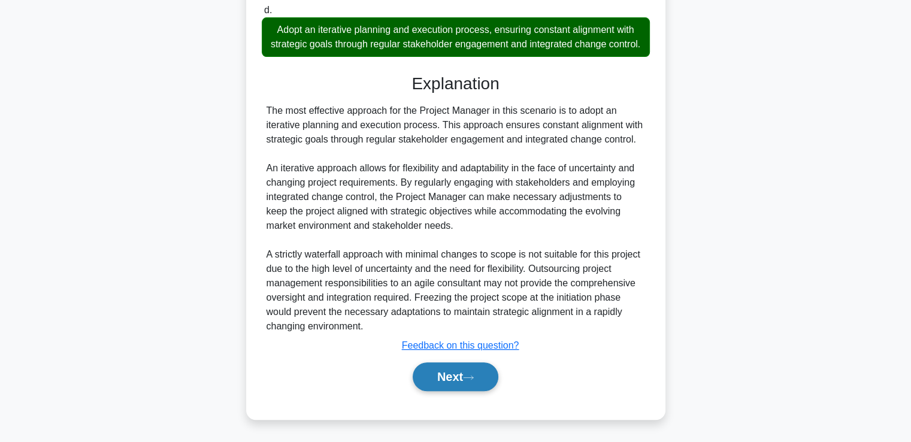
click at [439, 373] on button "Next" at bounding box center [456, 376] width 86 height 29
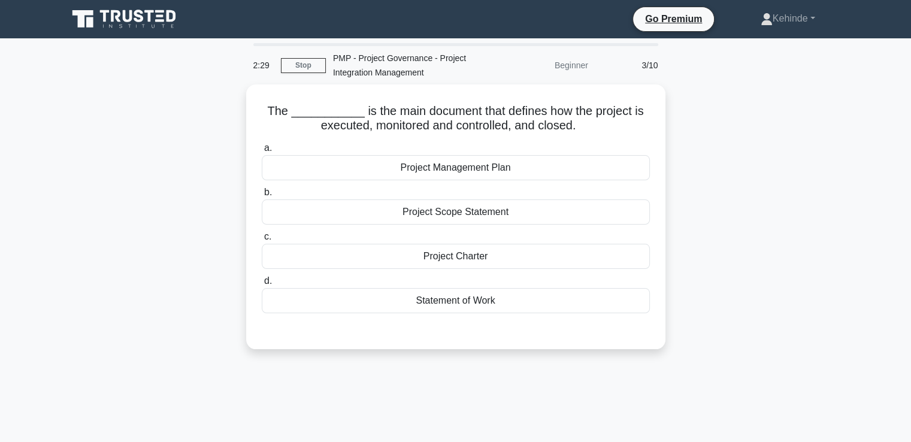
scroll to position [0, 0]
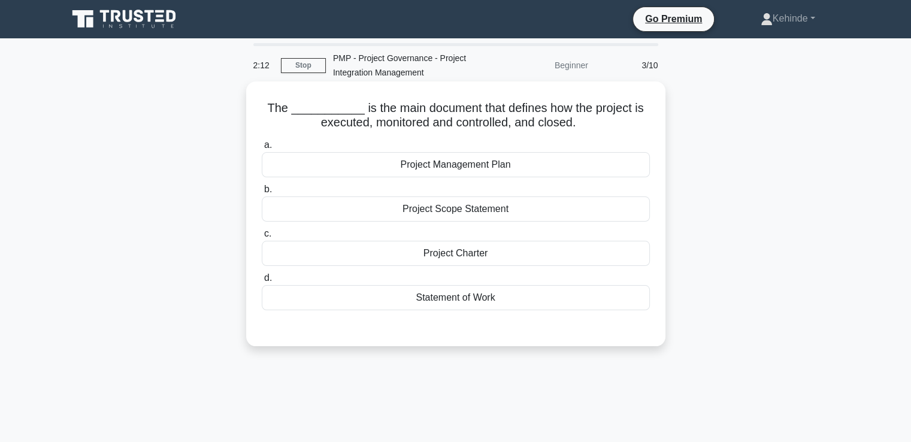
click at [422, 208] on div "Project Scope Statement" at bounding box center [456, 209] width 388 height 25
click at [262, 194] on input "b. Project Scope Statement" at bounding box center [262, 190] width 0 height 8
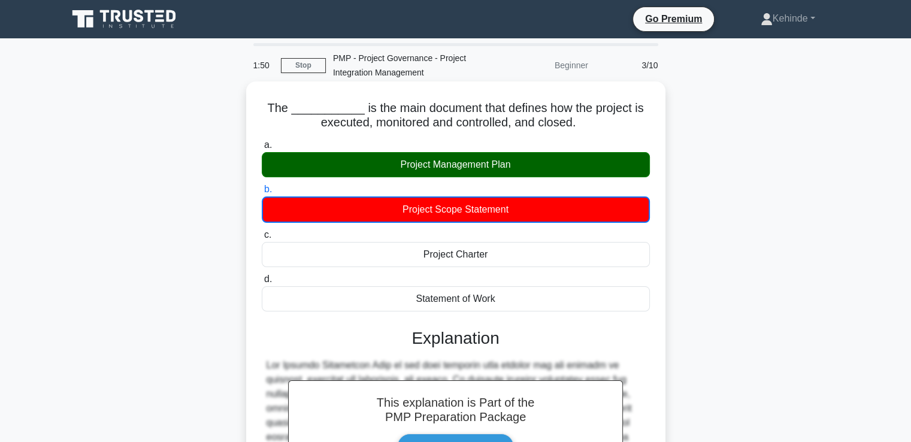
click at [262, 231] on input "c. Project Charter" at bounding box center [262, 235] width 0 height 8
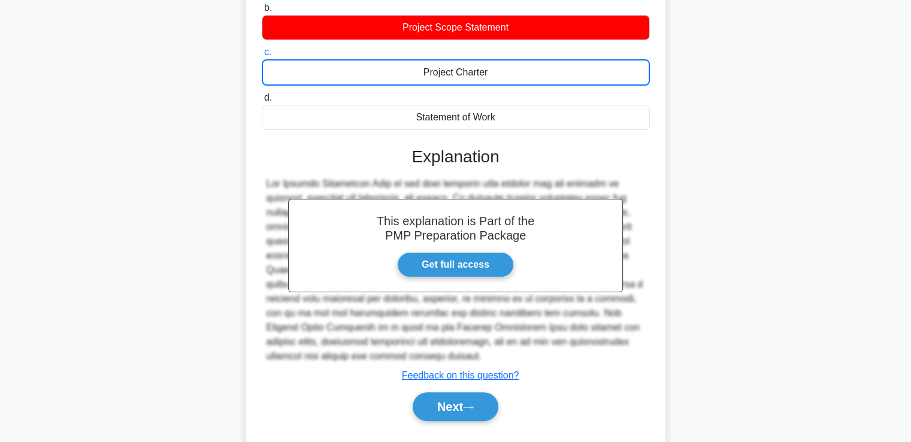
scroll to position [194, 0]
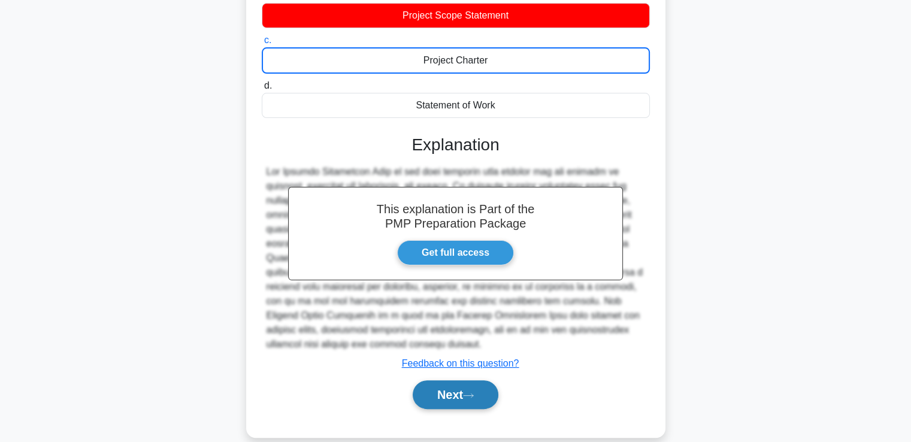
click at [437, 386] on button "Next" at bounding box center [456, 394] width 86 height 29
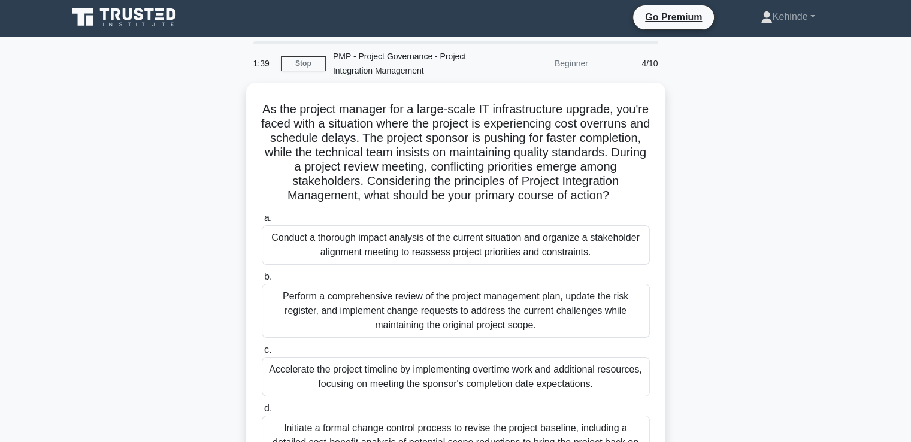
scroll to position [0, 0]
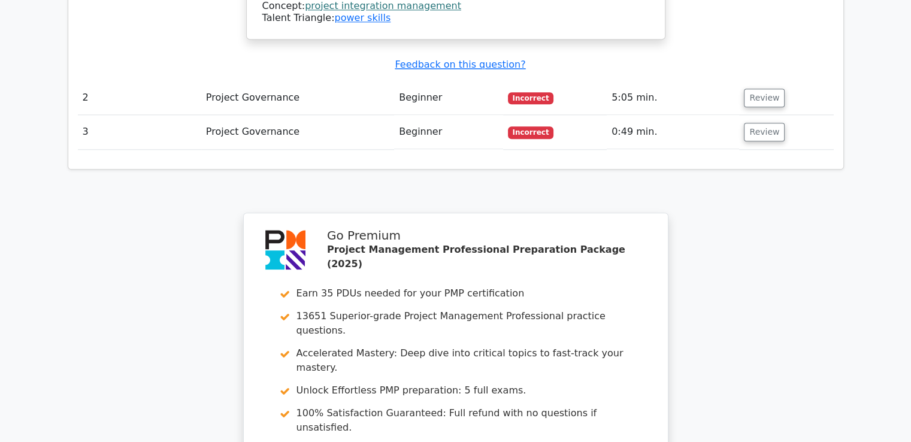
scroll to position [1558, 0]
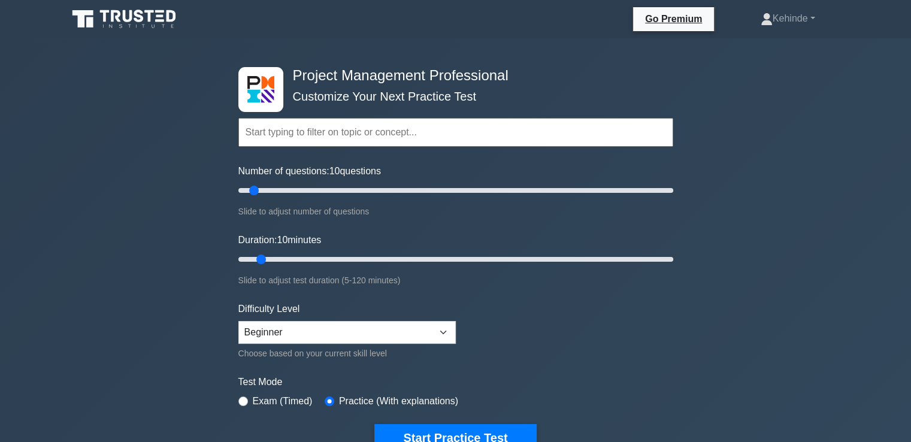
click at [256, 133] on input "text" at bounding box center [455, 132] width 435 height 29
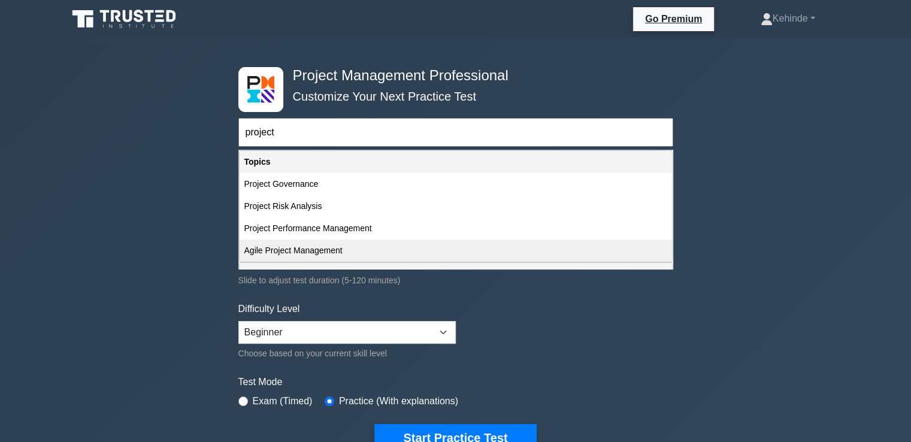
click at [286, 250] on div "Agile Project Management" at bounding box center [456, 251] width 433 height 22
type input "Agile Project Management"
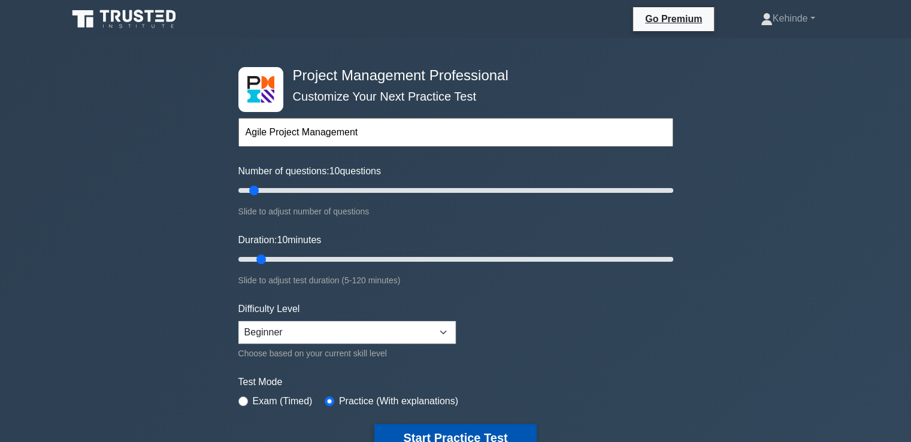
click at [442, 432] on button "Start Practice Test" at bounding box center [455, 438] width 162 height 28
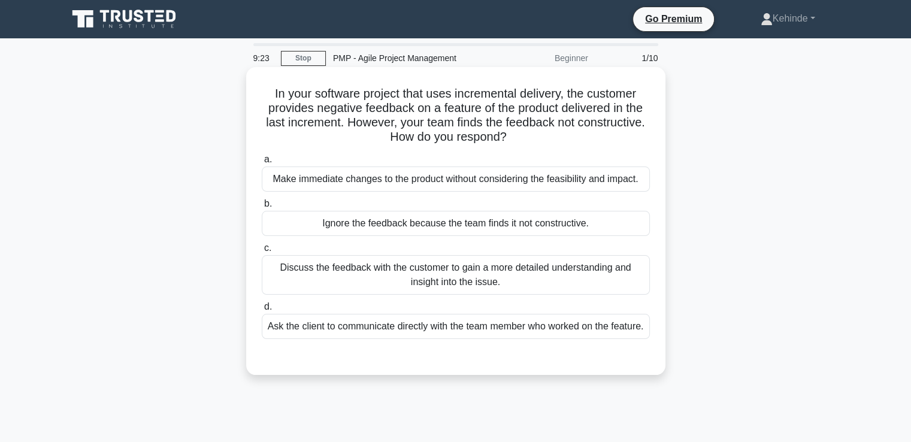
click at [427, 279] on div "Discuss the feedback with the customer to gain a more detailed understanding an…" at bounding box center [456, 275] width 388 height 40
click at [262, 252] on input "c. Discuss the feedback with the customer to gain a more detailed understanding…" at bounding box center [262, 248] width 0 height 8
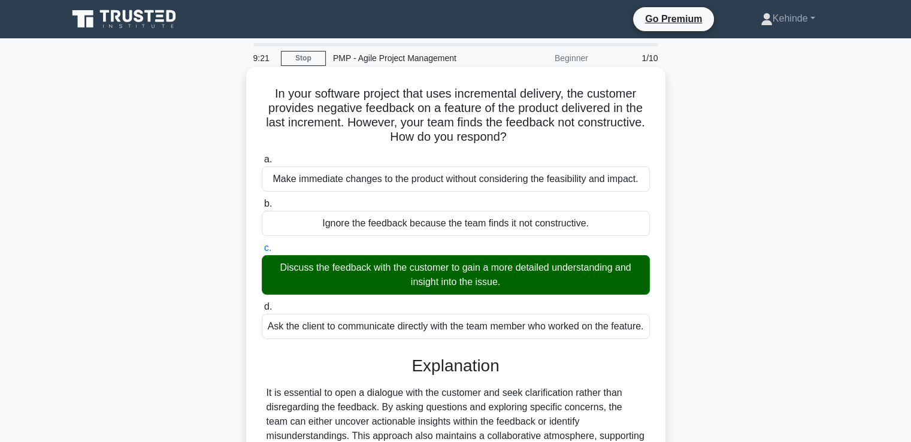
click at [262, 303] on input "d. Ask the client to communicate directly with the team member who worked on th…" at bounding box center [262, 307] width 0 height 8
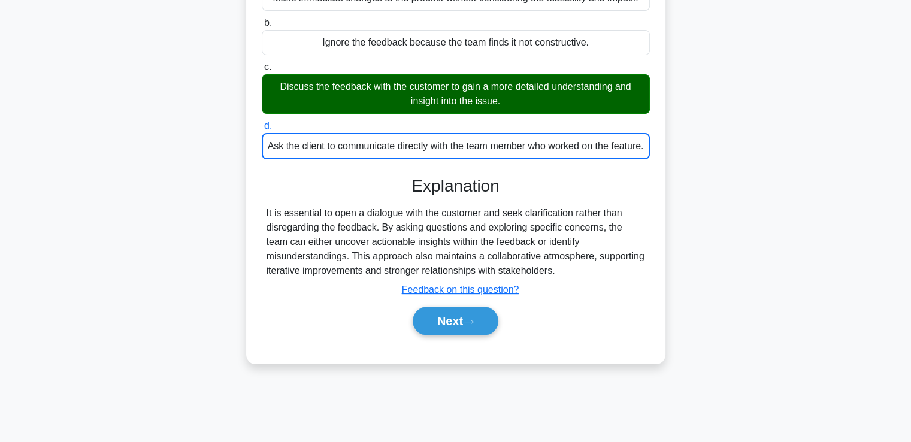
scroll to position [196, 0]
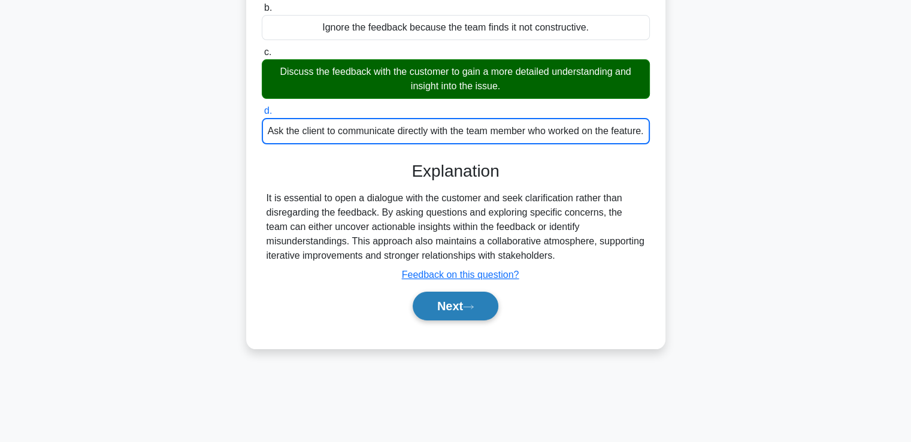
click at [440, 312] on button "Next" at bounding box center [456, 306] width 86 height 29
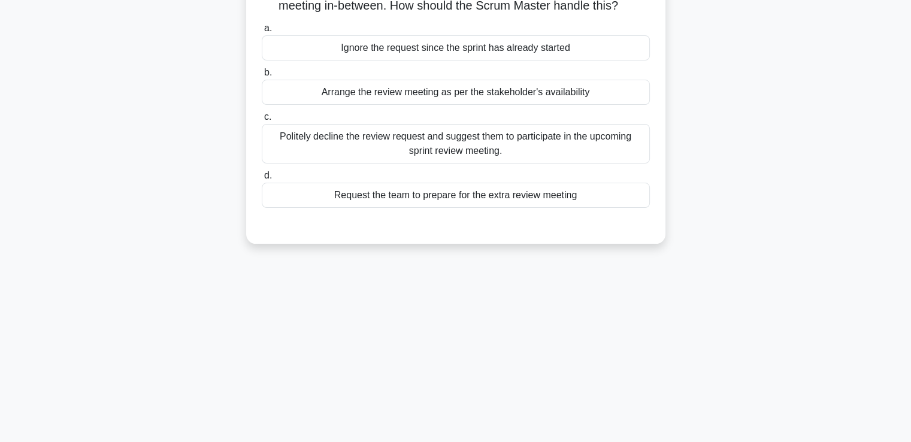
scroll to position [0, 0]
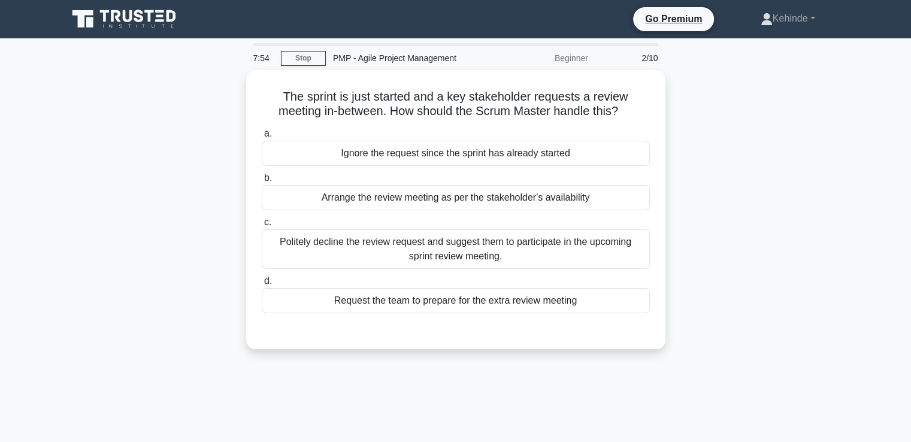
click at [440, 312] on div "a. Ignore the request since the sprint has already started b. Arrange the revie…" at bounding box center [456, 220] width 403 height 192
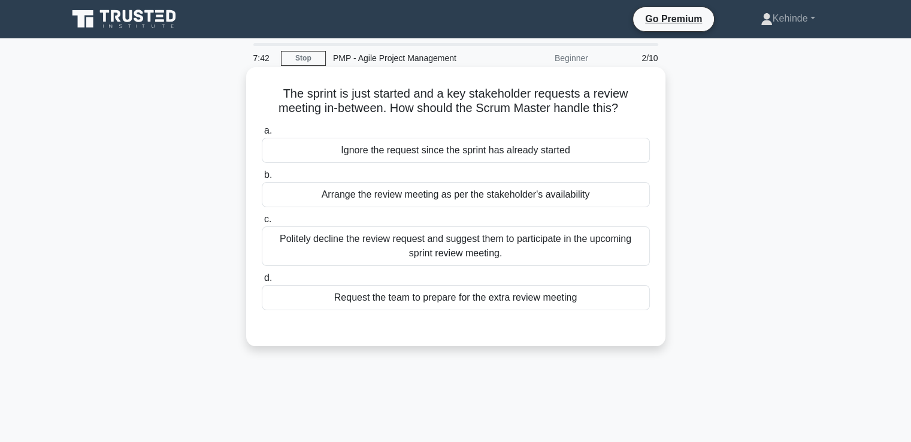
click at [394, 297] on div "Request the team to prepare for the extra review meeting" at bounding box center [456, 297] width 388 height 25
click at [262, 282] on input "d. Request the team to prepare for the extra review meeting" at bounding box center [262, 278] width 0 height 8
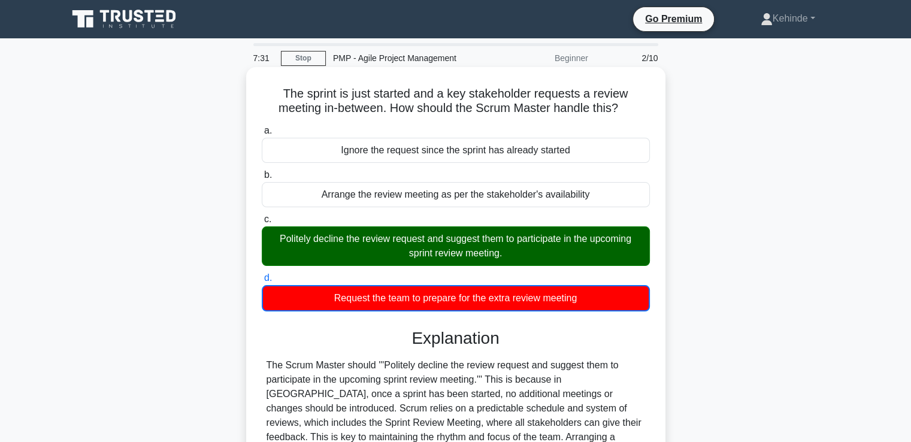
click at [262, 127] on input "a. Ignore the request since the sprint has already started" at bounding box center [262, 131] width 0 height 8
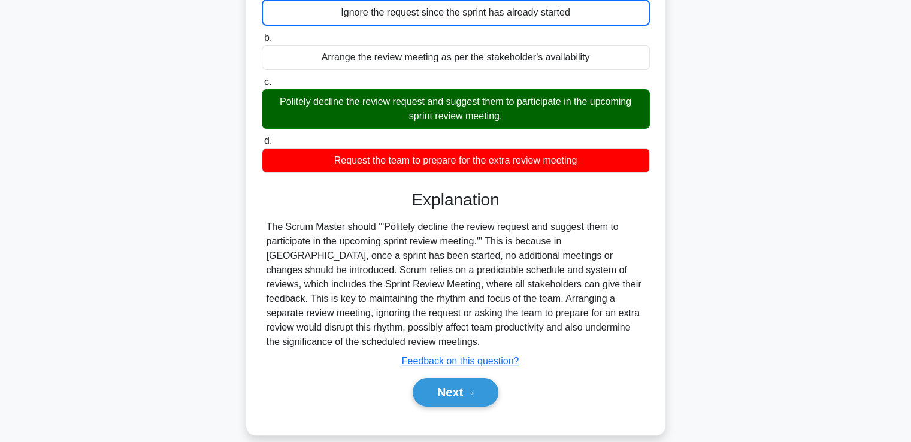
scroll to position [147, 0]
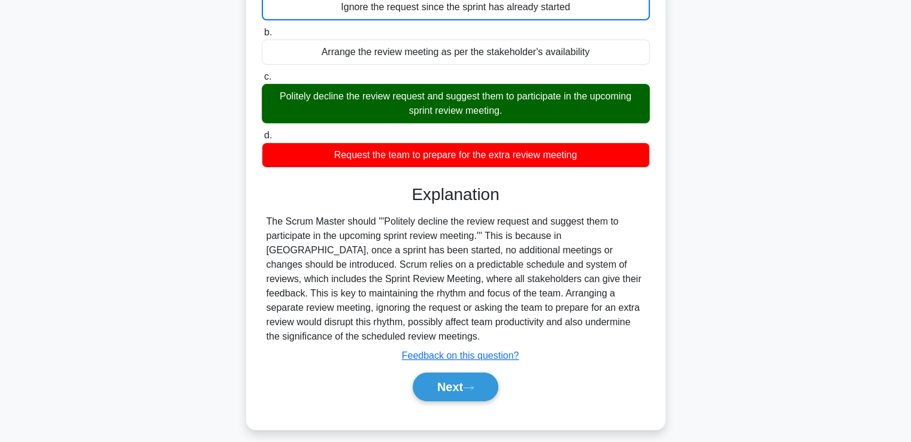
click at [262, 132] on input "d. Request the team to prepare for the extra review meeting" at bounding box center [262, 136] width 0 height 8
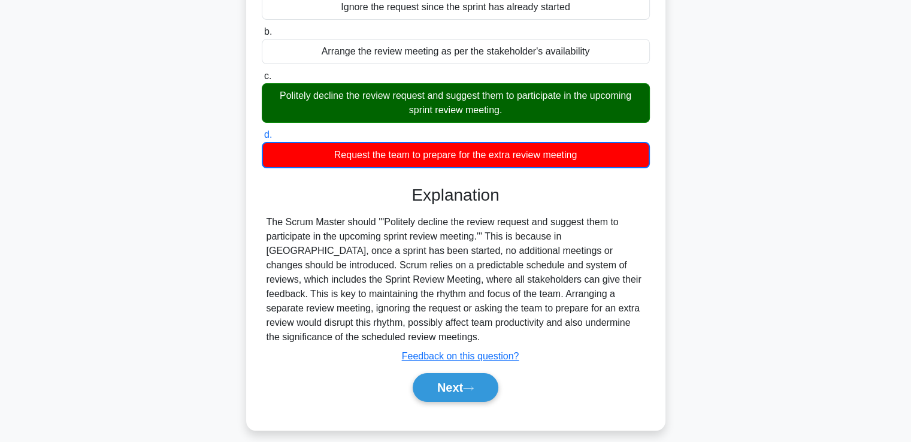
click at [262, 72] on input "c. Politely decline the review request and suggest them to participate in the u…" at bounding box center [262, 76] width 0 height 8
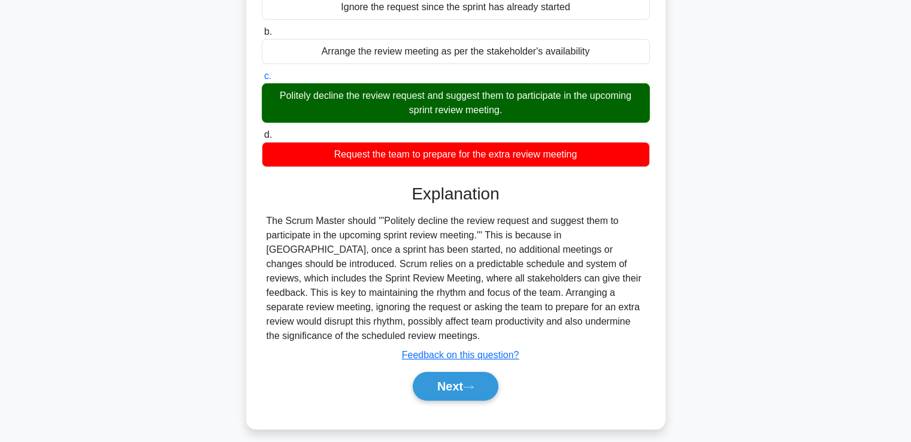
click at [262, 28] on input "b. Arrange the review meeting as per the stakeholder's availability" at bounding box center [262, 32] width 0 height 8
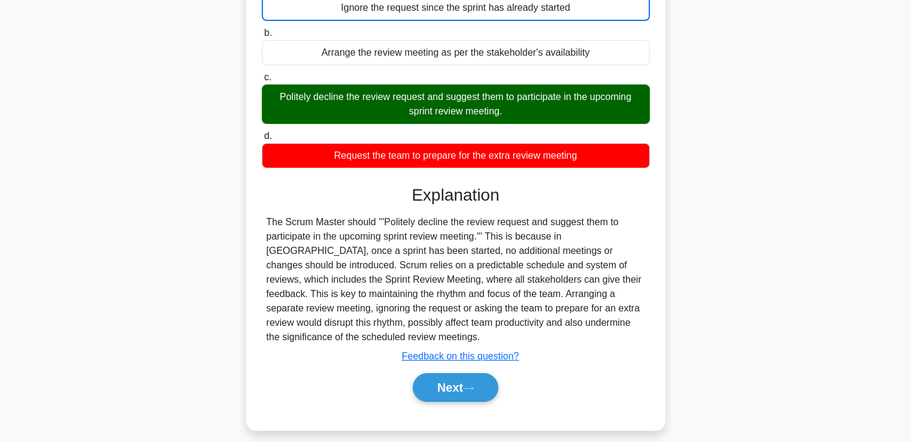
click at [262, 132] on input "d. Request the team to prepare for the extra review meeting" at bounding box center [262, 136] width 0 height 8
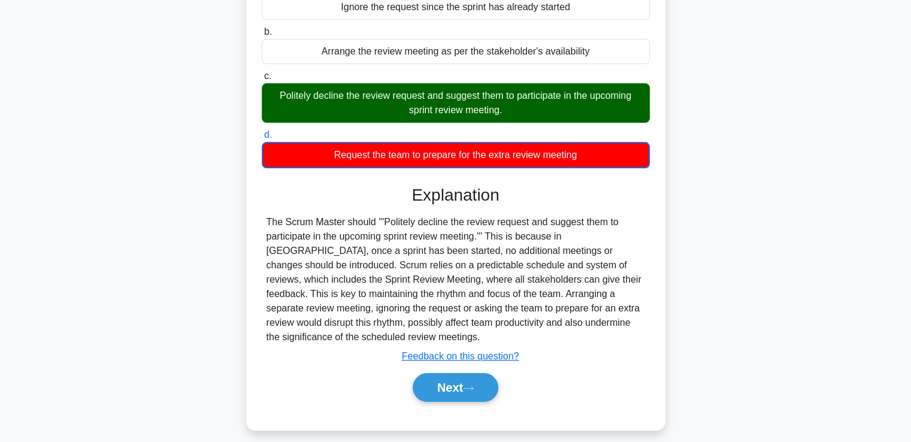
click at [262, 72] on input "c. Politely decline the review request and suggest them to participate in the u…" at bounding box center [262, 76] width 0 height 8
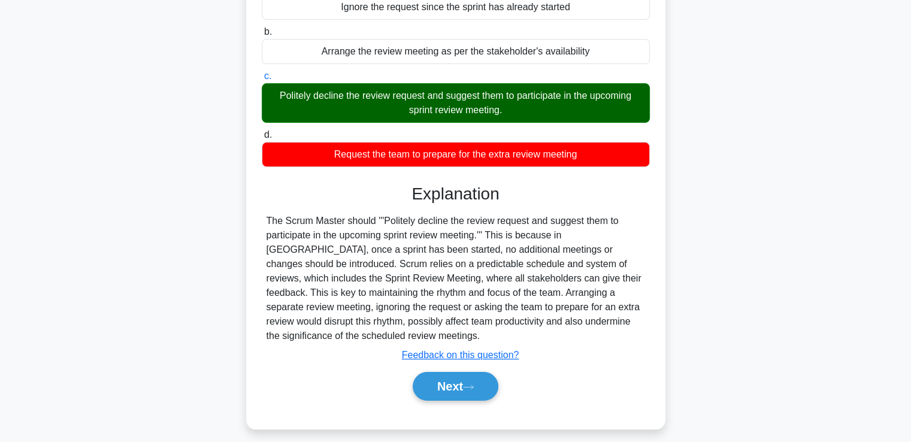
click at [262, 28] on input "b. Arrange the review meeting as per the stakeholder's availability" at bounding box center [262, 32] width 0 height 8
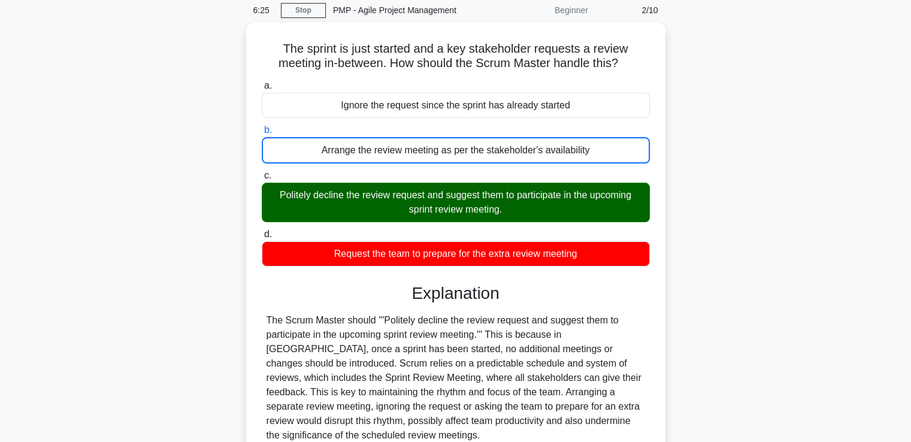
click at [262, 82] on input "a. Ignore the request since the sprint has already started" at bounding box center [262, 86] width 0 height 8
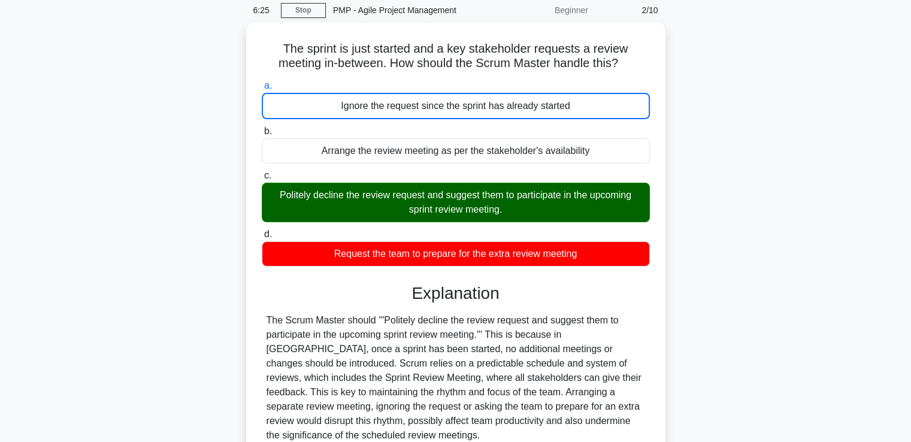
click at [262, 231] on input "d. Request the team to prepare for the extra review meeting" at bounding box center [262, 235] width 0 height 8
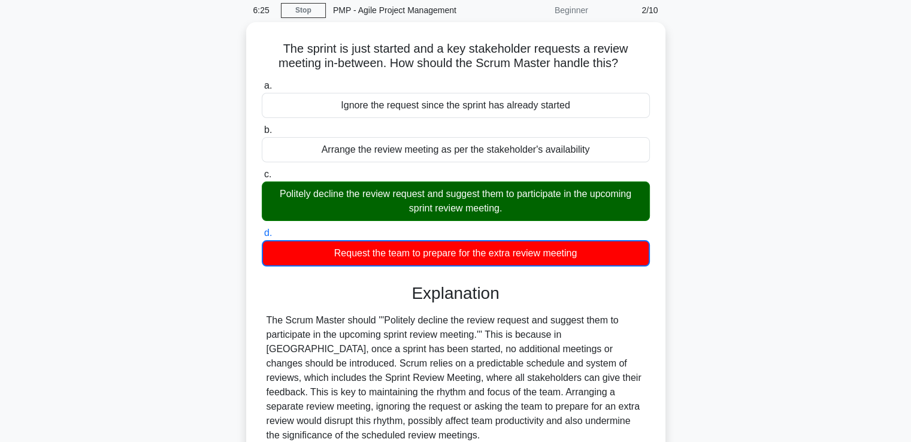
scroll to position [2, 0]
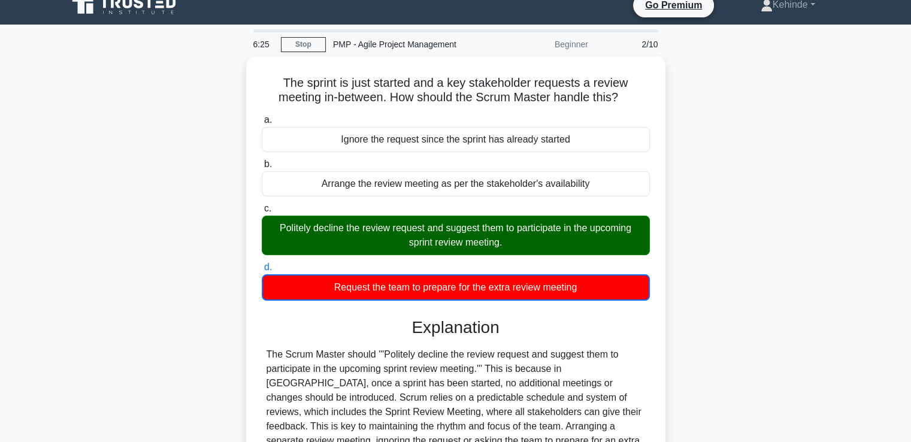
click at [262, 205] on input "c. Politely decline the review request and suggest them to participate in the u…" at bounding box center [262, 209] width 0 height 8
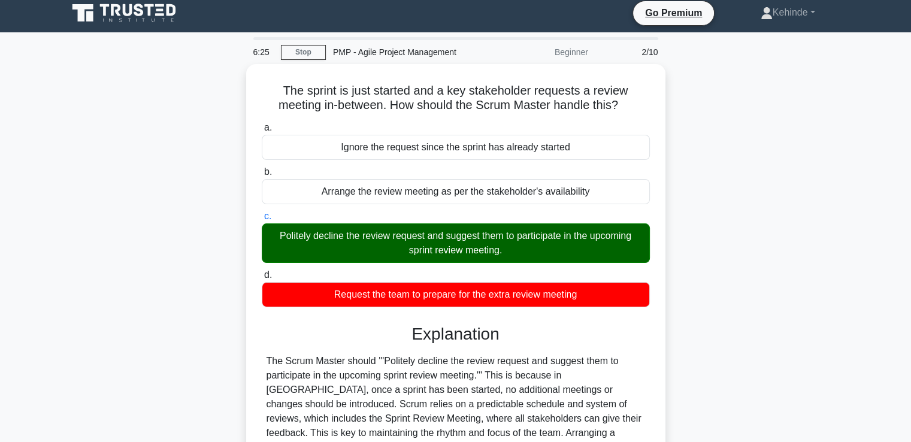
click at [262, 168] on input "b. Arrange the review meeting as per the stakeholder's availability" at bounding box center [262, 172] width 0 height 8
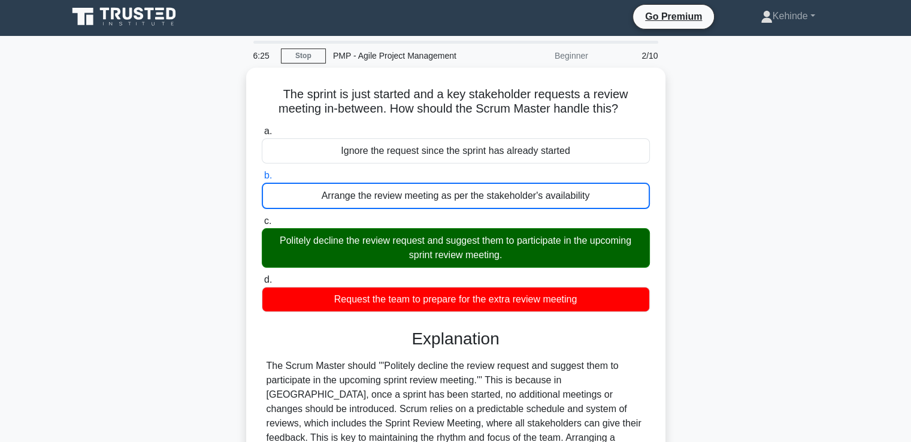
click at [262, 128] on input "a. Ignore the request since the sprint has already started" at bounding box center [262, 132] width 0 height 8
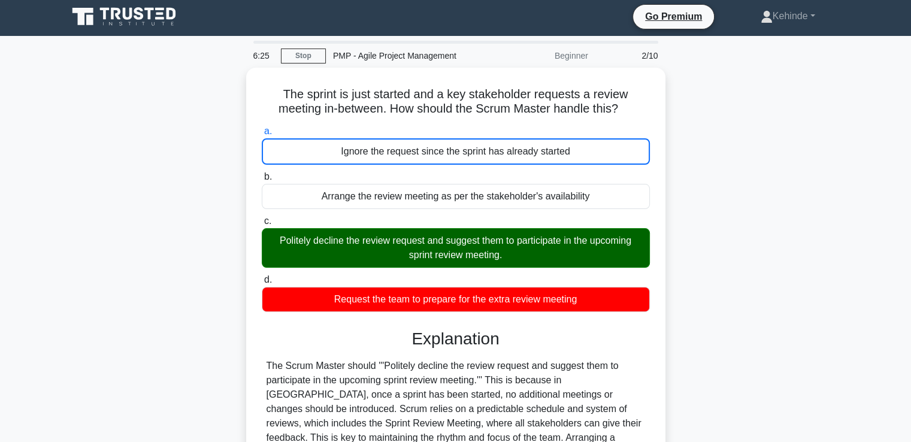
click at [262, 276] on input "d. Request the team to prepare for the extra review meeting" at bounding box center [262, 280] width 0 height 8
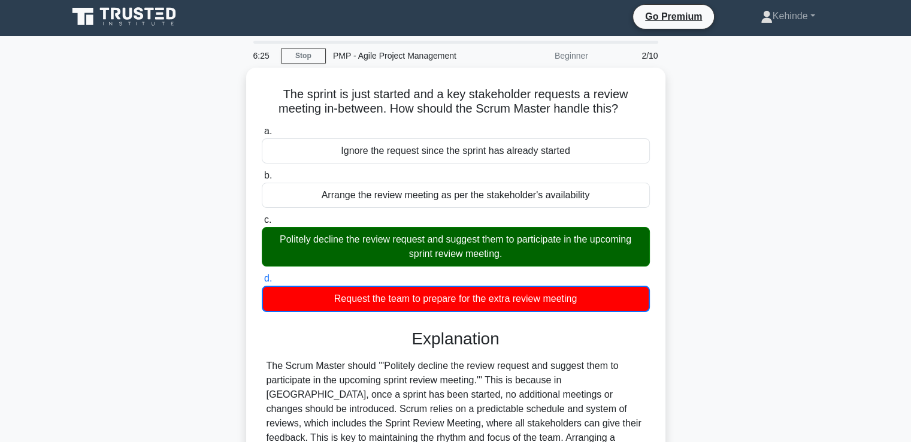
click at [262, 216] on input "c. Politely decline the review request and suggest them to participate in the u…" at bounding box center [262, 220] width 0 height 8
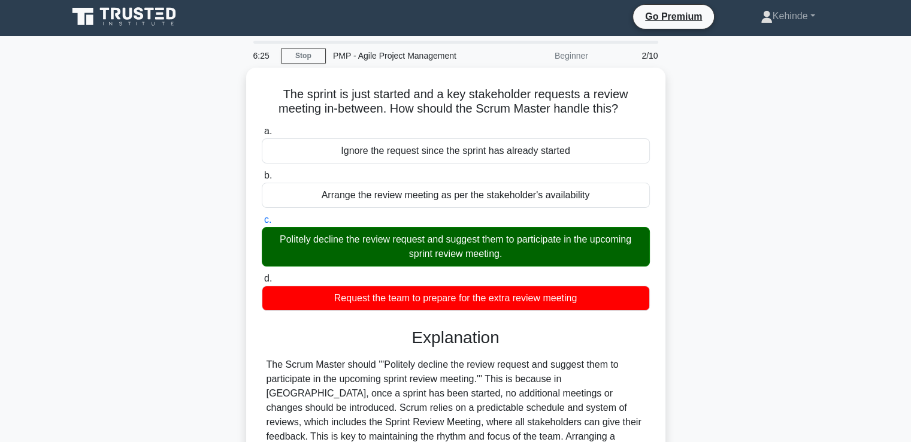
scroll to position [0, 0]
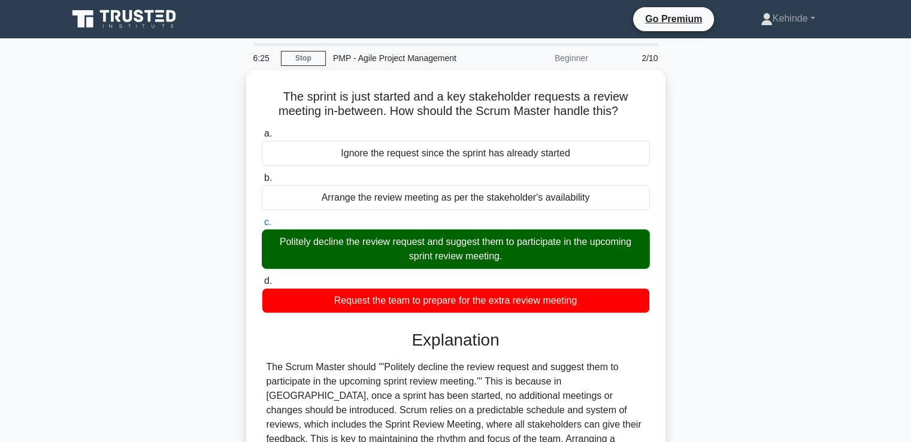
click at [262, 174] on input "b. Arrange the review meeting as per the stakeholder's availability" at bounding box center [262, 178] width 0 height 8
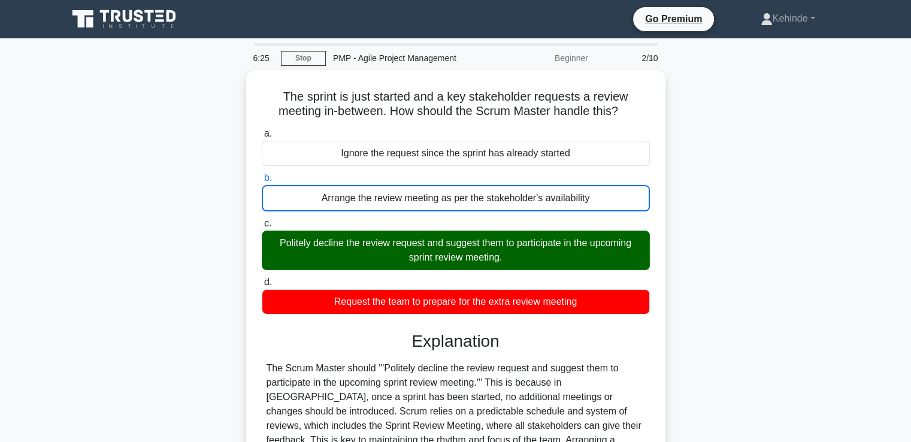
click at [262, 130] on input "a. Ignore the request since the sprint has already started" at bounding box center [262, 134] width 0 height 8
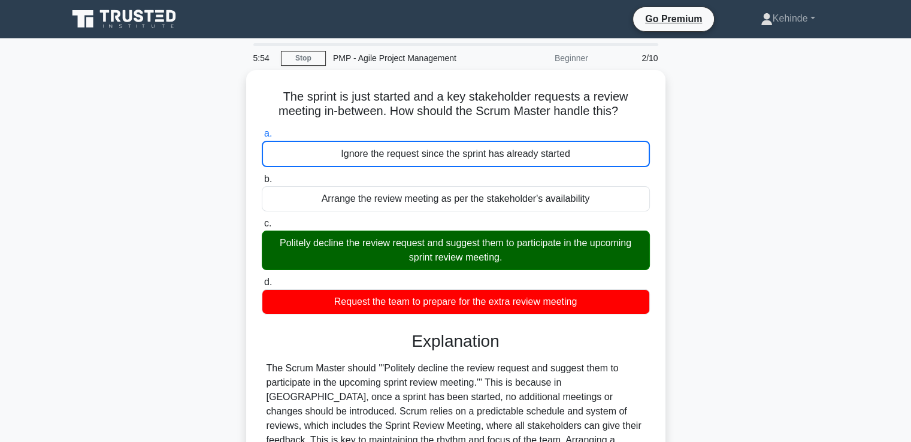
click at [262, 176] on input "b. Arrange the review meeting as per the stakeholder's availability" at bounding box center [262, 180] width 0 height 8
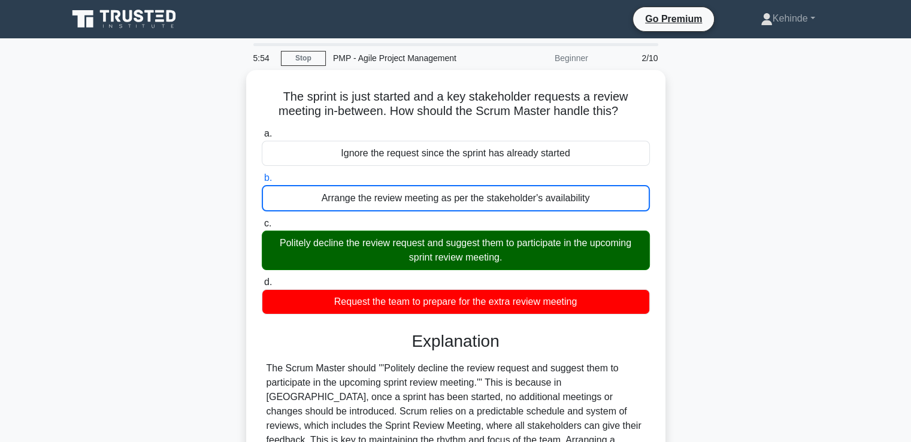
click at [262, 220] on input "c. Politely decline the review request and suggest them to participate in the u…" at bounding box center [262, 224] width 0 height 8
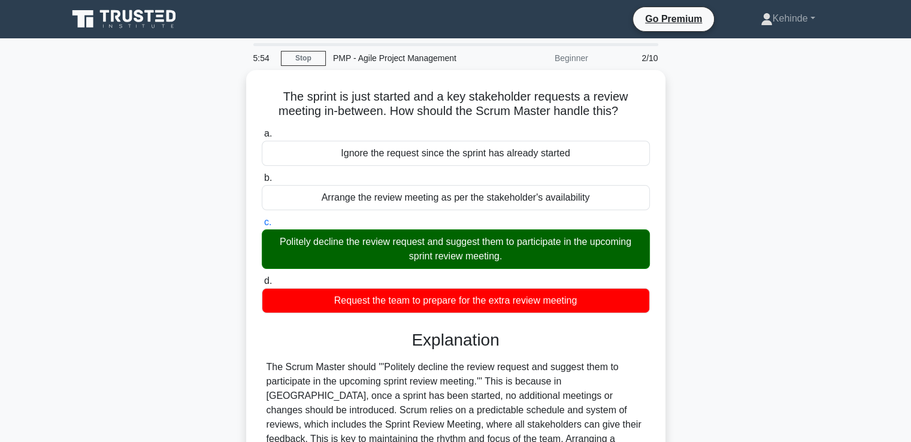
click at [262, 277] on input "d. Request the team to prepare for the extra review meeting" at bounding box center [262, 281] width 0 height 8
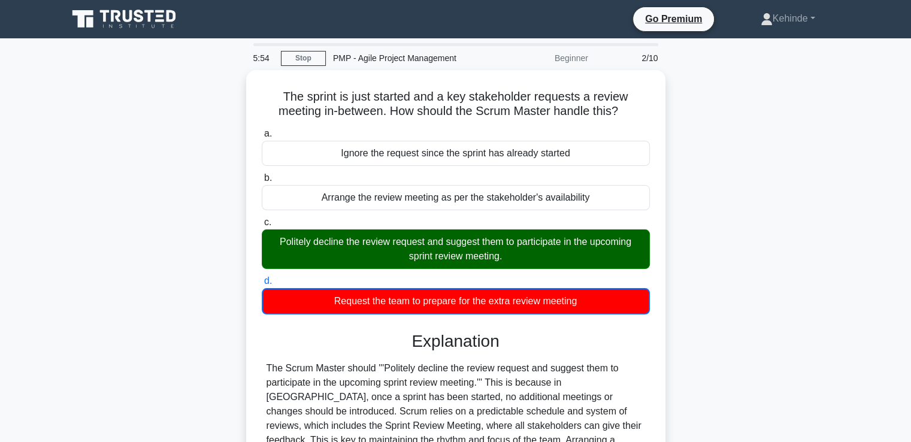
click at [262, 130] on input "a. Ignore the request since the sprint has already started" at bounding box center [262, 134] width 0 height 8
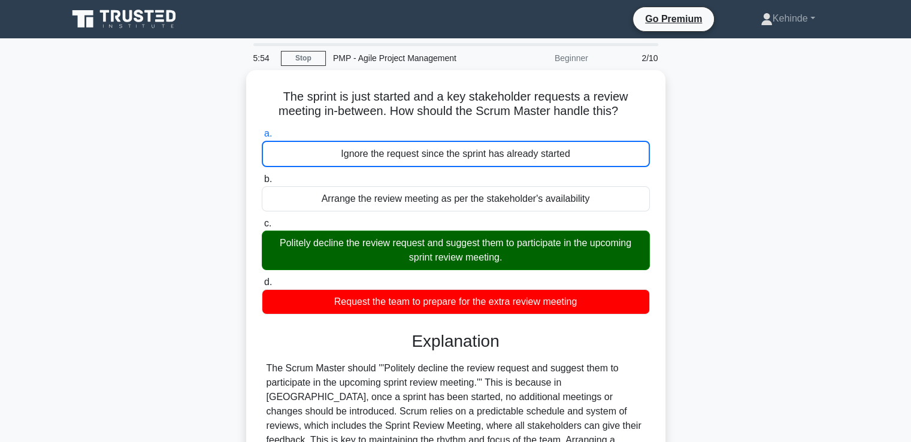
click at [262, 176] on input "b. Arrange the review meeting as per the stakeholder's availability" at bounding box center [262, 180] width 0 height 8
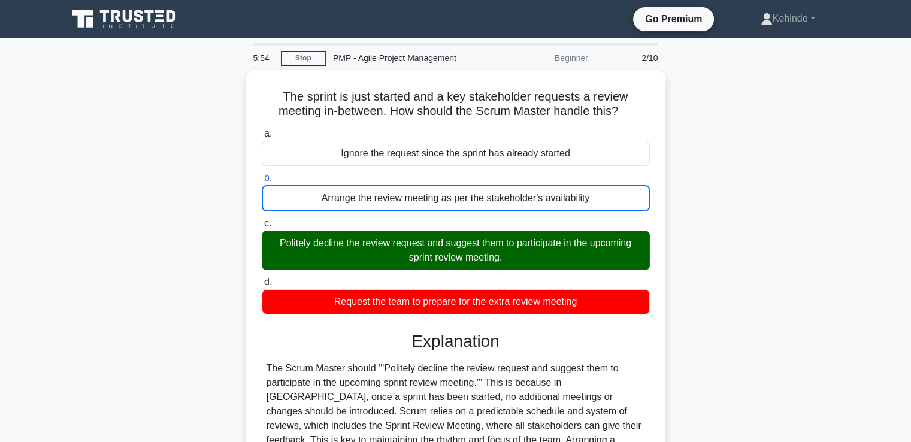
click at [262, 220] on input "c. Politely decline the review request and suggest them to participate in the u…" at bounding box center [262, 224] width 0 height 8
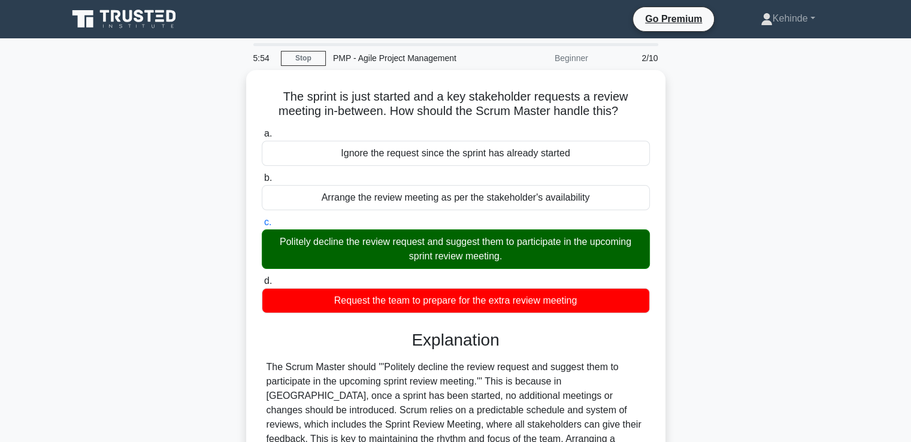
click at [262, 277] on input "d. Request the team to prepare for the extra review meeting" at bounding box center [262, 281] width 0 height 8
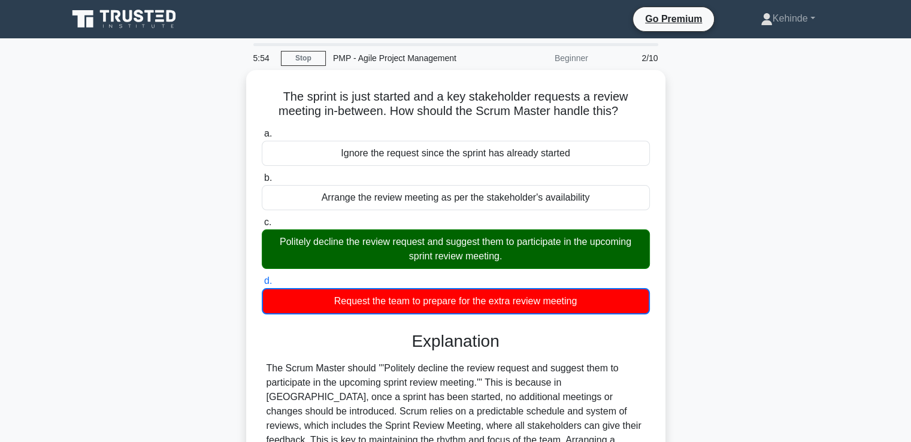
click at [262, 130] on input "a. Ignore the request since the sprint has already started" at bounding box center [262, 134] width 0 height 8
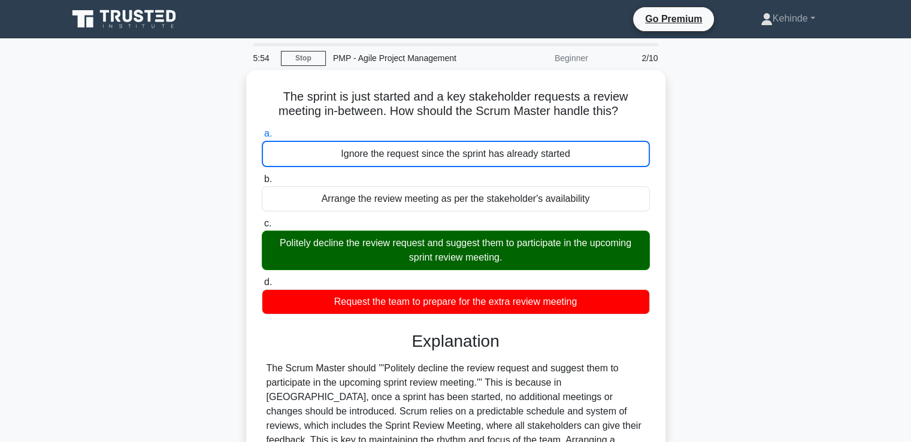
click at [262, 176] on input "b. Arrange the review meeting as per the stakeholder's availability" at bounding box center [262, 180] width 0 height 8
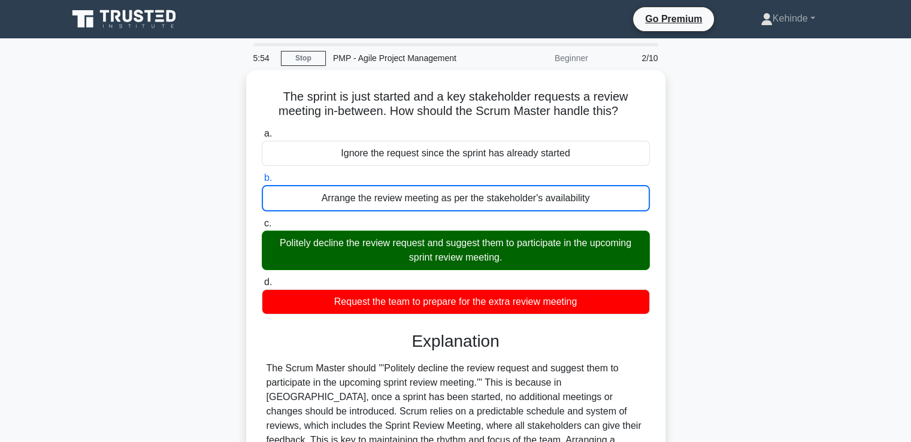
click at [262, 220] on input "c. Politely decline the review request and suggest them to participate in the u…" at bounding box center [262, 224] width 0 height 8
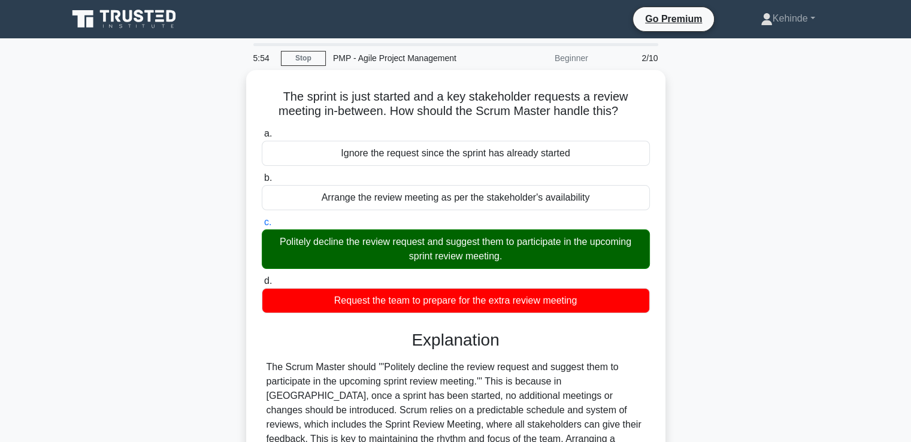
click at [262, 277] on input "d. Request the team to prepare for the extra review meeting" at bounding box center [262, 281] width 0 height 8
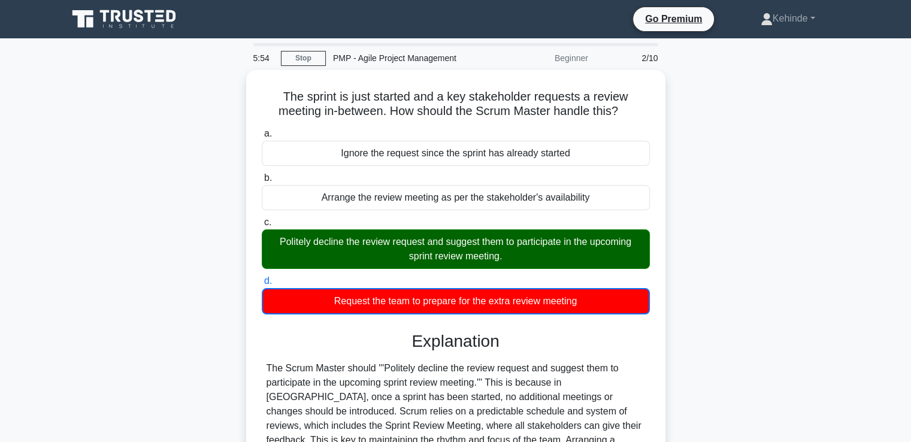
click at [262, 130] on input "a. Ignore the request since the sprint has already started" at bounding box center [262, 134] width 0 height 8
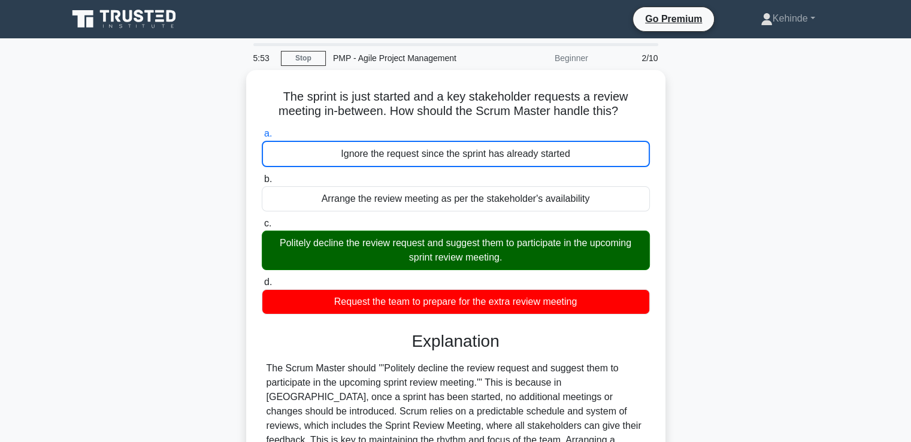
click at [262, 176] on input "b. Arrange the review meeting as per the stakeholder's availability" at bounding box center [262, 180] width 0 height 8
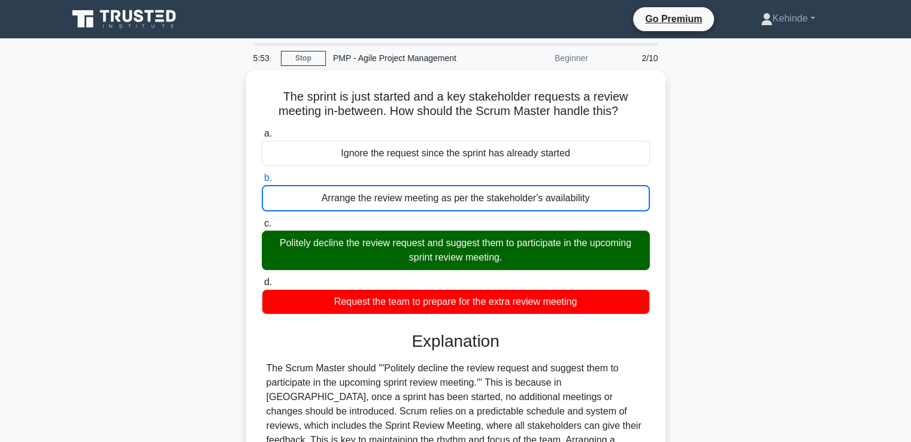
click at [262, 220] on input "c. Politely decline the review request and suggest them to participate in the u…" at bounding box center [262, 224] width 0 height 8
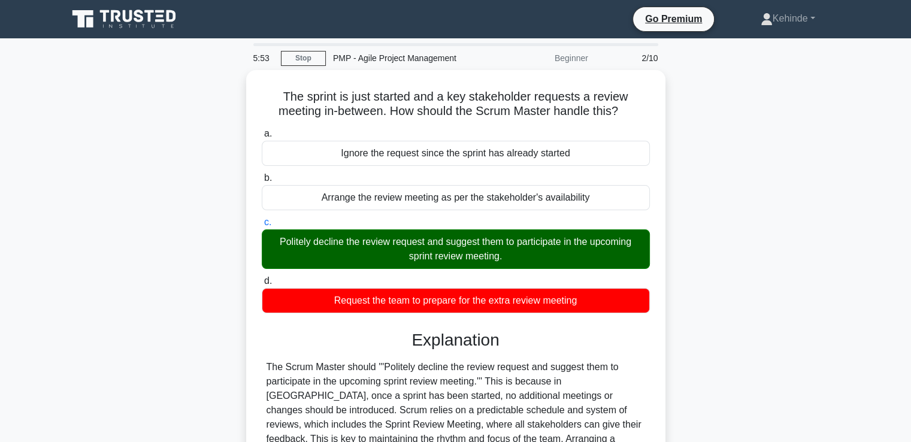
click at [262, 277] on input "d. Request the team to prepare for the extra review meeting" at bounding box center [262, 281] width 0 height 8
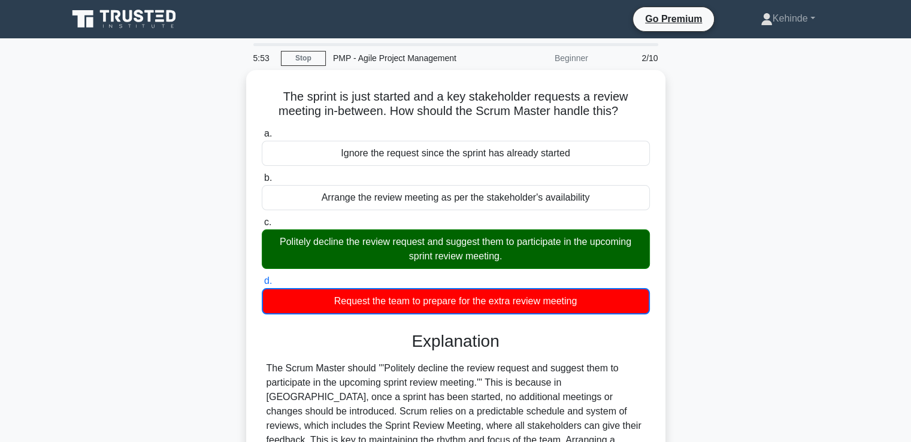
click at [262, 130] on input "a. Ignore the request since the sprint has already started" at bounding box center [262, 134] width 0 height 8
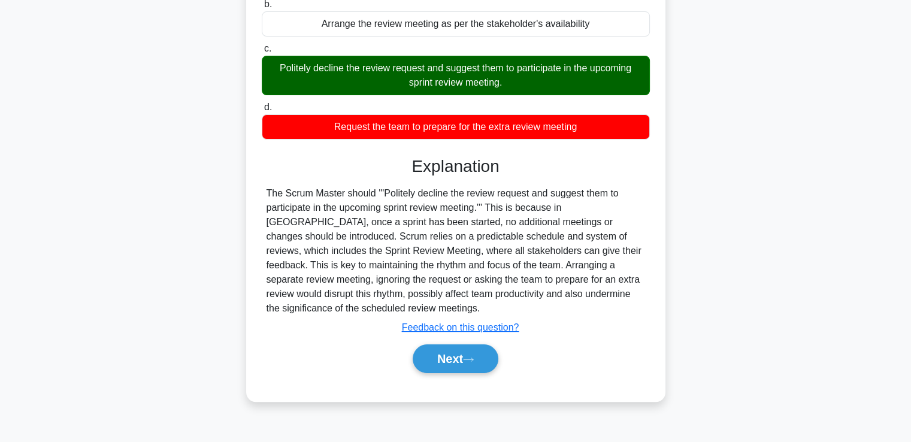
scroll to position [182, 0]
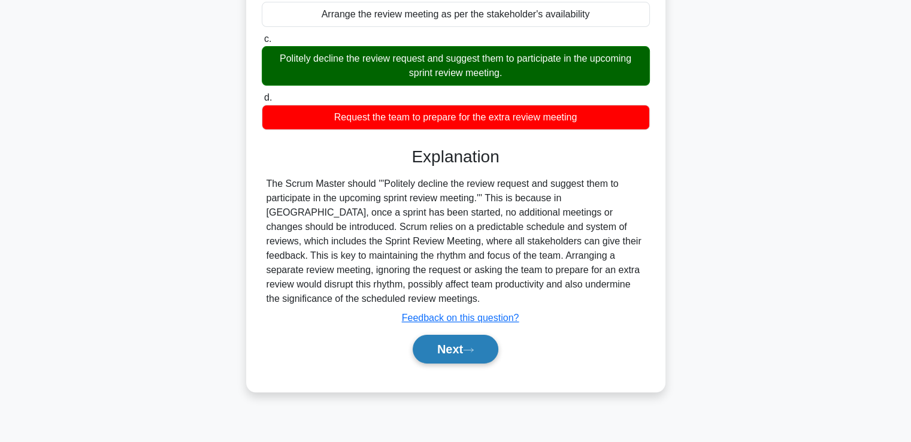
click at [452, 344] on button "Next" at bounding box center [456, 349] width 86 height 29
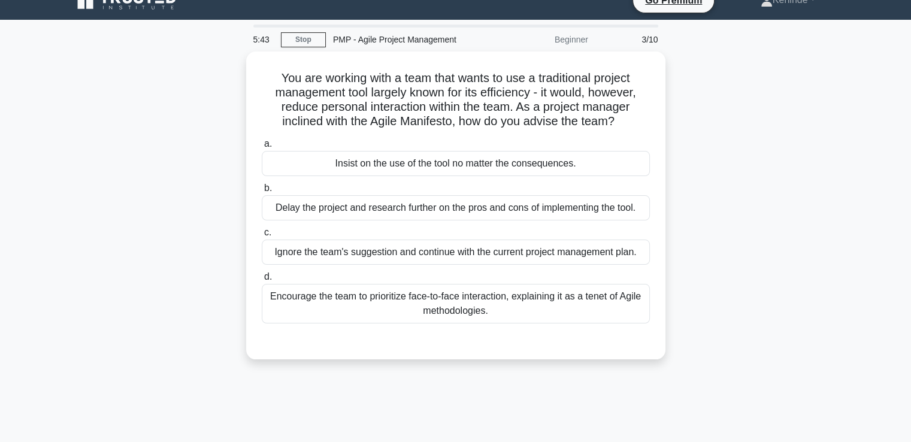
scroll to position [0, 0]
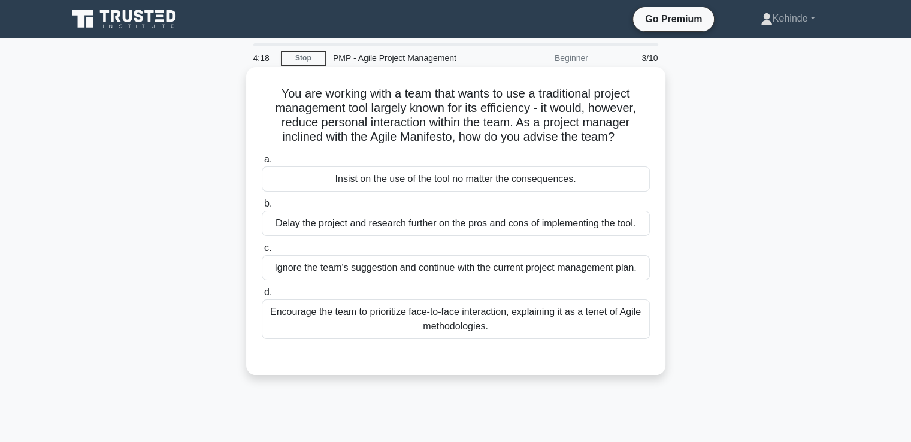
click at [394, 223] on div "Delay the project and research further on the pros and cons of implementing the…" at bounding box center [456, 223] width 388 height 25
click at [262, 208] on input "b. Delay the project and research further on the pros and cons of implementing …" at bounding box center [262, 204] width 0 height 8
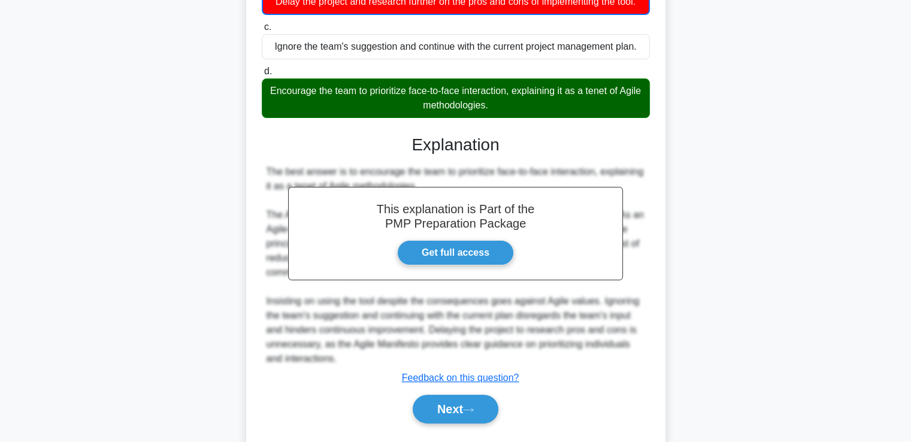
scroll to position [254, 0]
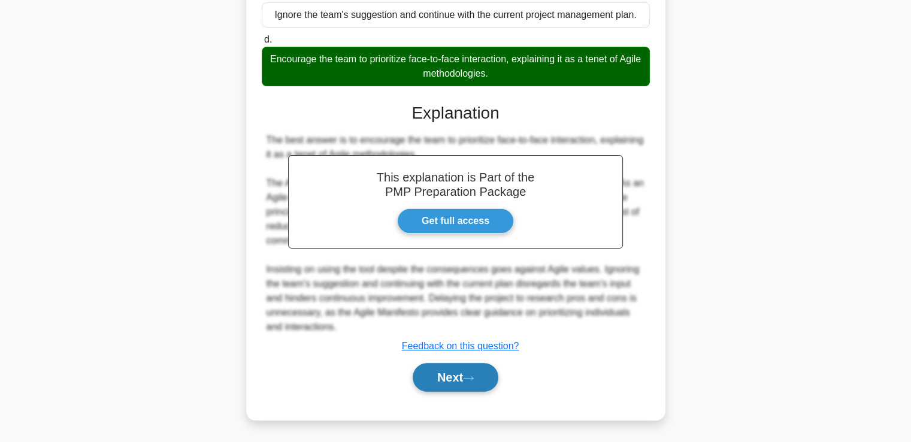
click at [440, 373] on button "Next" at bounding box center [456, 377] width 86 height 29
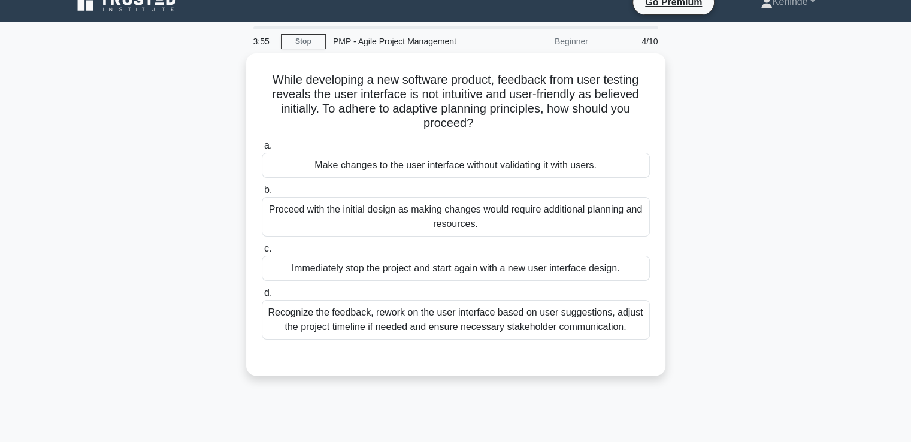
scroll to position [0, 0]
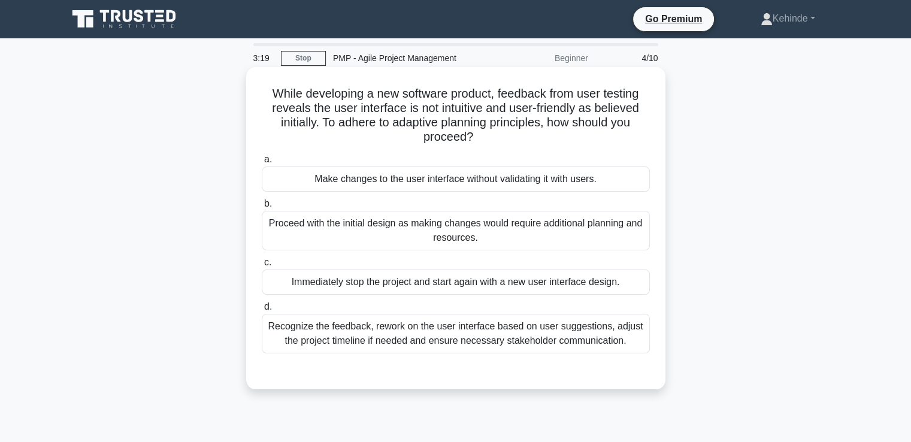
click at [449, 331] on div "Recognize the feedback, rework on the user interface based on user suggestions,…" at bounding box center [456, 334] width 388 height 40
click at [262, 311] on input "d. Recognize the feedback, rework on the user interface based on user suggestio…" at bounding box center [262, 307] width 0 height 8
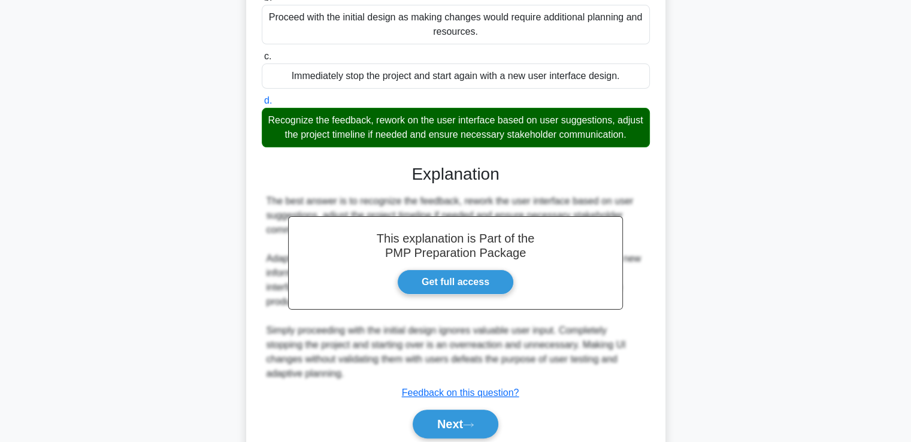
scroll to position [225, 0]
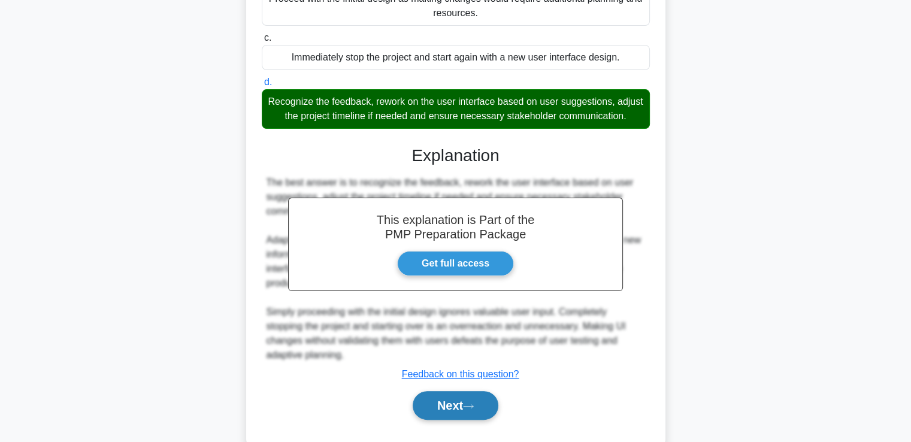
click at [441, 415] on button "Next" at bounding box center [456, 405] width 86 height 29
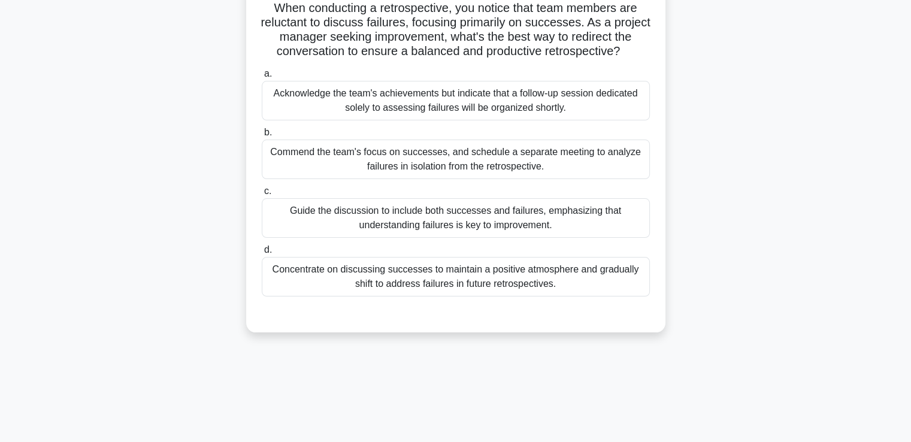
scroll to position [0, 0]
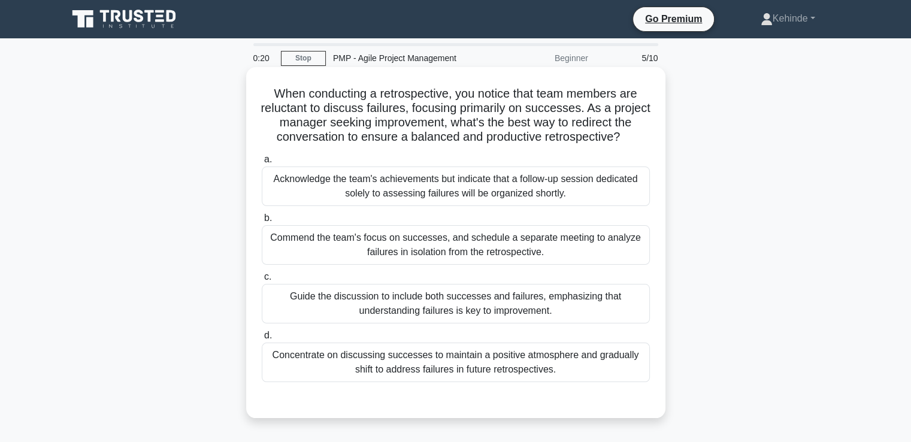
click at [469, 292] on div "Guide the discussion to include both successes and failures, emphasizing that u…" at bounding box center [456, 304] width 388 height 40
click at [262, 281] on input "c. Guide the discussion to include both successes and failures, emphasizing tha…" at bounding box center [262, 277] width 0 height 8
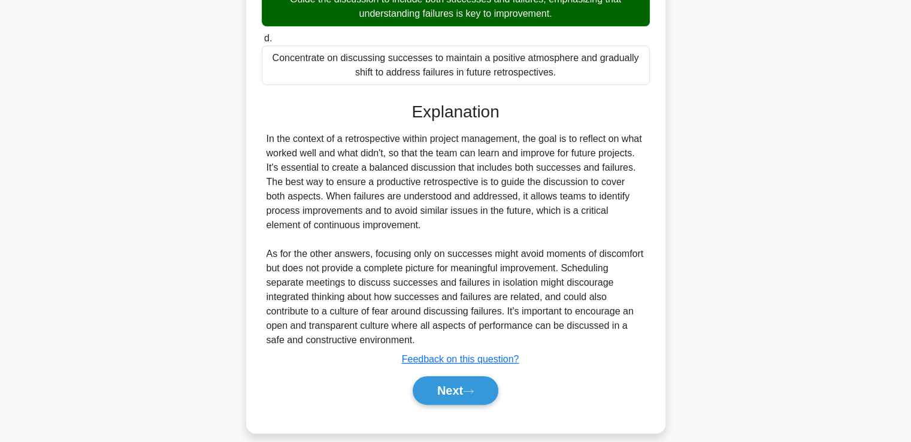
scroll to position [302, 0]
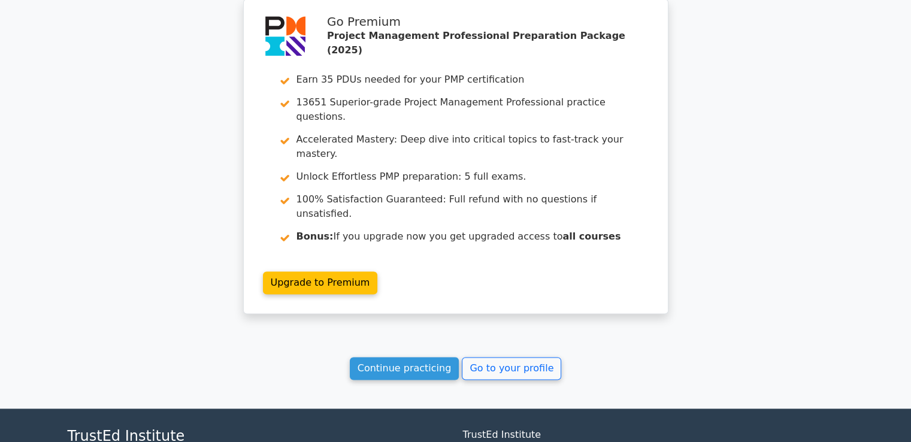
scroll to position [1652, 0]
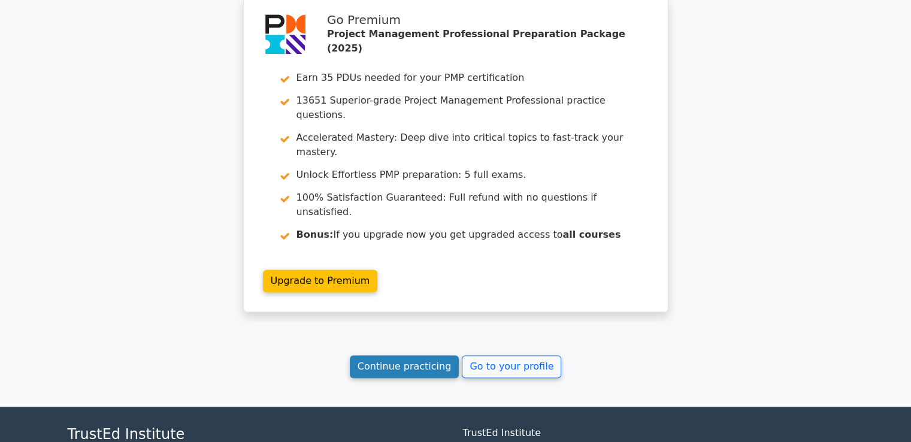
click at [427, 355] on link "Continue practicing" at bounding box center [405, 366] width 110 height 23
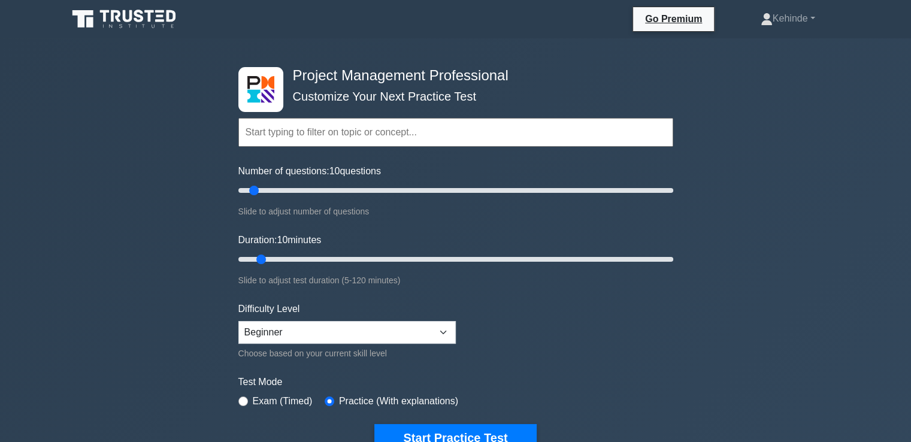
click at [254, 132] on input "text" at bounding box center [455, 132] width 435 height 29
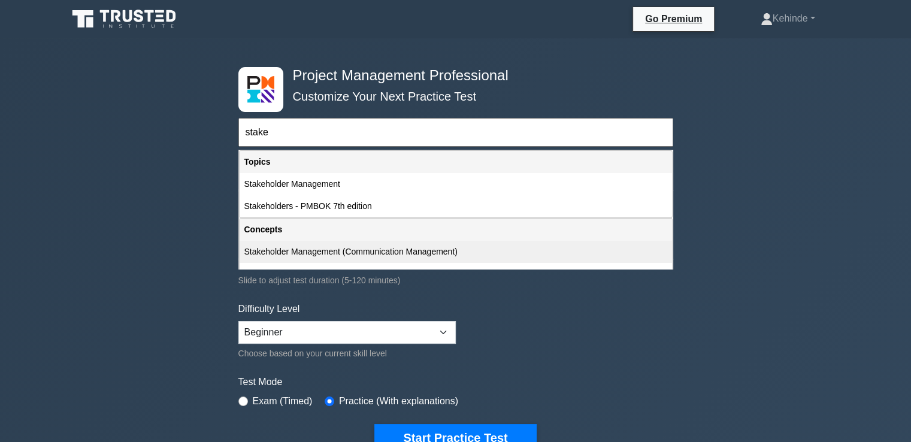
click at [269, 249] on div "Stakeholder Management (Communication Management)" at bounding box center [456, 252] width 433 height 22
type input "Stakeholder Management (Communication Management)"
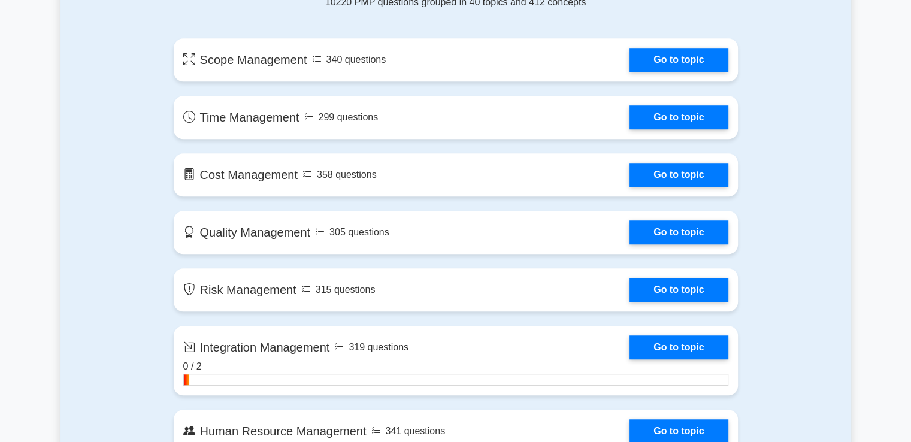
scroll to position [863, 0]
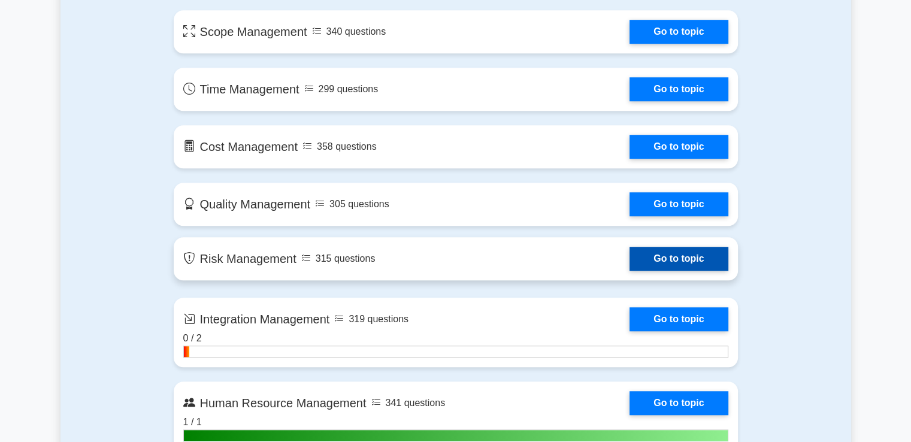
click at [630, 253] on link "Go to topic" at bounding box center [679, 259] width 98 height 24
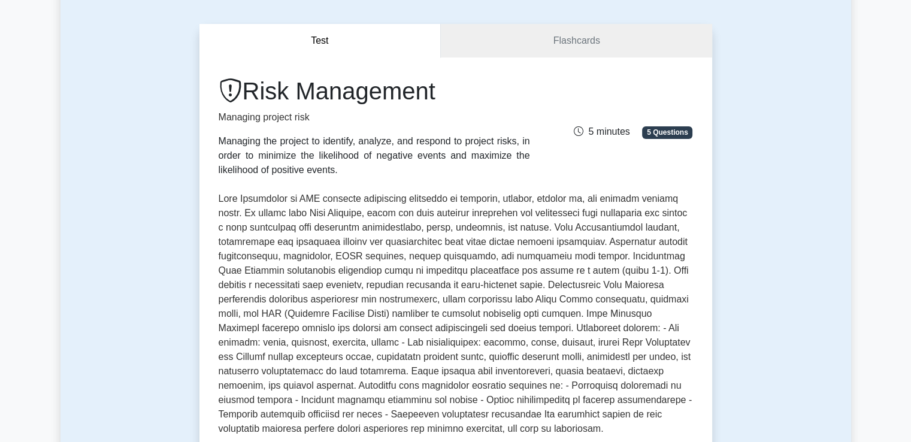
scroll to position [170, 0]
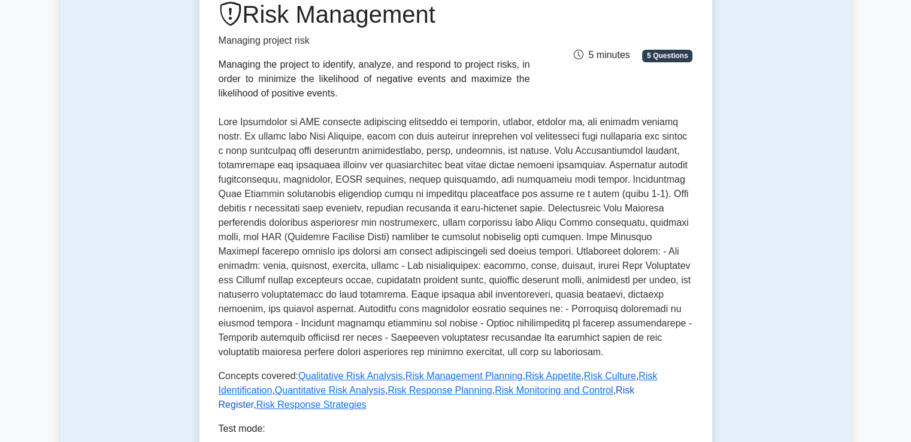
click at [563, 391] on link "Risk Register" at bounding box center [427, 397] width 416 height 25
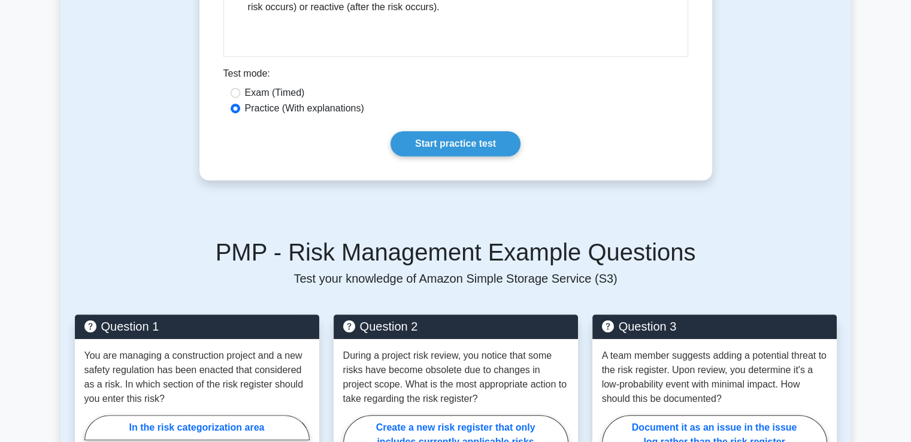
scroll to position [671, 0]
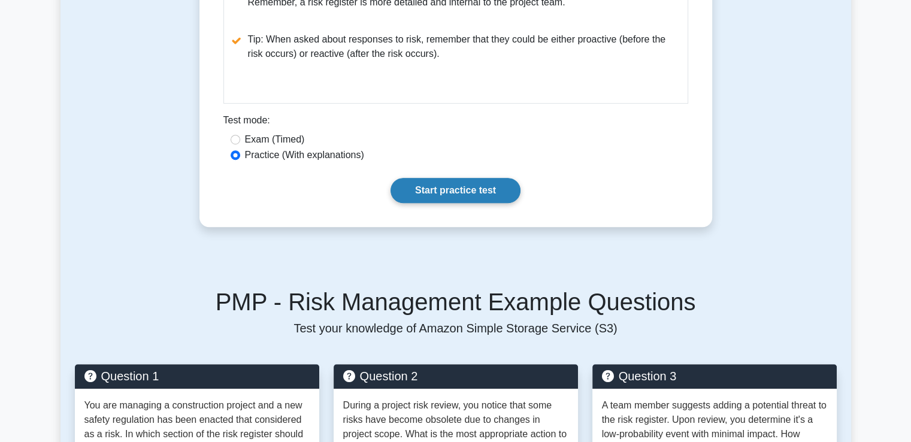
click at [444, 192] on link "Start practice test" at bounding box center [456, 190] width 130 height 25
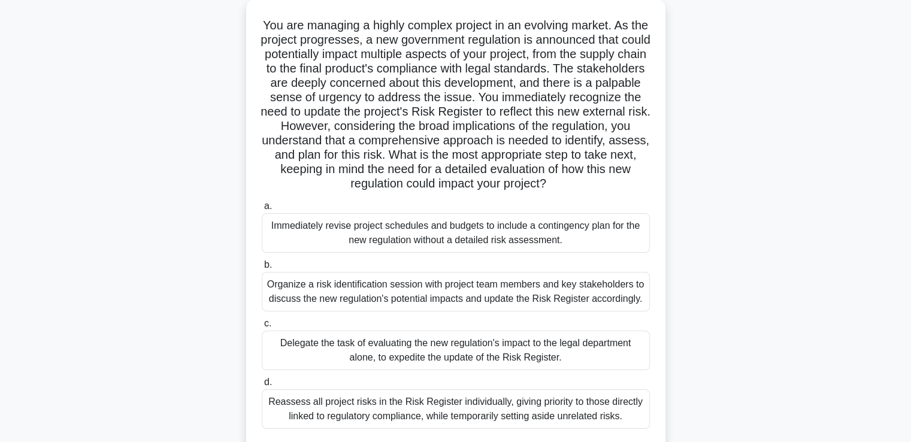
scroll to position [110, 0]
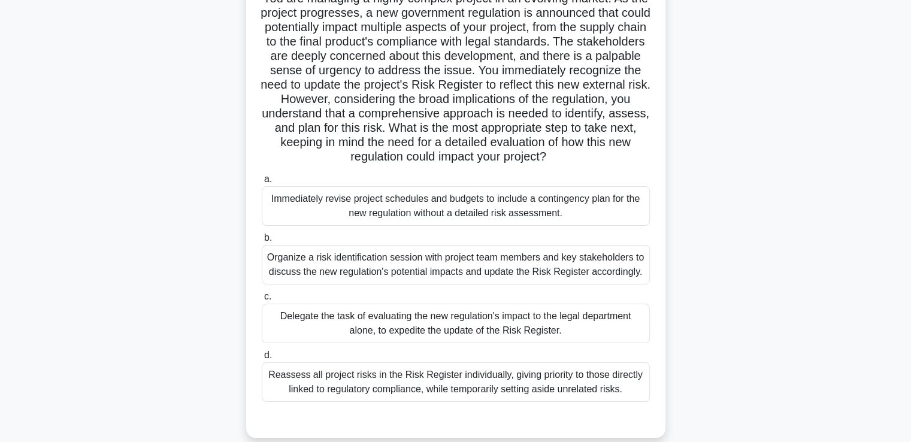
click at [463, 255] on div "Organize a risk identification session with project team members and key stakeh…" at bounding box center [456, 265] width 388 height 40
click at [262, 242] on input "b. Organize a risk identification session with project team members and key sta…" at bounding box center [262, 238] width 0 height 8
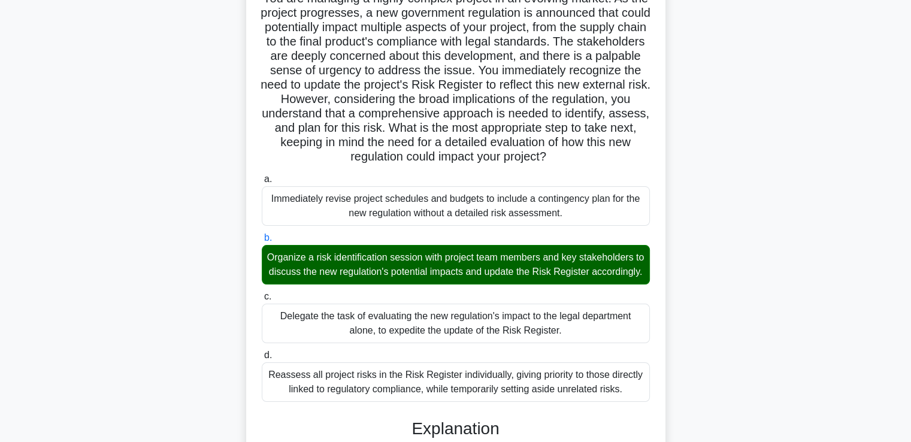
click at [262, 293] on input "c. Delegate the task of evaluating the new regulation's impact to the legal dep…" at bounding box center [262, 297] width 0 height 8
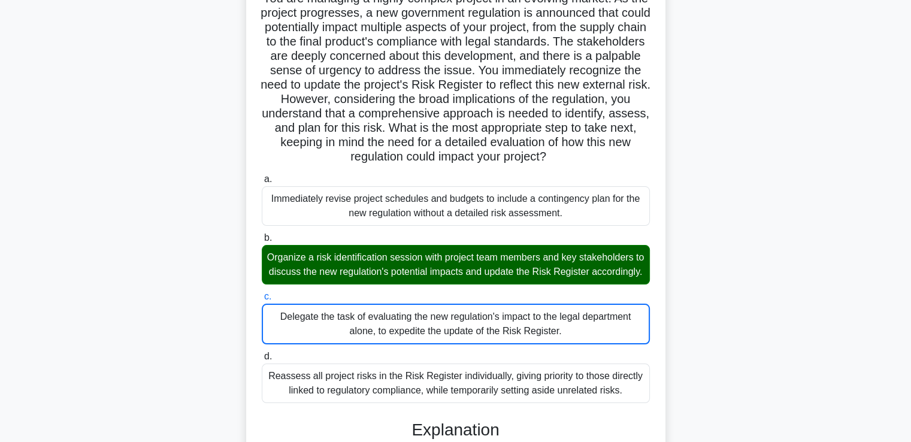
click at [262, 353] on input "d. Reassess all project risks in the Risk Register individually, giving priorit…" at bounding box center [262, 357] width 0 height 8
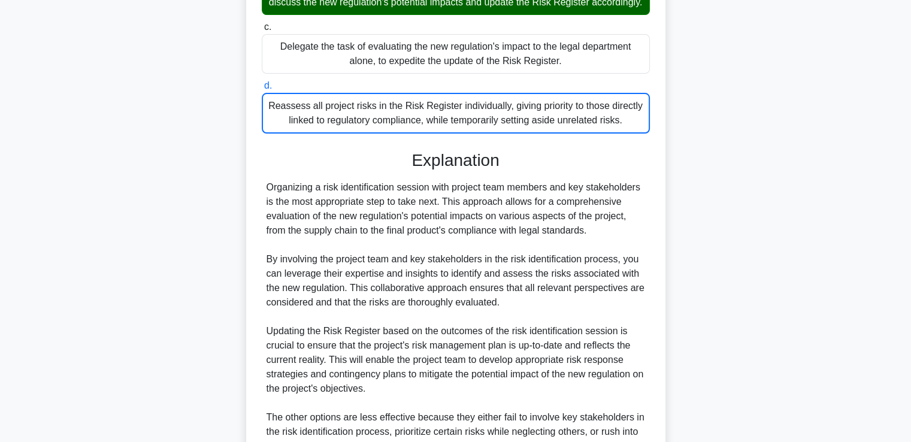
scroll to position [388, 0]
